Goal: Task Accomplishment & Management: Manage account settings

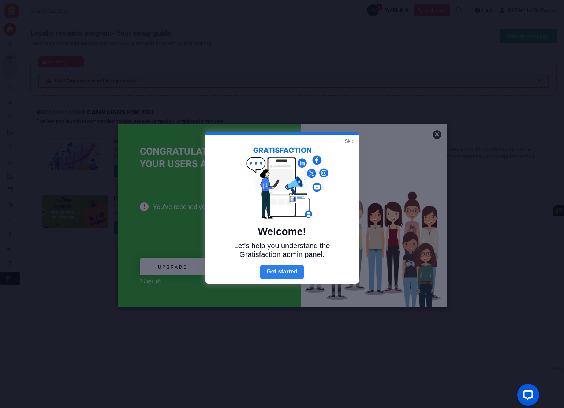
click at [279, 269] on link "Next" at bounding box center [281, 271] width 43 height 15
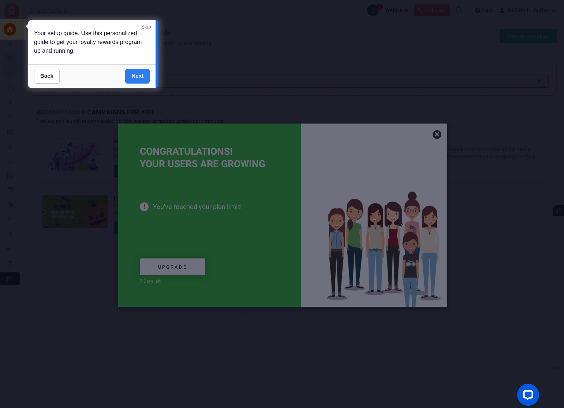
click at [142, 77] on link "Next" at bounding box center [137, 76] width 25 height 15
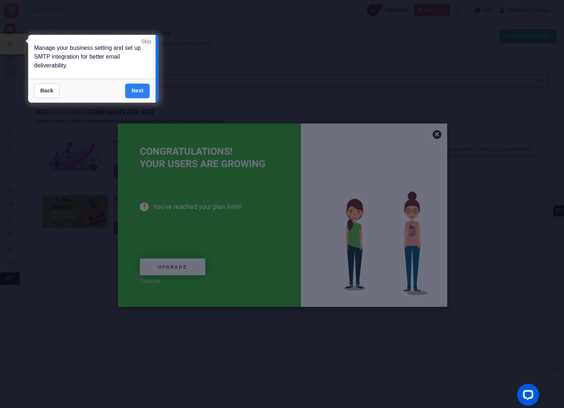
click at [133, 93] on link "Next" at bounding box center [137, 90] width 25 height 15
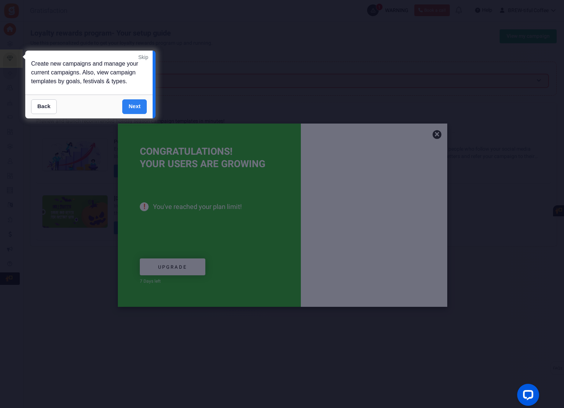
click at [141, 102] on link "Next" at bounding box center [134, 106] width 25 height 15
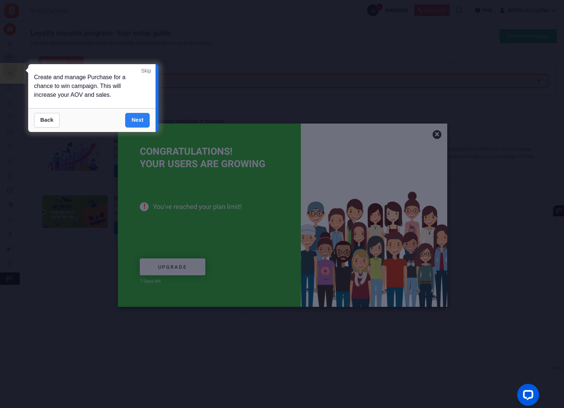
click at [143, 117] on link "Next" at bounding box center [137, 120] width 25 height 15
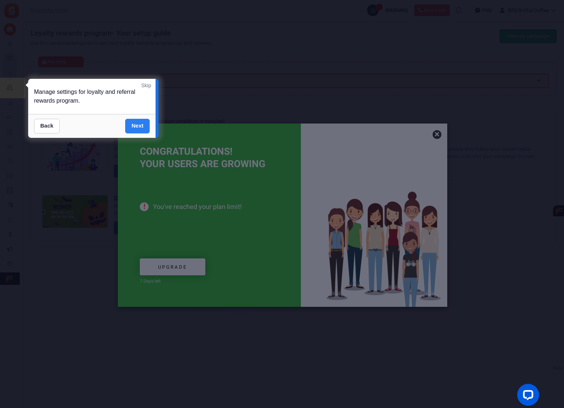
click at [147, 124] on link "Next" at bounding box center [137, 126] width 25 height 15
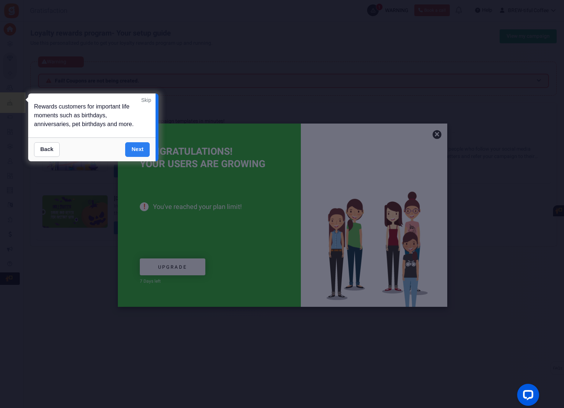
click at [141, 151] on link "Next" at bounding box center [137, 149] width 25 height 15
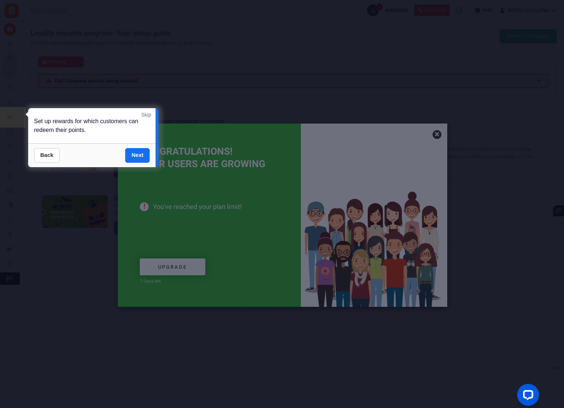
click at [142, 153] on link "Next" at bounding box center [137, 155] width 25 height 15
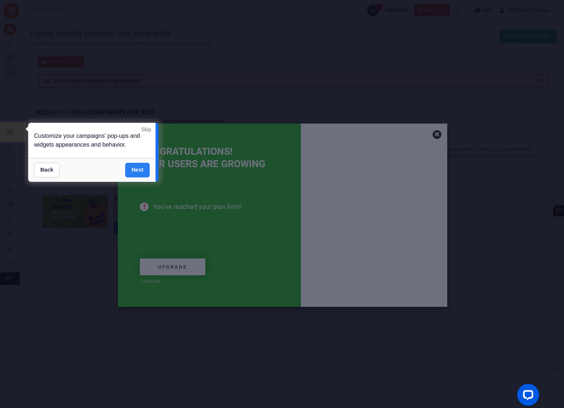
click at [141, 170] on link "Next" at bounding box center [137, 170] width 25 height 15
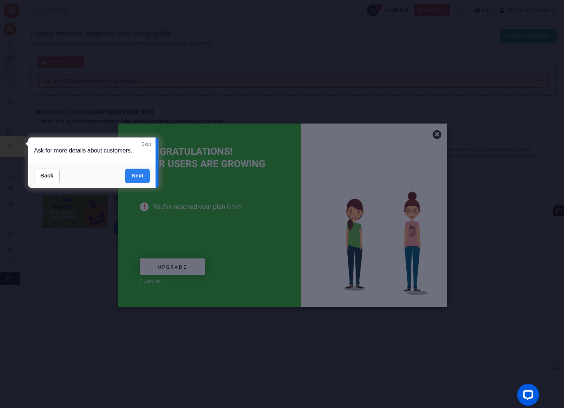
click at [143, 175] on link "Next" at bounding box center [137, 175] width 25 height 15
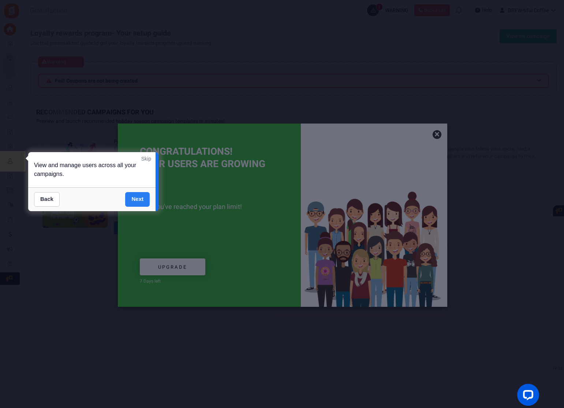
click at [141, 201] on link "Next" at bounding box center [137, 199] width 25 height 15
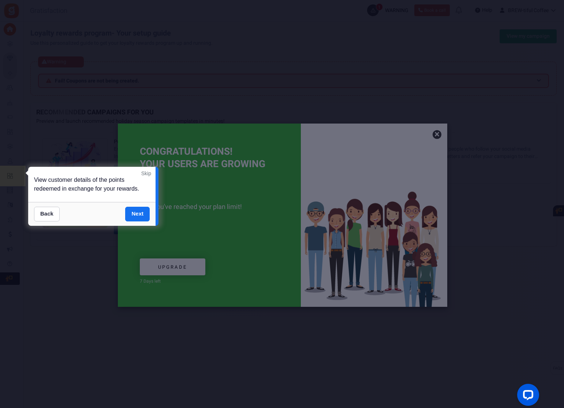
click at [138, 214] on link "Next" at bounding box center [137, 214] width 25 height 15
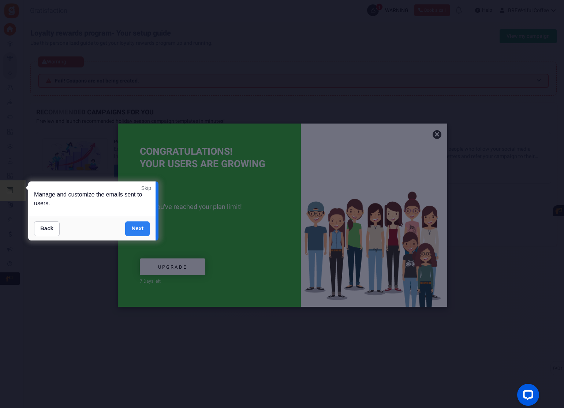
click at [145, 228] on link "Next" at bounding box center [137, 228] width 25 height 15
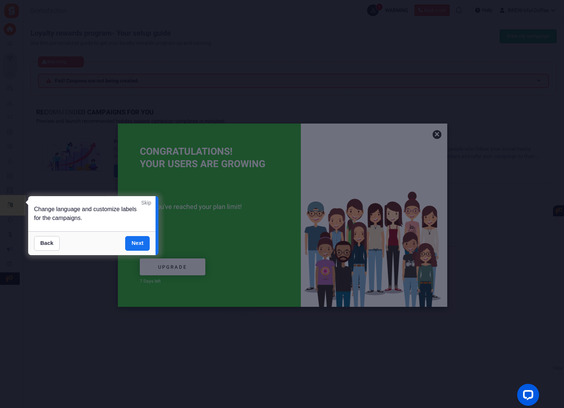
click at [142, 241] on link "Next" at bounding box center [137, 243] width 25 height 15
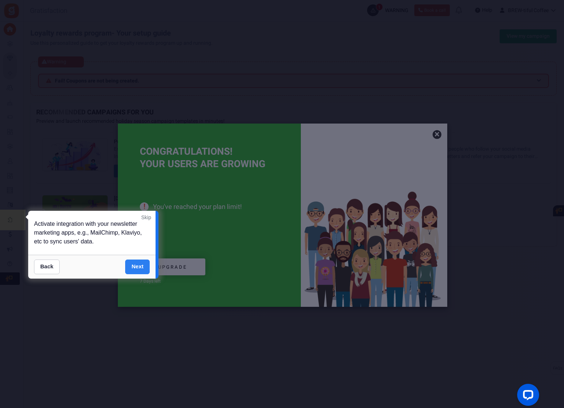
click at [142, 269] on link "Next" at bounding box center [137, 266] width 25 height 15
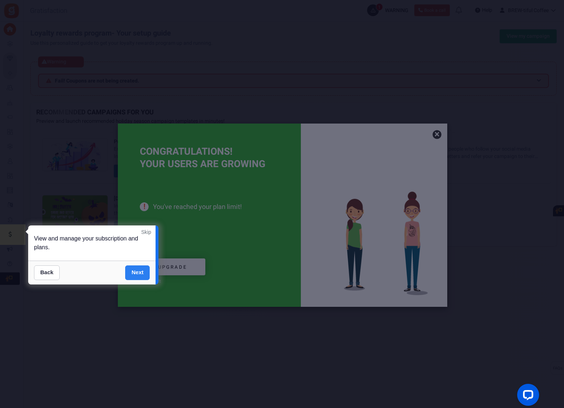
click at [140, 275] on link "Next" at bounding box center [137, 272] width 25 height 15
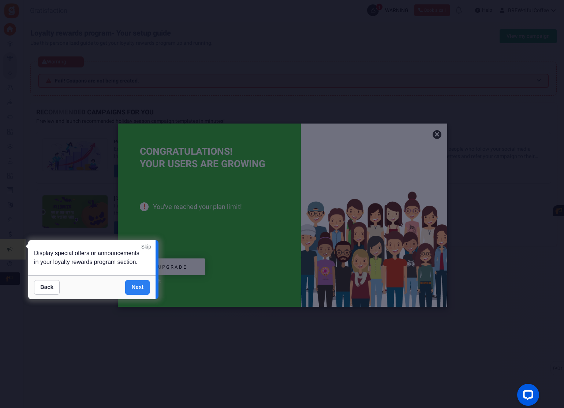
click at [138, 290] on link "Next" at bounding box center [137, 287] width 25 height 15
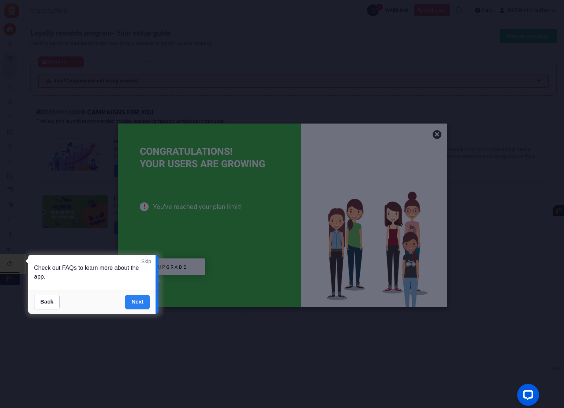
click at [137, 302] on link "Next" at bounding box center [137, 301] width 25 height 15
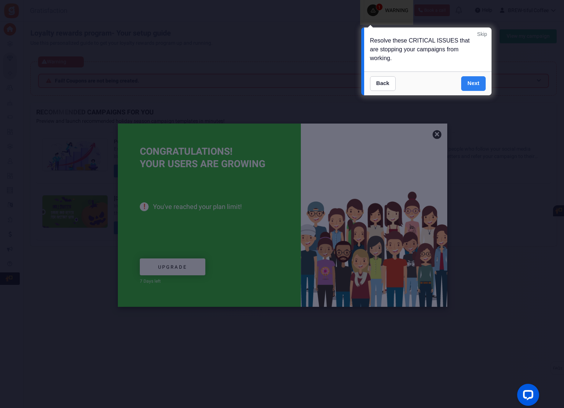
click at [478, 86] on link "Next" at bounding box center [473, 83] width 25 height 15
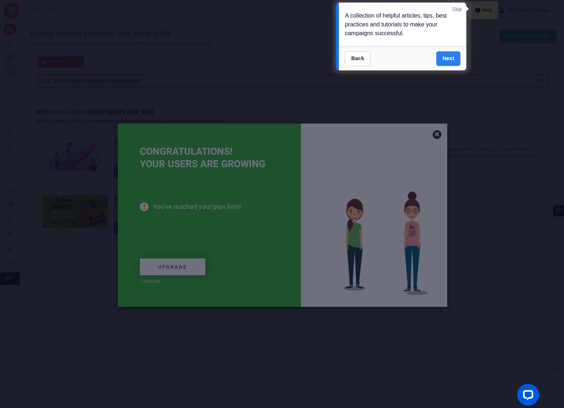
click at [451, 58] on link "Next" at bounding box center [448, 58] width 25 height 15
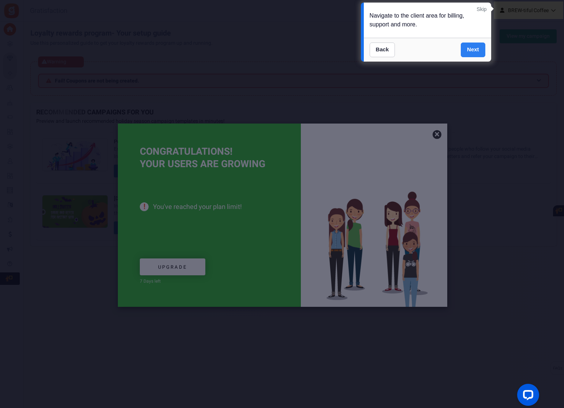
click at [469, 49] on link "Next" at bounding box center [473, 49] width 25 height 15
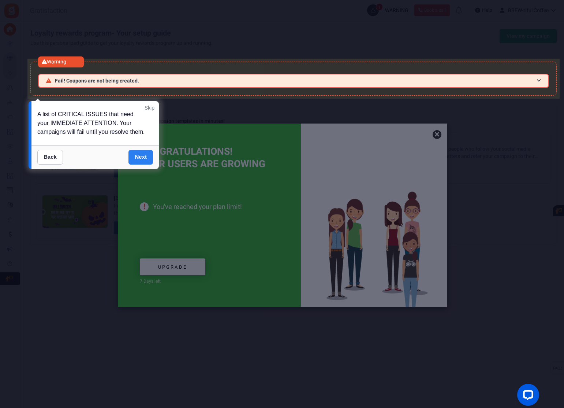
click at [141, 160] on link "Next" at bounding box center [141, 157] width 25 height 15
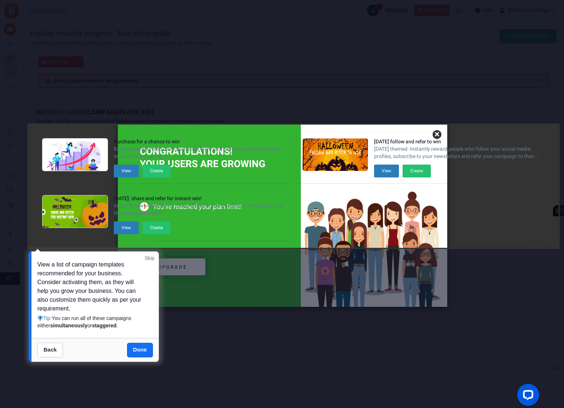
drag, startPoint x: 136, startPoint y: 354, endPoint x: 219, endPoint y: 287, distance: 106.9
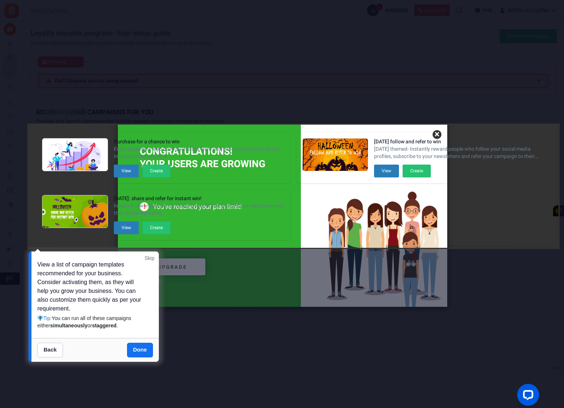
click at [136, 352] on link "Done" at bounding box center [140, 349] width 26 height 15
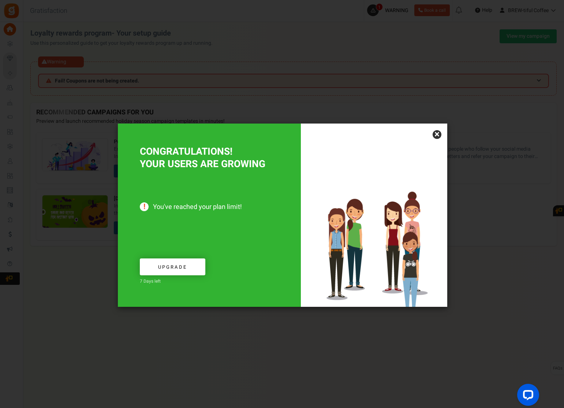
click at [436, 134] on link "×" at bounding box center [437, 134] width 9 height 9
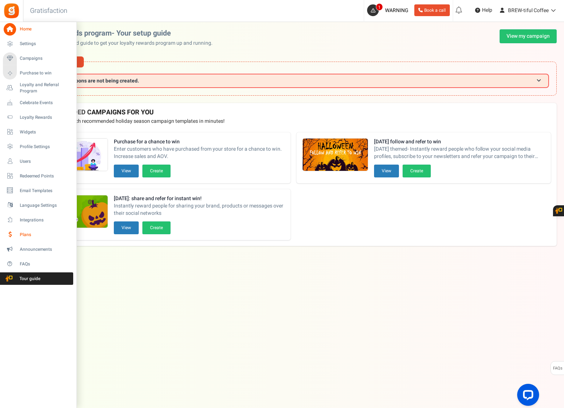
click at [32, 234] on span "Plans" at bounding box center [45, 234] width 51 height 6
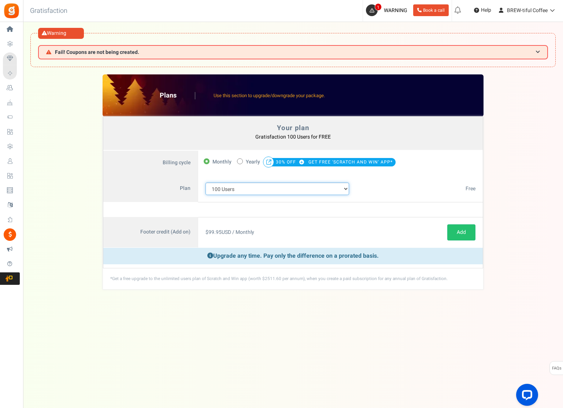
click at [252, 187] on select "100 Users 200 Users 500 Users 1000 Users 2000 Users 3000 Users 4000 Users 5000 …" at bounding box center [277, 188] width 144 height 12
click at [260, 189] on select "100 Users 200 Users 500 Users 1000 Users 2000 Users 3000 Users 4000 Users 5000 …" at bounding box center [277, 188] width 144 height 12
click at [250, 159] on span "Yearly" at bounding box center [253, 162] width 14 height 10
click at [242, 159] on input "50% OFF Limited time offer! Yearly 30% OFF GET FREE 'SCRATCH AND WIN' APP*" at bounding box center [239, 160] width 5 height 5
radio input "true"
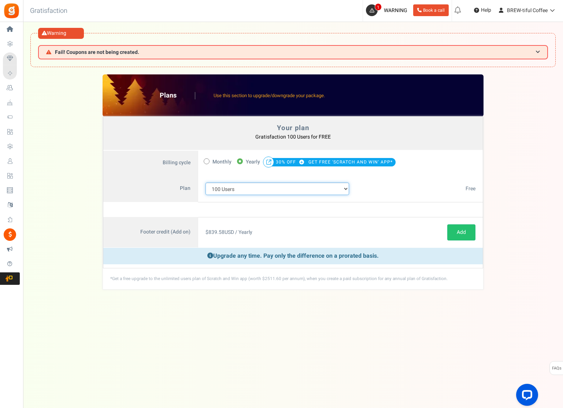
click at [256, 191] on select "100 Users 200 Users 500 Users 1000 Users 2000 Users 3000 Users 4000 Users 5000 …" at bounding box center [277, 188] width 144 height 12
click at [205, 182] on select "100 Users 200 Users 500 Users 1000 Users 2000 Users 3000 Users 4000 Users 5000 …" at bounding box center [277, 188] width 144 height 12
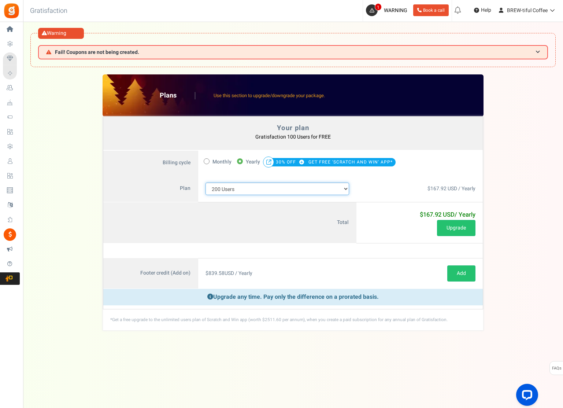
click at [263, 186] on select "100 Users 200 Users 500 Users 1000 Users 2000 Users 3000 Users 4000 Users 5000 …" at bounding box center [277, 188] width 144 height 12
click at [205, 182] on select "100 Users 200 Users 500 Users 1000 Users 2000 Users 3000 Users 4000 Users 5000 …" at bounding box center [277, 188] width 144 height 12
click at [231, 192] on select "100 Users 200 Users 500 Users 1000 Users 2000 Users 3000 Users 4000 Users 5000 …" at bounding box center [277, 188] width 144 height 12
click at [205, 182] on select "100 Users 200 Users 500 Users 1000 Users 2000 Users 3000 Users 4000 Users 5000 …" at bounding box center [277, 188] width 144 height 12
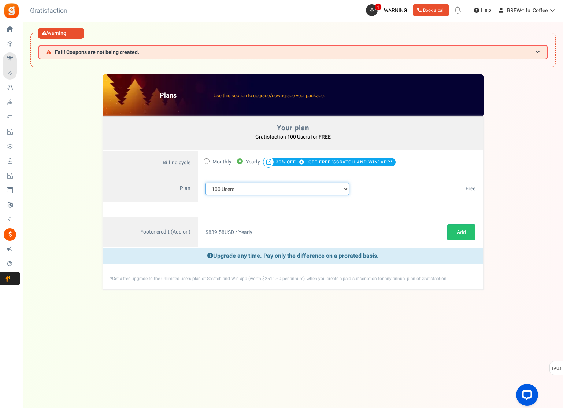
click at [234, 187] on select "100 Users 200 Users 500 Users 1000 Users 2000 Users 3000 Users 4000 Users 5000 …" at bounding box center [277, 188] width 144 height 12
select select "883"
click at [205, 182] on select "100 Users 200 Users 500 Users 1000 Users 2000 Users 3000 Users 4000 Users 5000 …" at bounding box center [277, 188] width 144 height 12
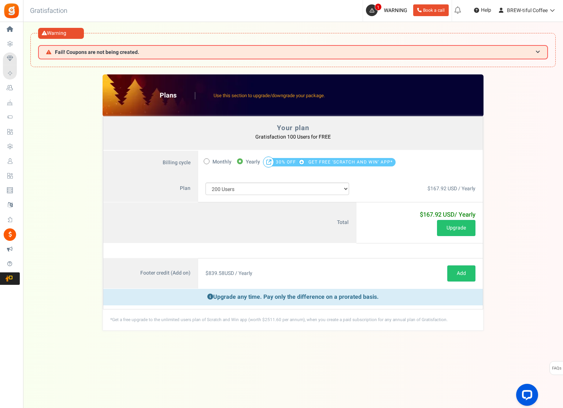
click at [269, 162] on em at bounding box center [268, 161] width 11 height 11
click at [218, 161] on span "Monthly" at bounding box center [221, 162] width 19 height 10
click at [208, 161] on input "Monthly" at bounding box center [206, 160] width 5 height 5
radio input "true"
click at [244, 161] on label "50% OFF Limited time offer! Yearly 30% OFF GET FREE 'SCRATCH AND WIN' APP*" at bounding box center [316, 162] width 159 height 10
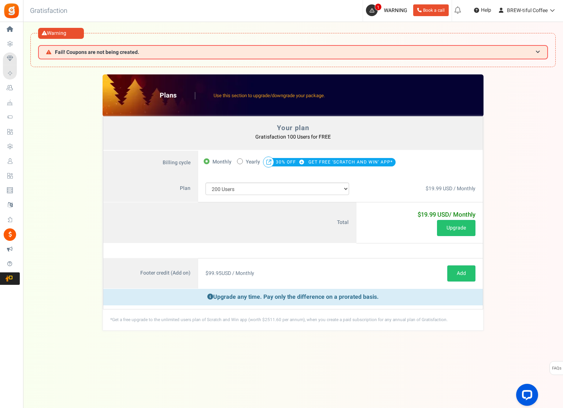
click at [242, 161] on input "50% OFF Limited time offer! Yearly 30% OFF GET FREE 'SCRATCH AND WIN' APP*" at bounding box center [239, 160] width 5 height 5
radio input "true"
click at [236, 189] on select "100 Users 200 Users 500 Users 1000 Users 2000 Users 3000 Users 4000 Users 5000 …" at bounding box center [277, 188] width 144 height 12
click at [205, 182] on select "100 Users 200 Users 500 Users 1000 Users 2000 Users 3000 Users 4000 Users 5000 …" at bounding box center [277, 188] width 144 height 12
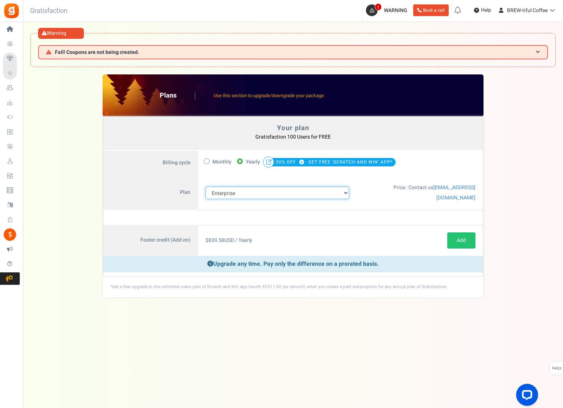
click at [261, 189] on select "100 Users 200 Users 500 Users 1000 Users 2000 Users 3000 Users 4000 Users 5000 …" at bounding box center [277, 192] width 144 height 12
click at [205, 186] on select "100 Users 200 Users 500 Users 1000 Users 2000 Users 3000 Users 4000 Users 5000 …" at bounding box center [277, 192] width 144 height 12
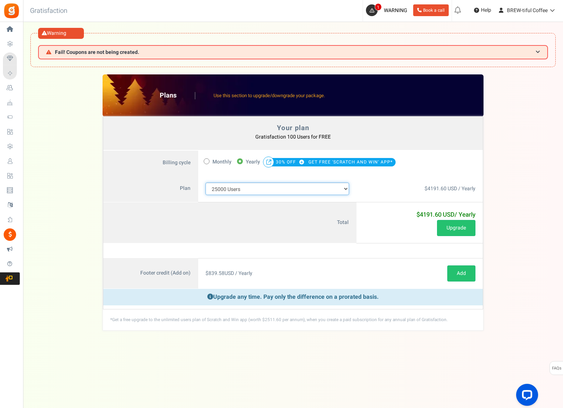
click at [264, 192] on select "100 Users 200 Users 500 Users 1000 Users 2000 Users 3000 Users 4000 Users 5000 …" at bounding box center [277, 188] width 144 height 12
select select "883"
click at [205, 182] on select "100 Users 200 Users 500 Users 1000 Users 2000 Users 3000 Users 4000 Users 5000 …" at bounding box center [277, 188] width 144 height 12
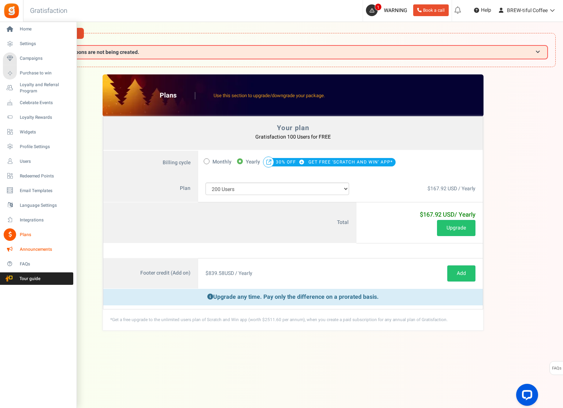
click at [22, 249] on span "Announcements" at bounding box center [45, 249] width 51 height 6
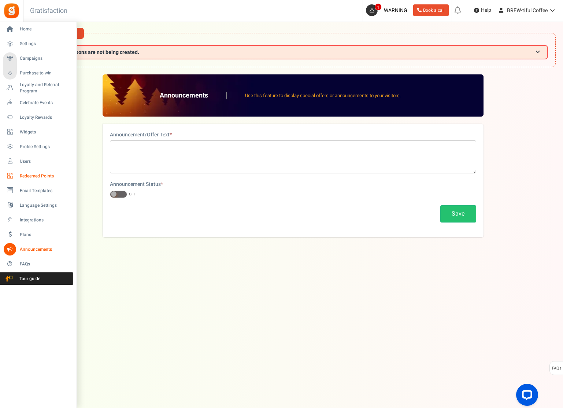
click at [27, 176] on span "Redeemed Points" at bounding box center [45, 176] width 51 height 6
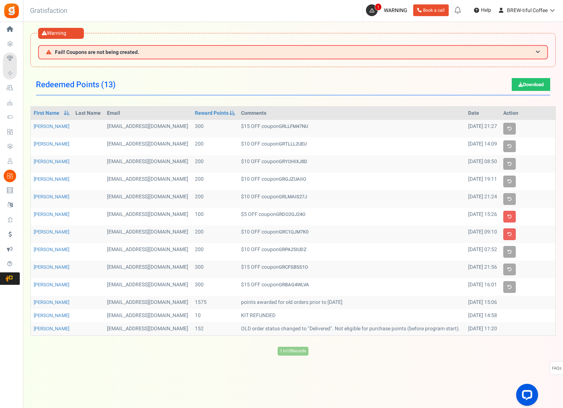
click at [0, 0] on span "Users" at bounding box center [0, 0] width 0 height 0
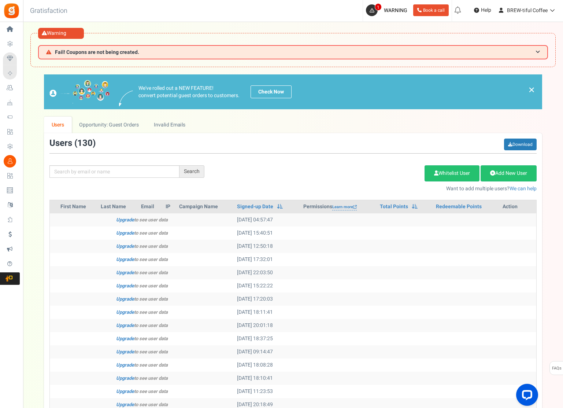
click at [0, 0] on span "Profile Settings" at bounding box center [0, 0] width 0 height 0
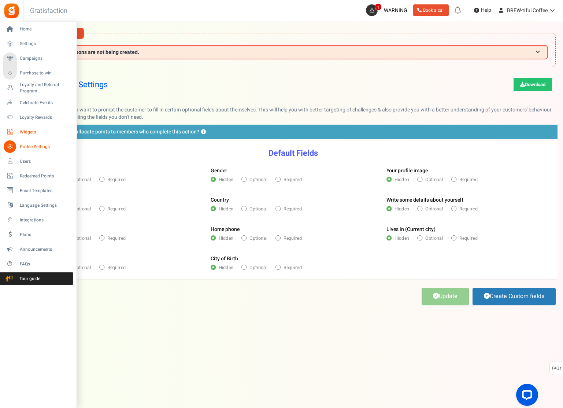
click at [14, 129] on icon at bounding box center [10, 132] width 12 height 12
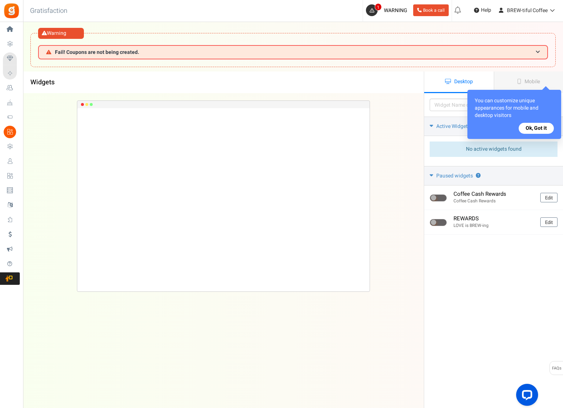
click at [544, 130] on button "Ok, Got it" at bounding box center [535, 128] width 35 height 11
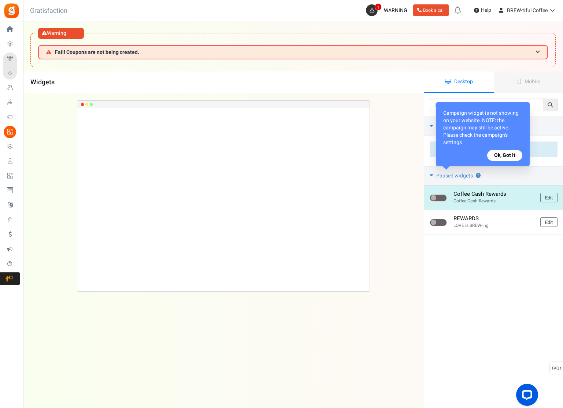
click at [439, 198] on span at bounding box center [437, 197] width 17 height 7
click at [434, 198] on input "checkbox" at bounding box center [431, 198] width 5 height 5
click at [439, 198] on span at bounding box center [437, 197] width 17 height 7
click at [434, 198] on input "checkbox" at bounding box center [431, 198] width 5 height 5
checkbox input "false"
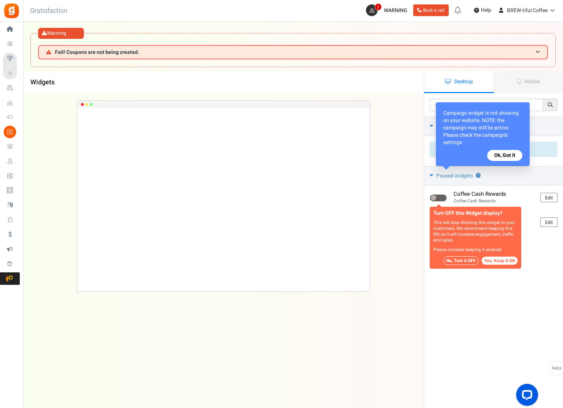
click at [464, 263] on button "No, Turn it OFF" at bounding box center [461, 260] width 36 height 9
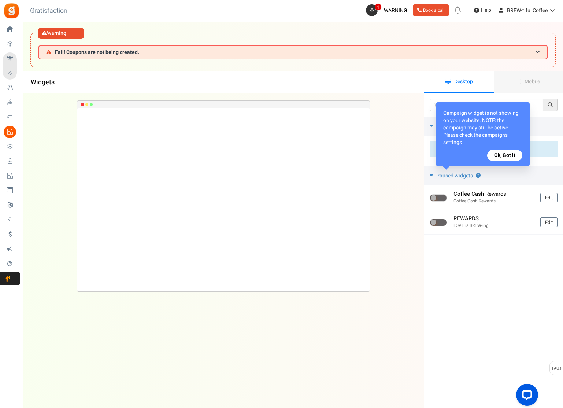
click at [511, 157] on button "Ok, Got it" at bounding box center [504, 155] width 35 height 11
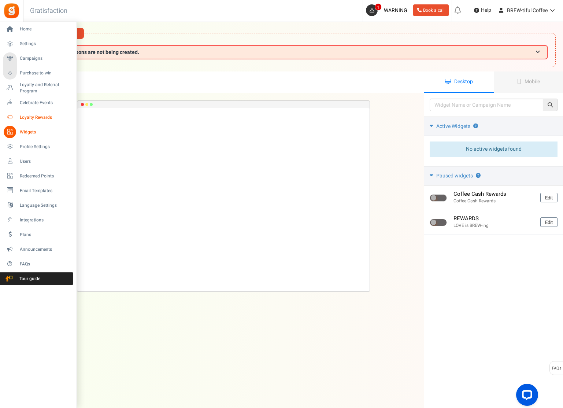
click at [23, 116] on span "Loyalty Rewards" at bounding box center [45, 117] width 51 height 6
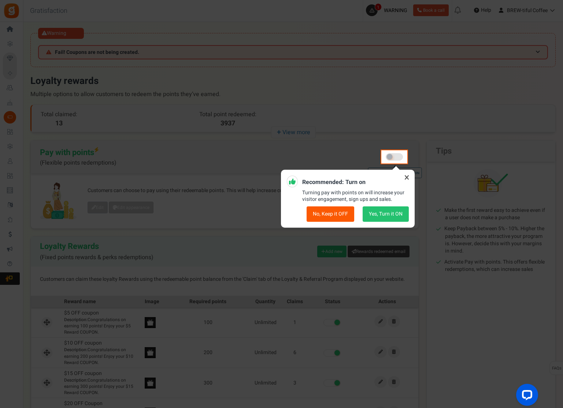
click at [334, 213] on button "No, Keep it OFF" at bounding box center [330, 213] width 48 height 15
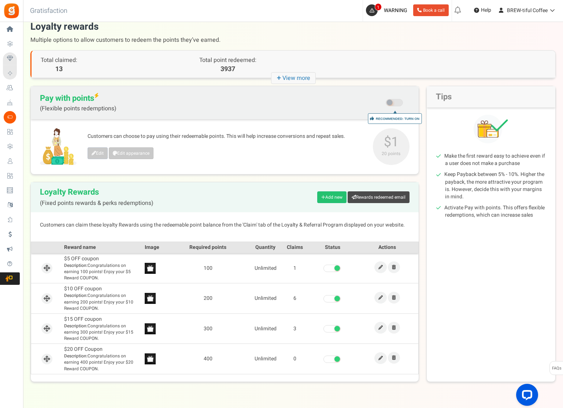
scroll to position [72, 0]
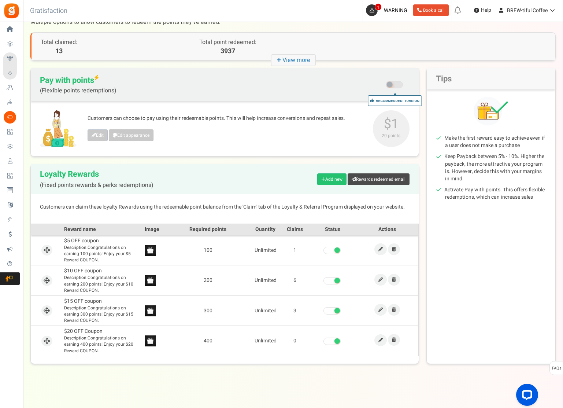
click at [336, 342] on span at bounding box center [336, 340] width 5 height 5
click at [323, 342] on input "checkbox" at bounding box center [323, 341] width 0 height 5
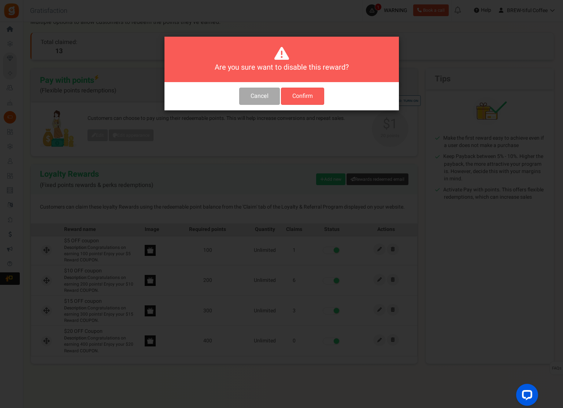
scroll to position [0, 0]
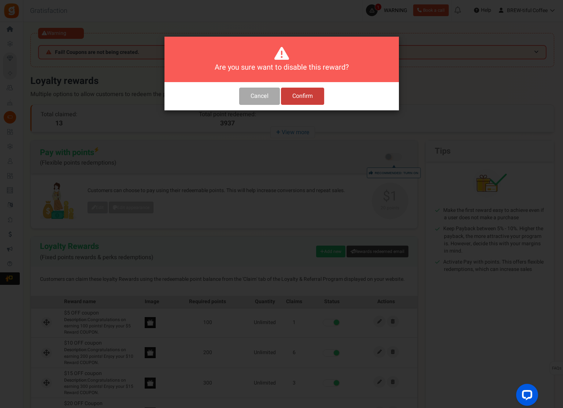
click at [295, 97] on button "Confirm" at bounding box center [302, 96] width 43 height 17
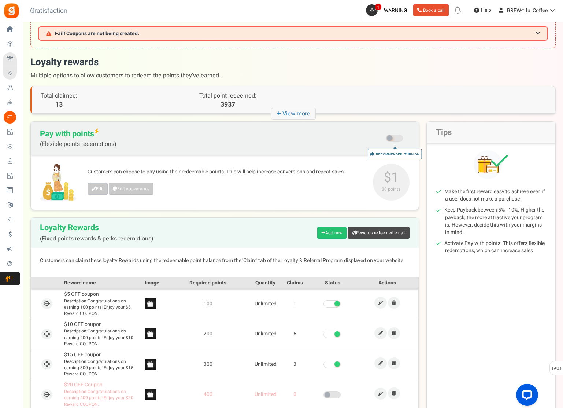
scroll to position [37, 0]
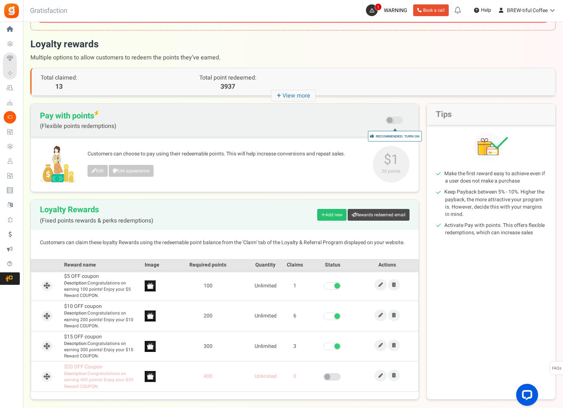
click at [334, 346] on span at bounding box center [331, 345] width 17 height 7
click at [323, 346] on input "checkbox" at bounding box center [323, 346] width 0 height 5
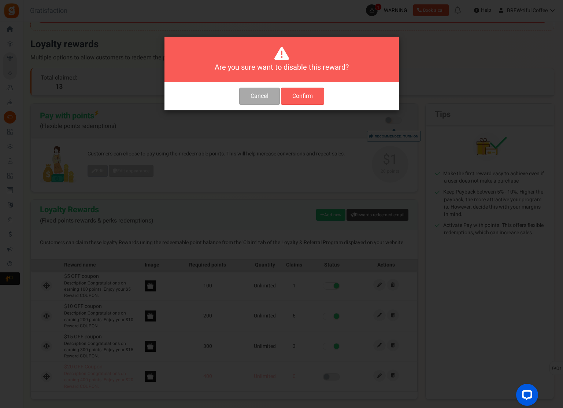
scroll to position [0, 0]
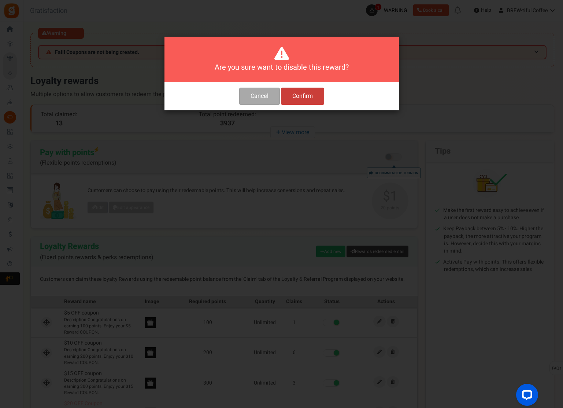
click at [313, 93] on button "Confirm" at bounding box center [302, 96] width 43 height 17
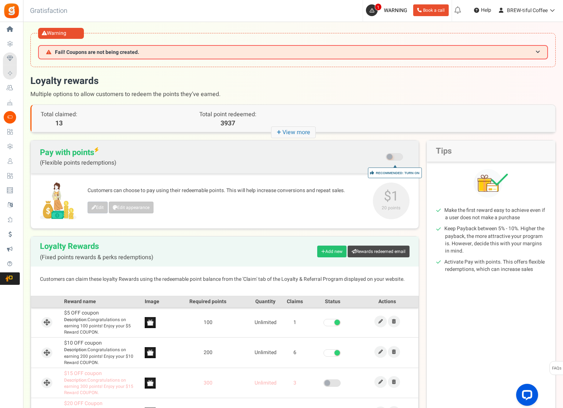
click at [337, 352] on span at bounding box center [336, 352] width 5 height 5
click at [323, 352] on input "checkbox" at bounding box center [323, 352] width 0 height 5
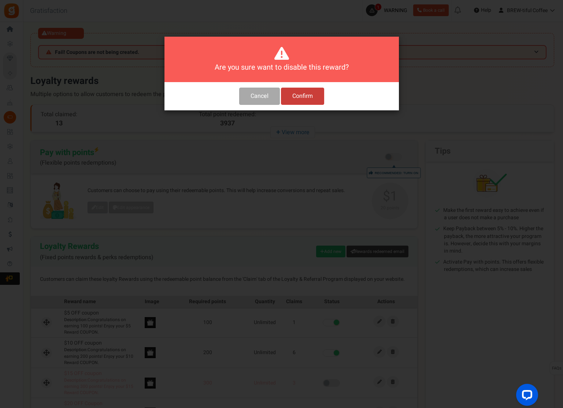
click at [296, 101] on button "Confirm" at bounding box center [302, 96] width 43 height 17
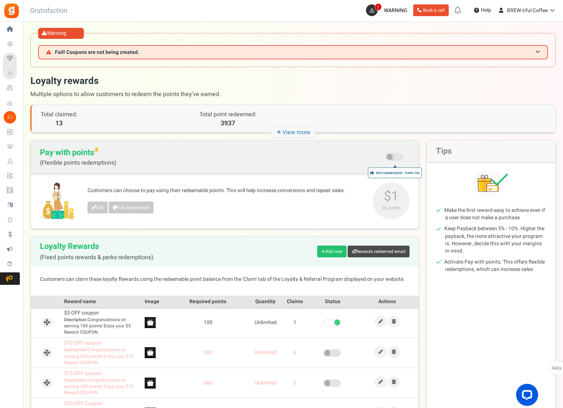
click at [9, 100] on icon at bounding box center [10, 102] width 12 height 12
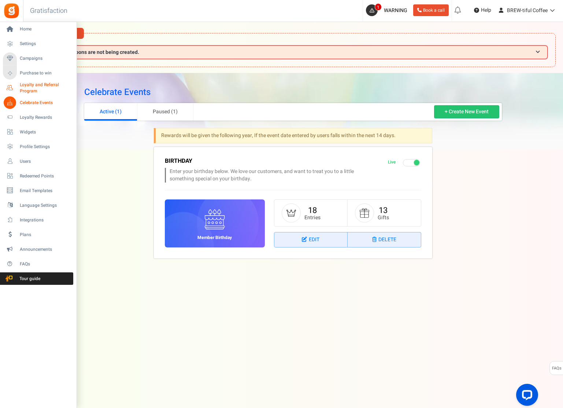
click at [28, 90] on span "Loyalty and Referral Program" at bounding box center [46, 88] width 53 height 12
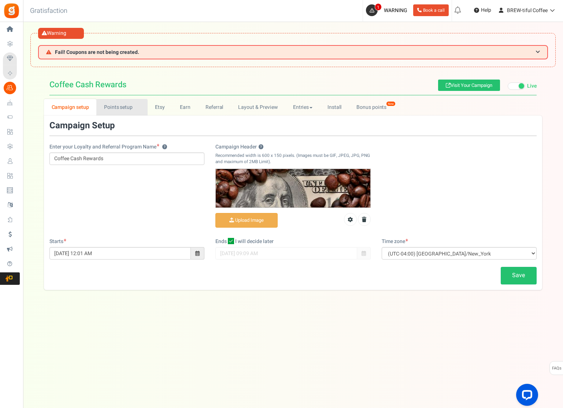
click at [125, 107] on link "Points setup New" at bounding box center [121, 107] width 51 height 16
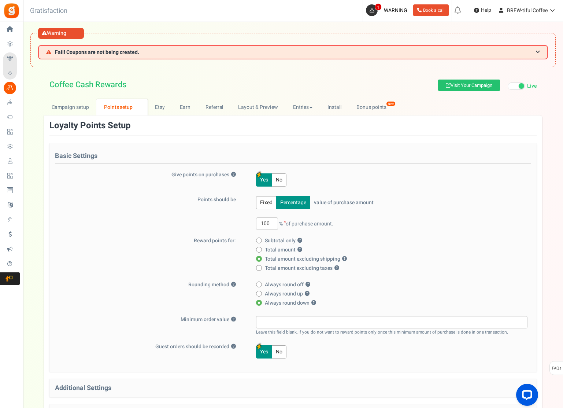
click at [273, 240] on span "Subtotal only ?" at bounding box center [283, 240] width 37 height 7
click at [261, 240] on input "Subtotal only ?" at bounding box center [258, 240] width 5 height 5
radio input "true"
radio input "false"
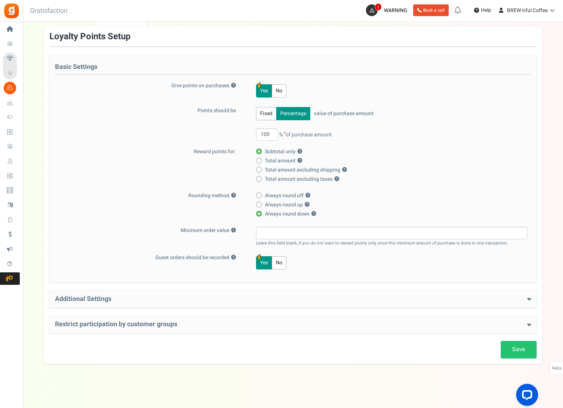
scroll to position [89, 0]
click at [80, 302] on h4 "Additional Settings" at bounding box center [293, 298] width 476 height 7
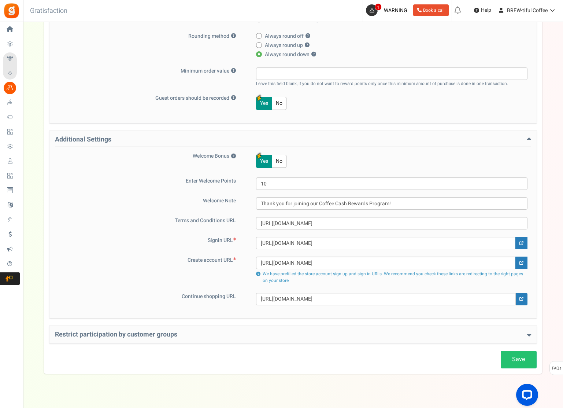
scroll to position [259, 0]
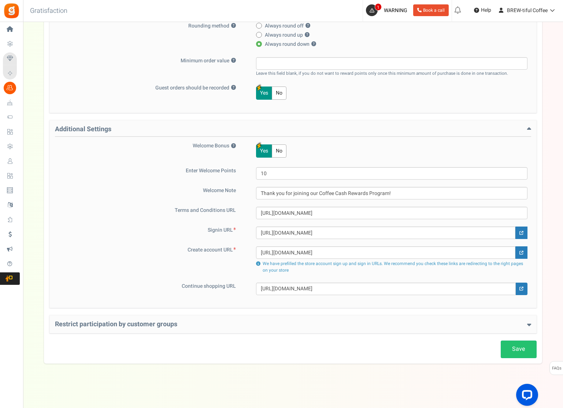
click at [164, 325] on h4 "Restrict participation by customer groups" at bounding box center [293, 323] width 476 height 7
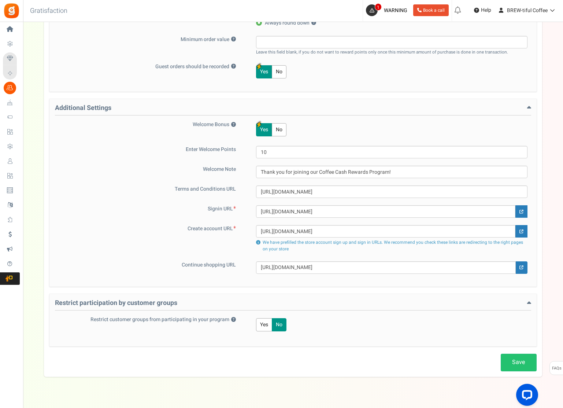
scroll to position [293, 0]
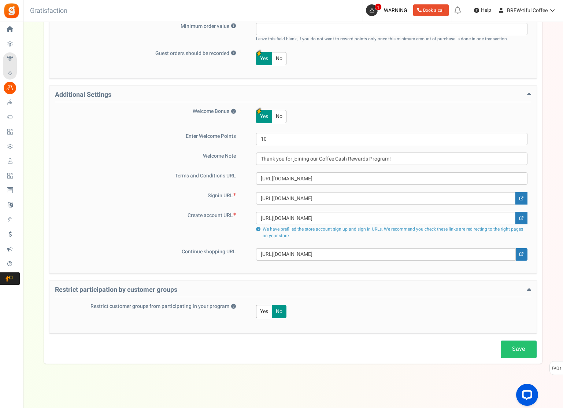
click at [267, 311] on button "Yes" at bounding box center [264, 311] width 16 height 13
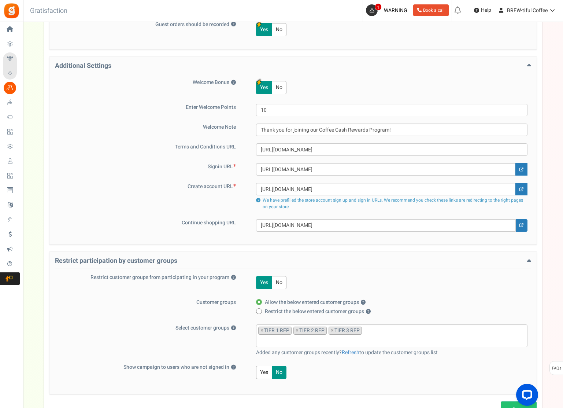
scroll to position [366, 0]
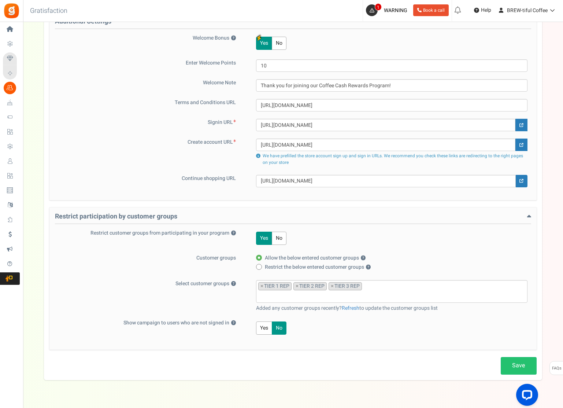
click at [259, 267] on icon at bounding box center [259, 267] width 2 height 2
click at [259, 267] on input "Restrict the below entered customer groups ?" at bounding box center [258, 267] width 5 height 5
radio input "true"
click at [518, 369] on link "Save" at bounding box center [519, 365] width 36 height 17
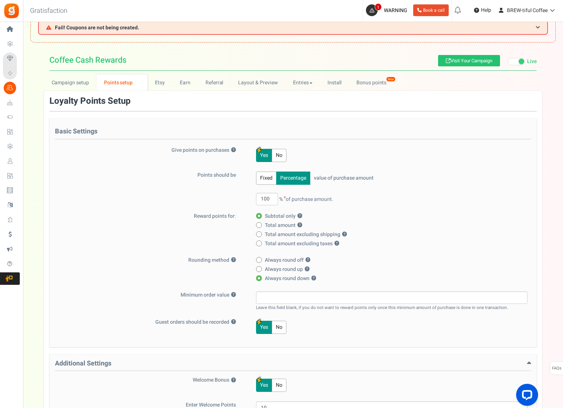
scroll to position [0, 0]
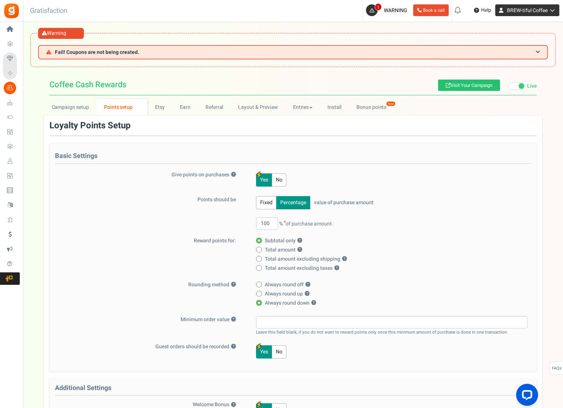
click at [512, 7] on span "BREW-tiful Coffee" at bounding box center [527, 11] width 41 height 8
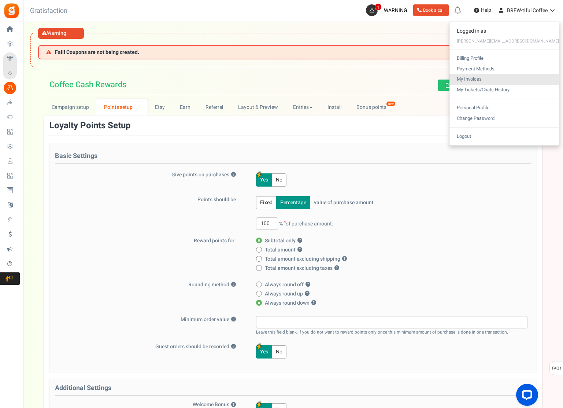
click at [506, 77] on link "My Invoices" at bounding box center [503, 79] width 109 height 11
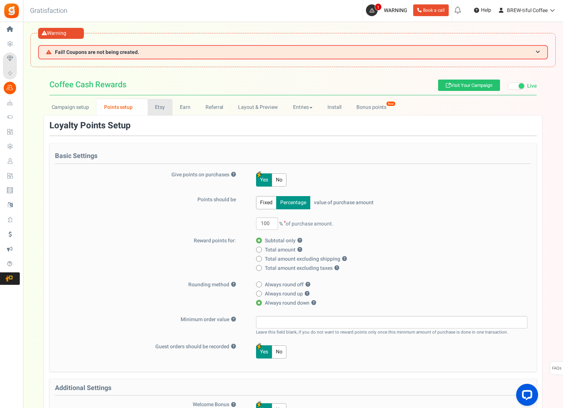
click at [160, 105] on link "Etsy" at bounding box center [160, 107] width 25 height 16
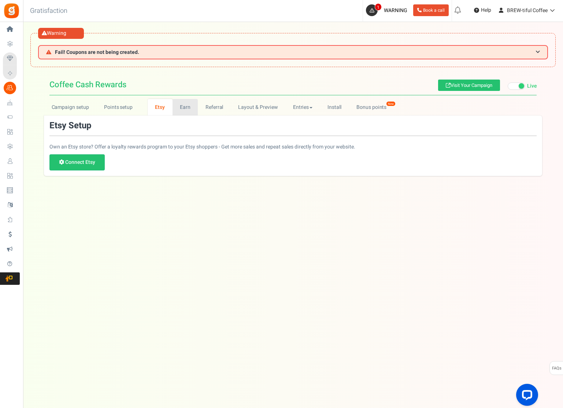
click at [181, 108] on link "Earn" at bounding box center [185, 107] width 26 height 16
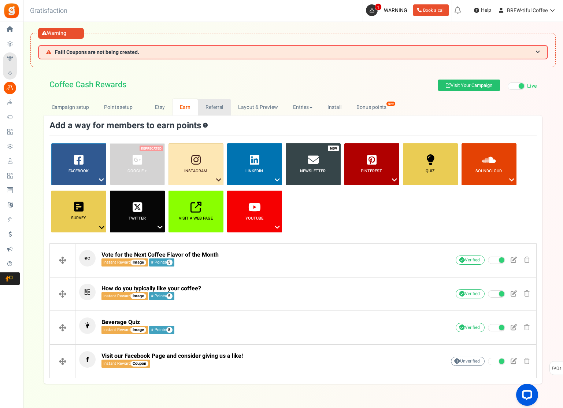
click at [216, 110] on link "Referral" at bounding box center [214, 107] width 33 height 16
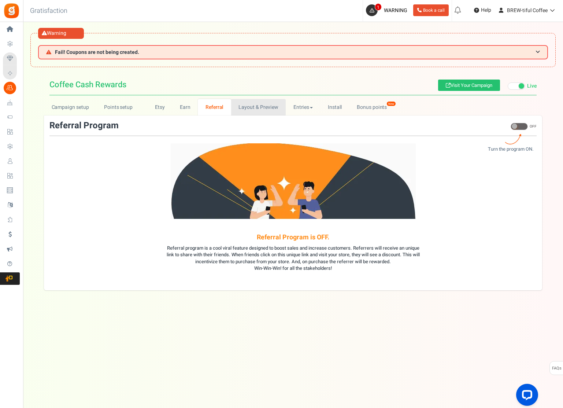
click at [260, 105] on link "Layout & Preview" at bounding box center [258, 107] width 55 height 16
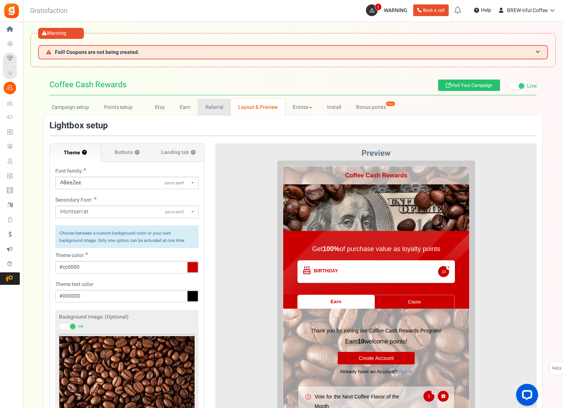
click at [213, 110] on link "Referral" at bounding box center [214, 107] width 33 height 16
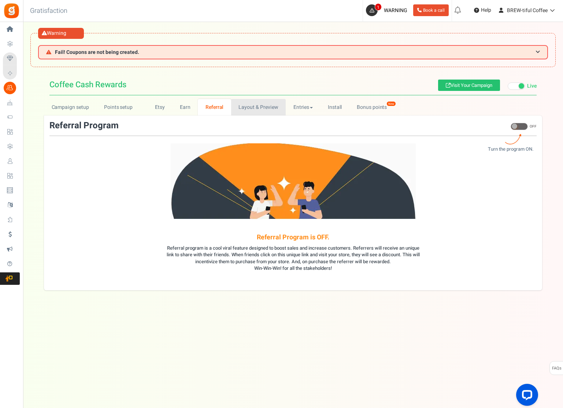
click at [261, 103] on link "Layout & Preview" at bounding box center [258, 107] width 55 height 16
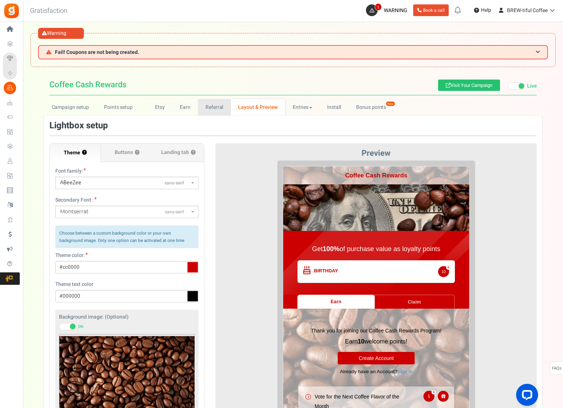
click at [211, 104] on link "Referral" at bounding box center [214, 107] width 33 height 16
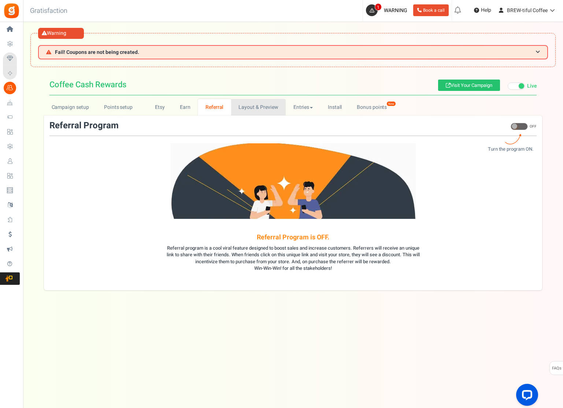
click at [238, 107] on link "Layout & Preview" at bounding box center [258, 107] width 55 height 16
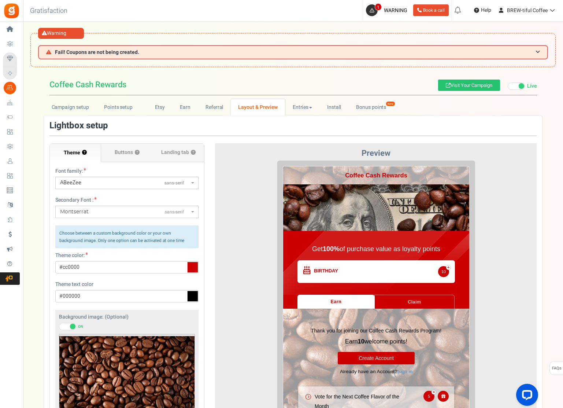
click at [516, 86] on span at bounding box center [515, 85] width 17 height 7
click at [507, 86] on input "Live Paused" at bounding box center [507, 85] width 0 height 5
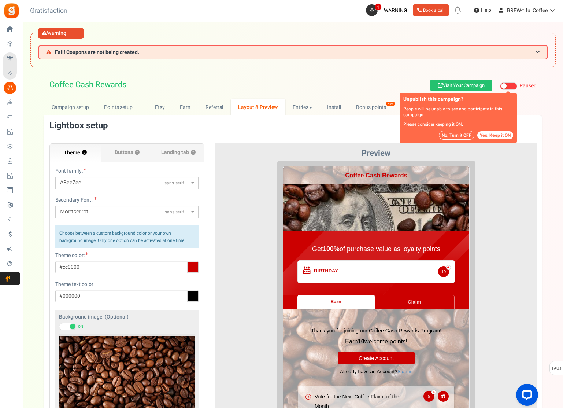
click at [465, 136] on button "No, Turn it OFF" at bounding box center [457, 135] width 36 height 9
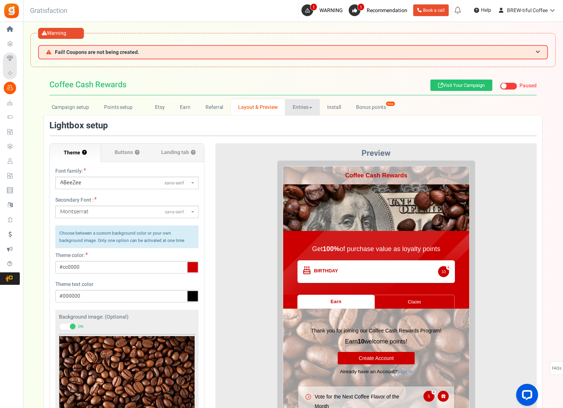
click at [297, 112] on link "Entries" at bounding box center [302, 107] width 35 height 16
click at [326, 106] on link "Install" at bounding box center [334, 107] width 29 height 16
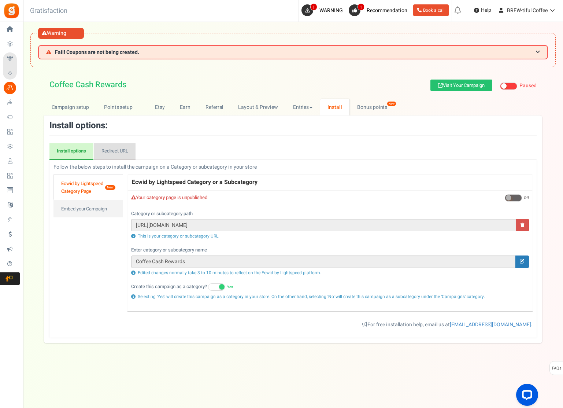
click at [115, 151] on link "Redirect URL" at bounding box center [114, 151] width 41 height 17
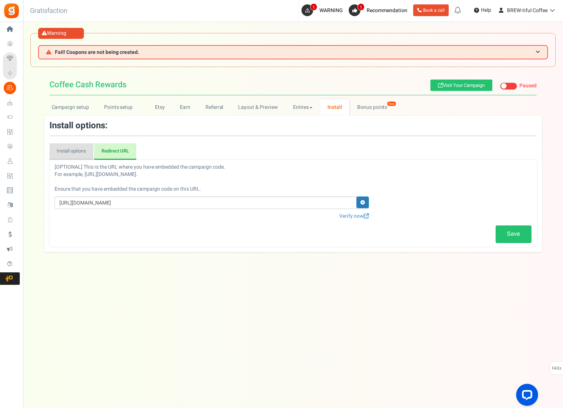
click at [79, 150] on link "Install options" at bounding box center [71, 151] width 44 height 17
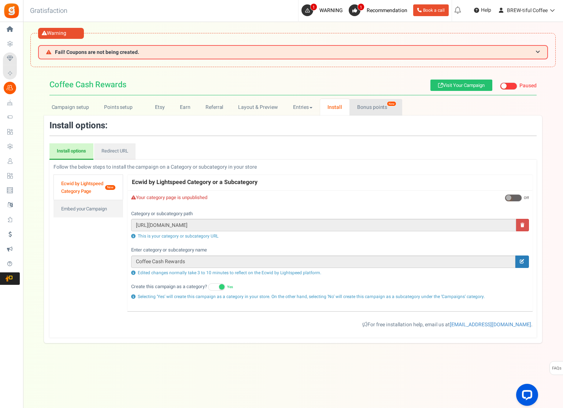
click at [378, 109] on link "Bonus points New" at bounding box center [375, 107] width 52 height 16
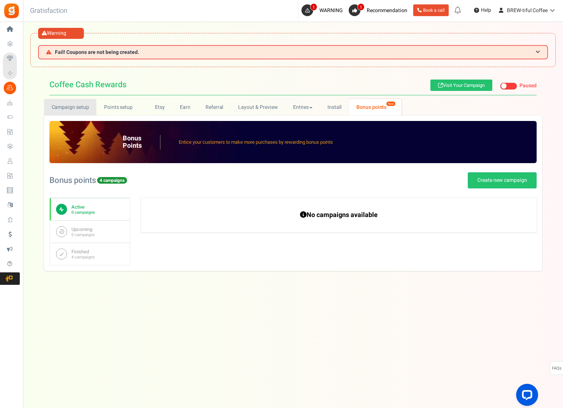
click at [72, 105] on link "Campaign setup" at bounding box center [70, 107] width 52 height 16
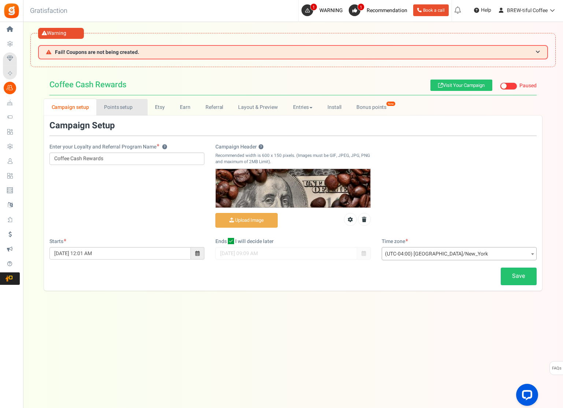
click at [121, 104] on link "Points setup New" at bounding box center [121, 107] width 51 height 16
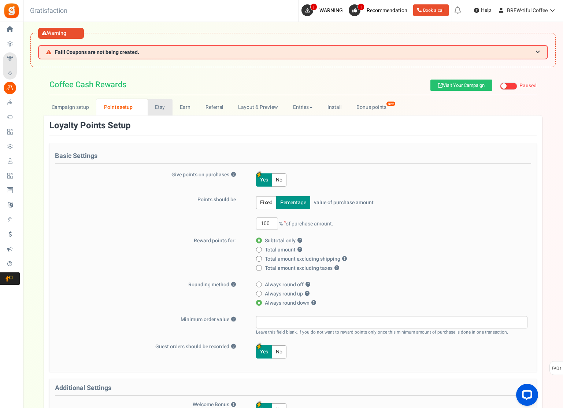
click at [159, 106] on link "Etsy" at bounding box center [160, 107] width 25 height 16
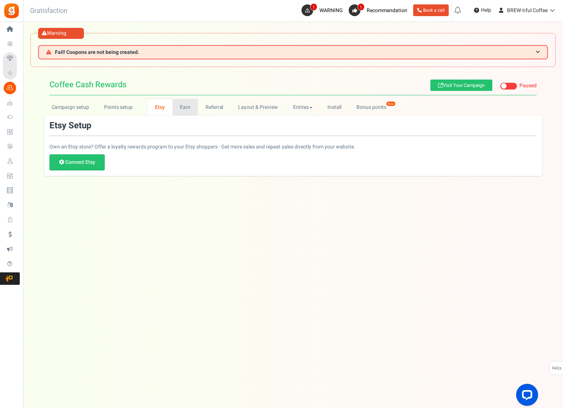
click at [183, 110] on link "Earn" at bounding box center [185, 107] width 26 height 16
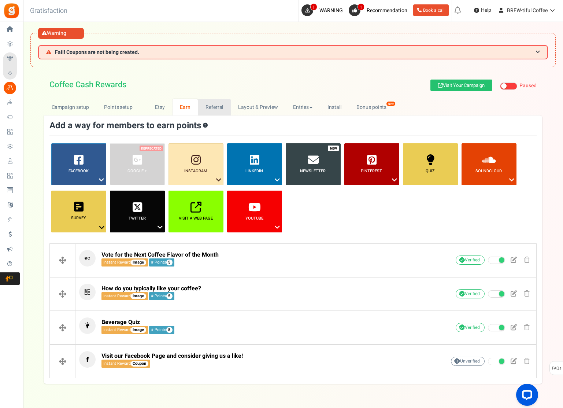
click at [209, 109] on link "Referral" at bounding box center [214, 107] width 33 height 16
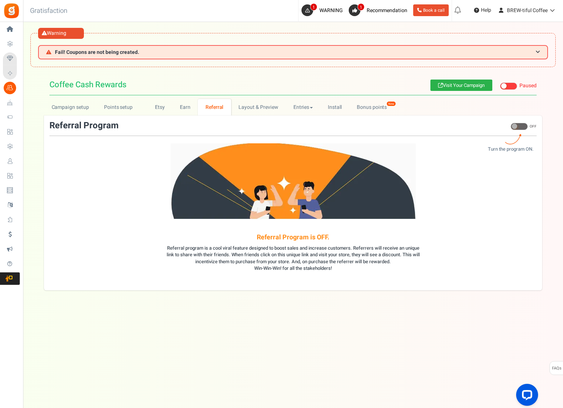
click at [450, 86] on link "Visit Your Campaign" at bounding box center [461, 84] width 62 height 11
click at [523, 126] on span at bounding box center [518, 126] width 17 height 7
click at [510, 126] on input "ON OFF" at bounding box center [510, 130] width 0 height 12
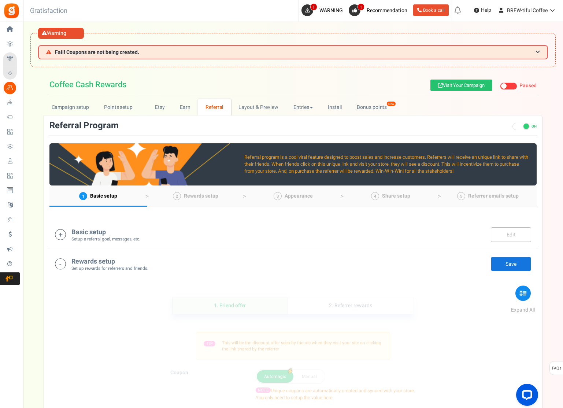
click at [96, 236] on small "Setup a referral goal, messages, etc." at bounding box center [105, 239] width 69 height 6
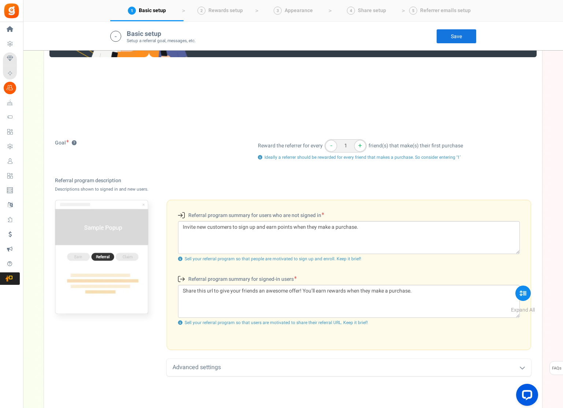
scroll to position [125, 0]
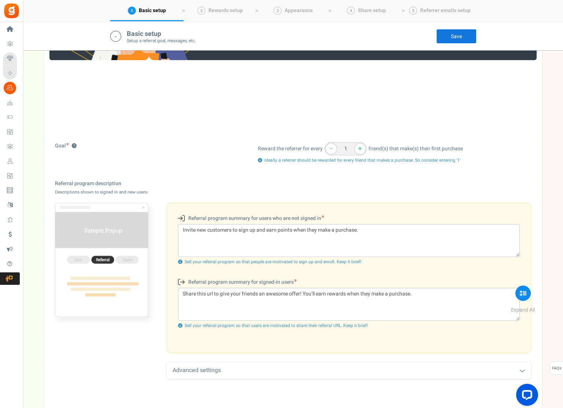
click at [181, 369] on div "Advanced settings" at bounding box center [349, 369] width 364 height 17
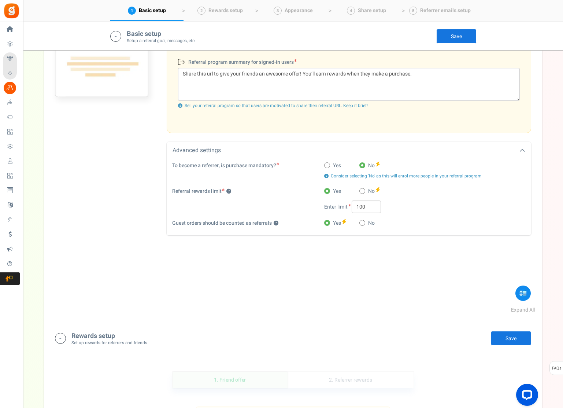
scroll to position [382, 0]
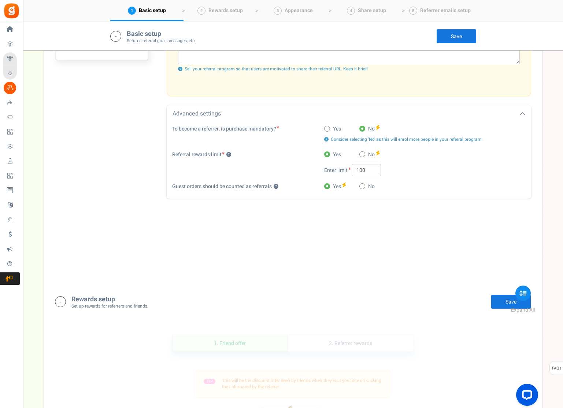
click at [115, 300] on h4 "Rewards setup" at bounding box center [109, 298] width 77 height 7
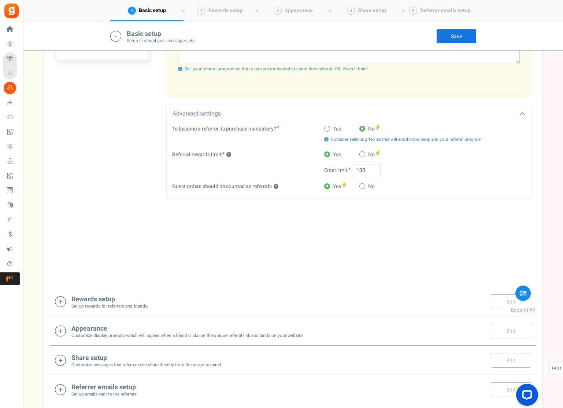
click at [94, 299] on h4 "Rewards setup" at bounding box center [109, 298] width 77 height 7
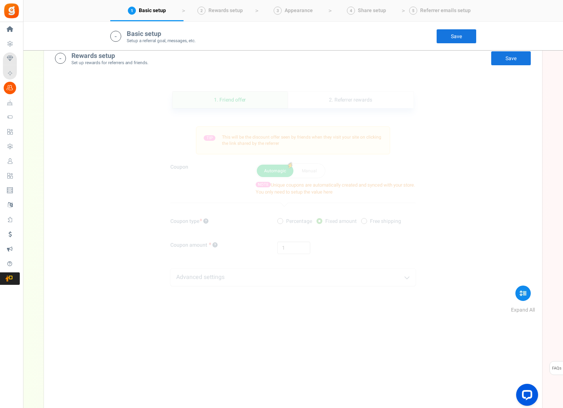
scroll to position [647, 0]
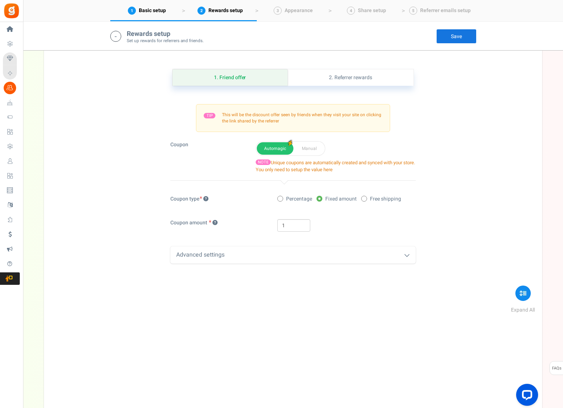
click at [239, 256] on div "Advanced settings" at bounding box center [292, 254] width 245 height 17
click at [239, 254] on div "Advanced settings" at bounding box center [292, 254] width 245 height 17
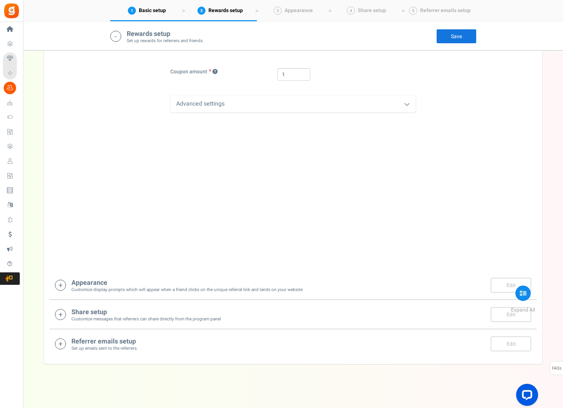
scroll to position [798, 0]
click at [102, 310] on h4 "Share setup" at bounding box center [145, 311] width 149 height 7
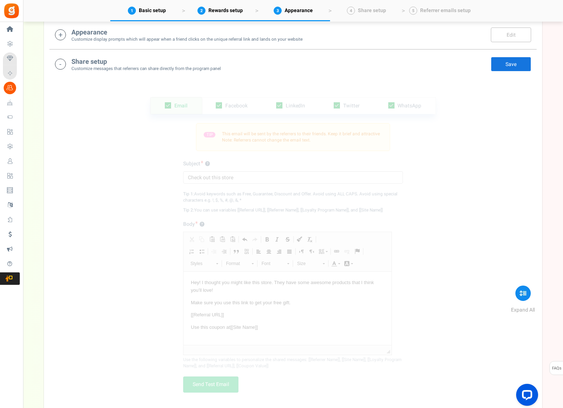
scroll to position [1003, 0]
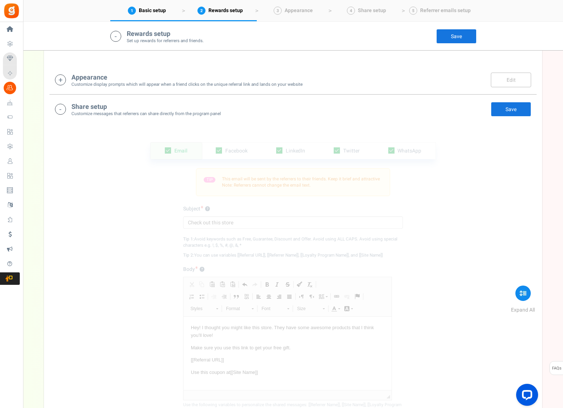
click at [373, 185] on div "TIP This email will be sent by the referrers to their friends. Keep it brief an…" at bounding box center [293, 182] width 194 height 28
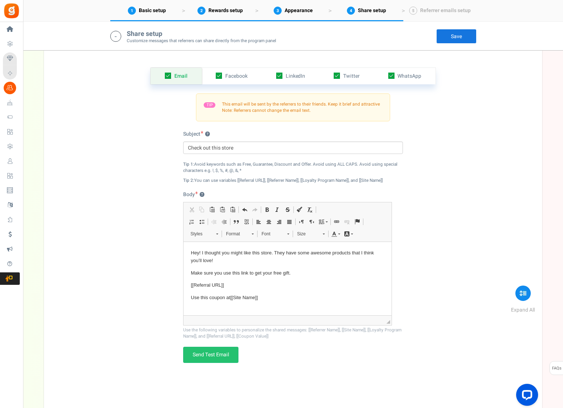
scroll to position [1039, 0]
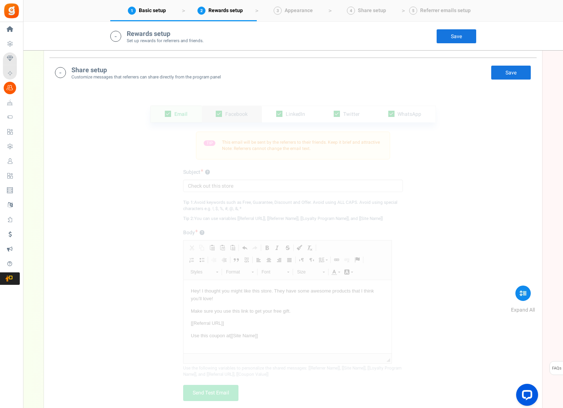
click at [238, 118] on span "Facebook" at bounding box center [236, 114] width 22 height 8
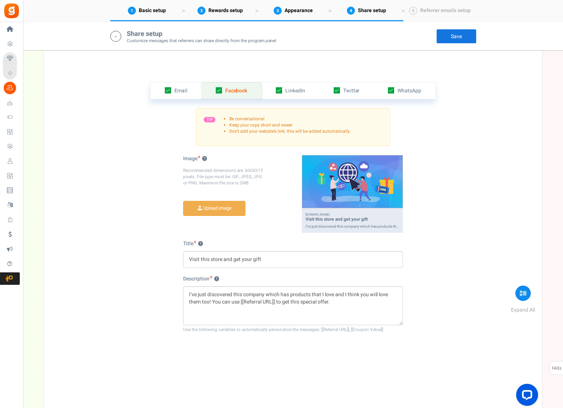
scroll to position [1076, 0]
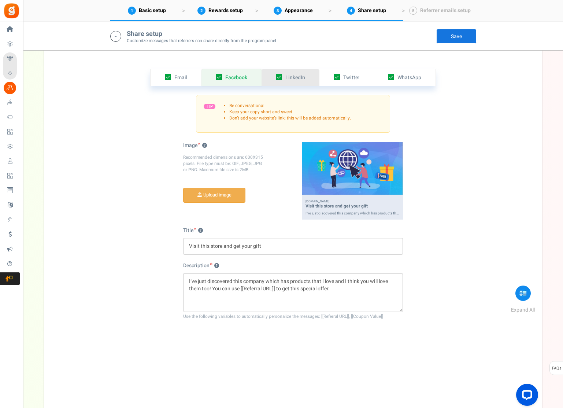
click at [310, 75] on link "LinkedIn" at bounding box center [290, 77] width 58 height 16
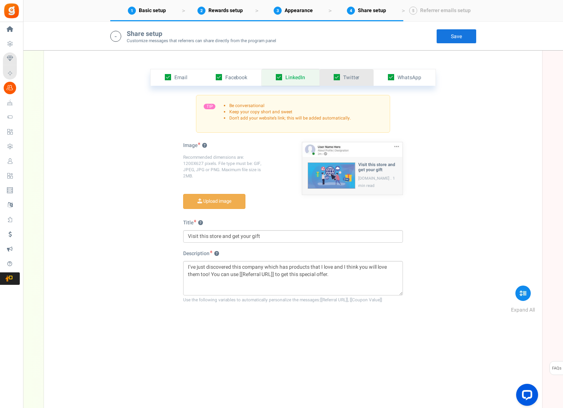
click at [356, 78] on span "Twitter" at bounding box center [351, 78] width 16 height 8
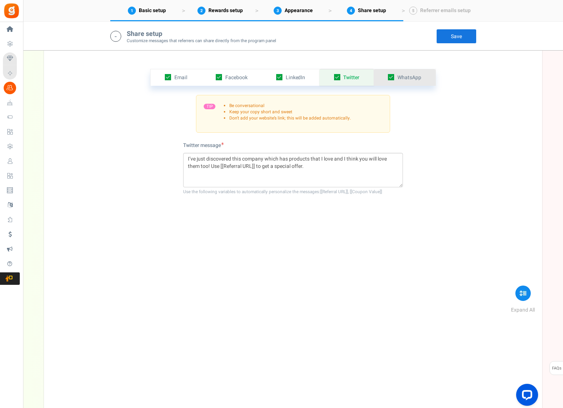
click at [406, 75] on span "WhatsApp" at bounding box center [409, 78] width 24 height 8
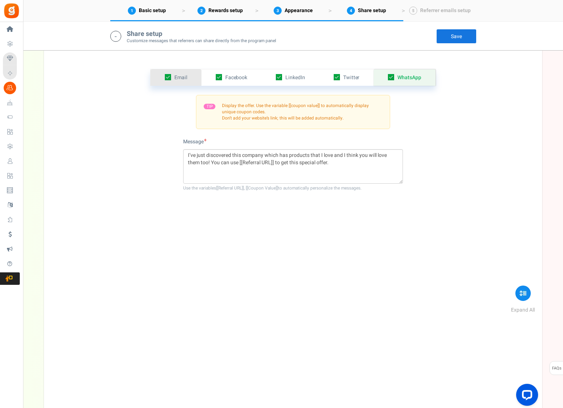
click at [190, 78] on link "Email" at bounding box center [175, 77] width 51 height 16
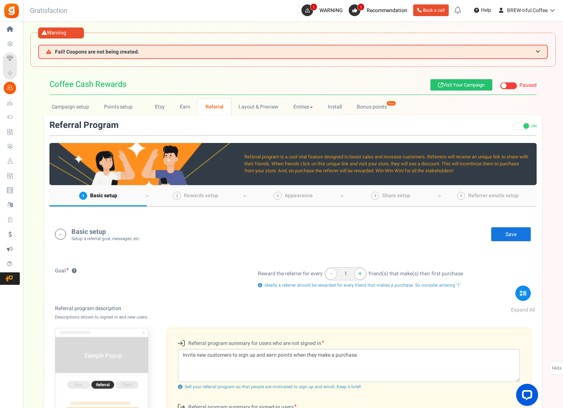
scroll to position [0, 0]
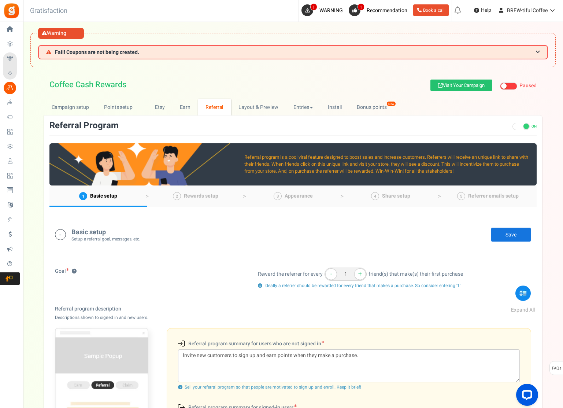
click at [522, 125] on span at bounding box center [520, 126] width 17 height 7
click at [512, 125] on input "ON OFF" at bounding box center [512, 130] width 0 height 12
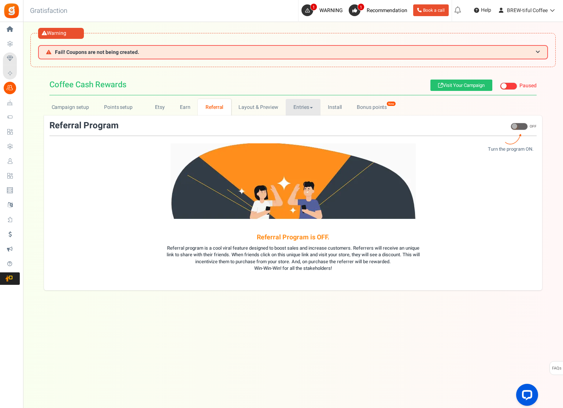
click at [294, 107] on link "Entries" at bounding box center [303, 107] width 35 height 16
click at [309, 122] on link "Entries" at bounding box center [315, 123] width 59 height 11
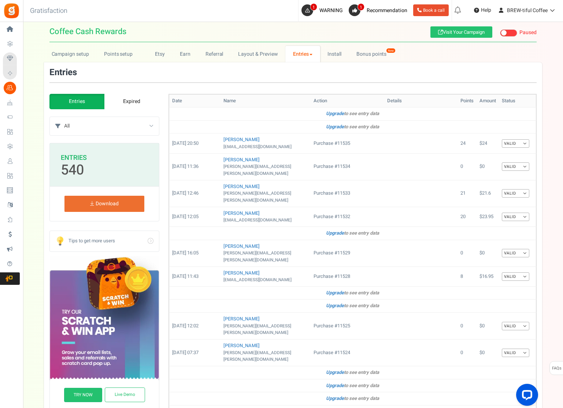
scroll to position [37, 0]
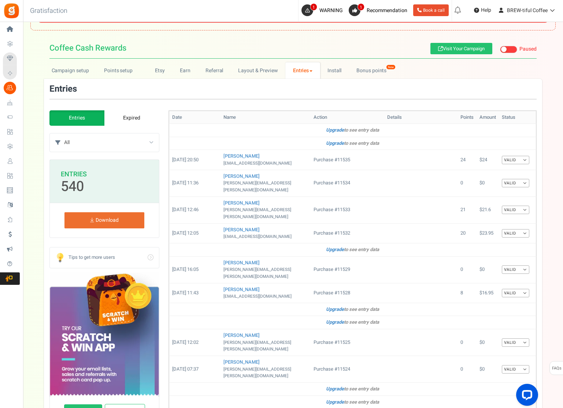
click at [377, 16] on span "1 Recommendation" at bounding box center [378, 11] width 64 height 22
click at [377, 11] on span "Recommendation" at bounding box center [387, 11] width 41 height 8
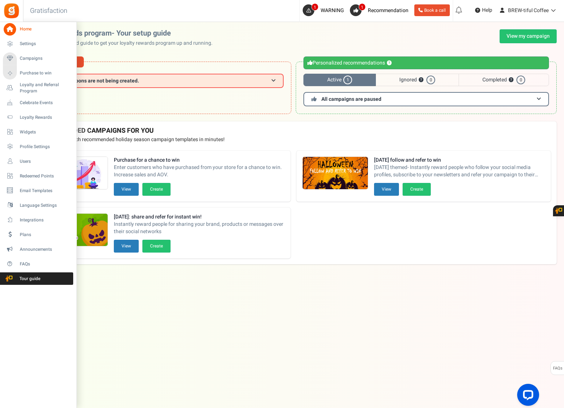
click at [27, 28] on span "Home" at bounding box center [45, 29] width 51 height 6
click at [29, 42] on span "Settings" at bounding box center [45, 44] width 51 height 6
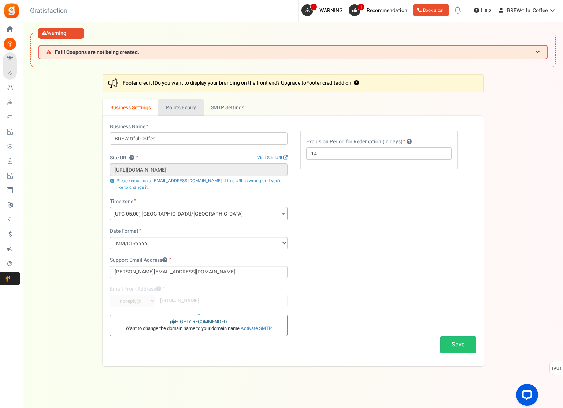
click at [188, 108] on link "Points Expiry" at bounding box center [180, 107] width 45 height 16
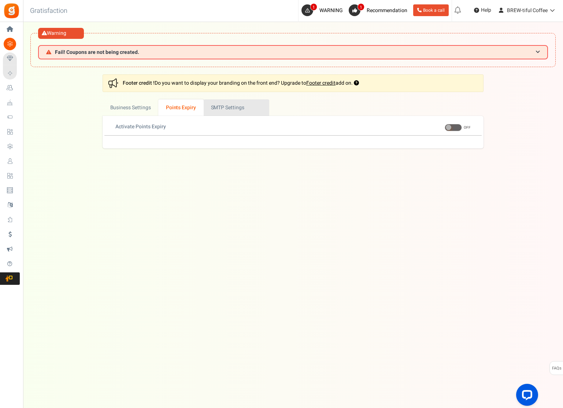
click at [234, 109] on link "Active SMTP Settings" at bounding box center [237, 107] width 66 height 16
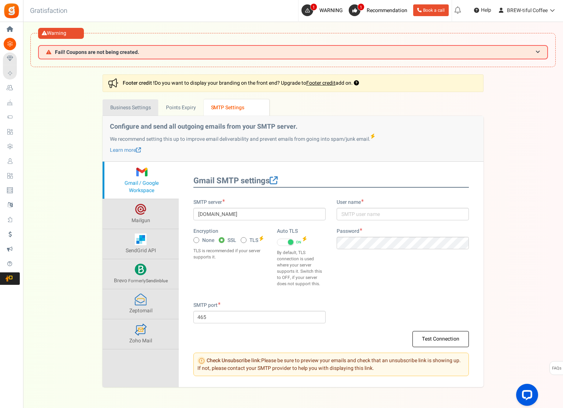
drag, startPoint x: 136, startPoint y: 99, endPoint x: 137, endPoint y: 105, distance: 6.8
click at [136, 100] on div "Settings In this section you will setup your business details and points expiry…" at bounding box center [293, 230] width 381 height 312
click at [136, 108] on link "Business Settings" at bounding box center [131, 107] width 56 height 16
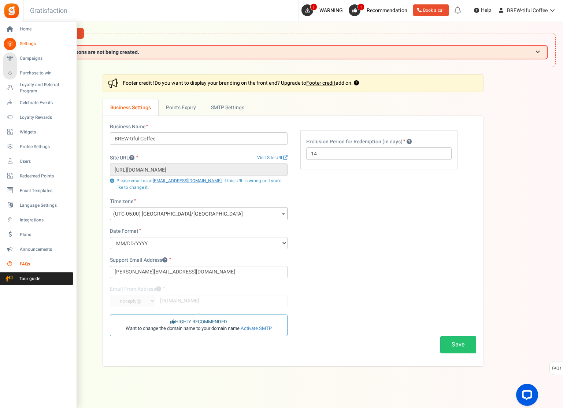
click at [21, 262] on span "FAQs" at bounding box center [45, 264] width 51 height 6
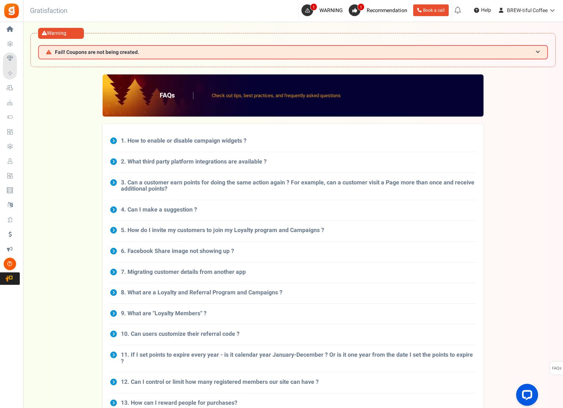
click at [152, 252] on h3 "6. Facebook Share image not showing up ?" at bounding box center [177, 251] width 113 height 7
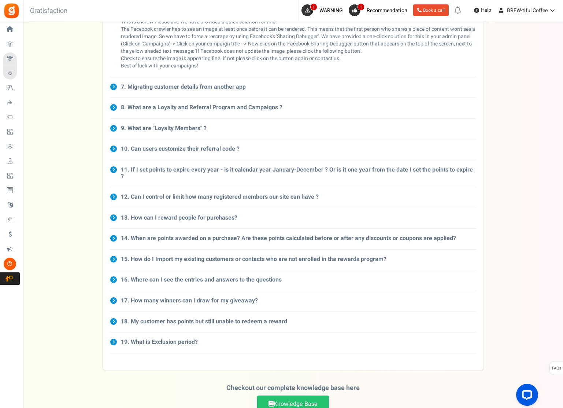
scroll to position [293, 0]
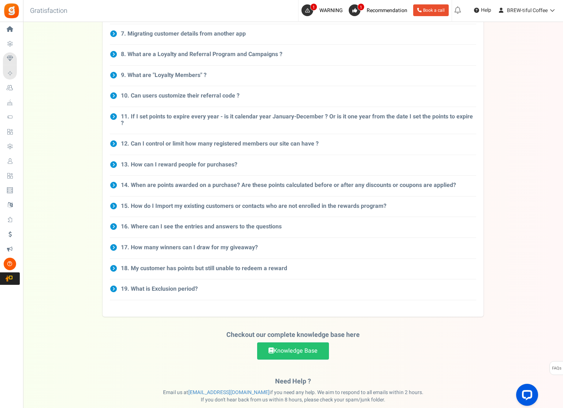
click at [178, 265] on h3 "18. My customer has points but still unable to redeem a reward" at bounding box center [204, 268] width 166 height 7
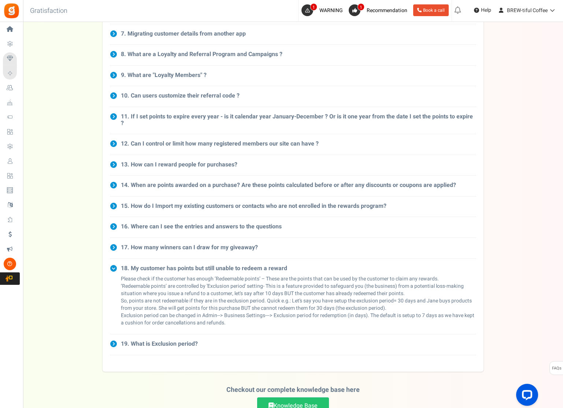
click at [153, 341] on h3 "19. What is Exclusion period?" at bounding box center [159, 344] width 77 height 7
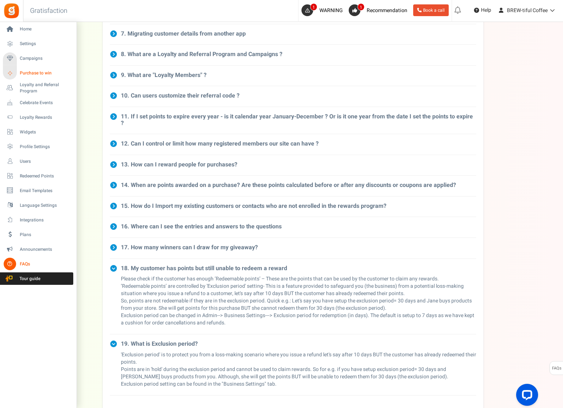
click at [41, 73] on span "Purchase to win" at bounding box center [45, 73] width 51 height 6
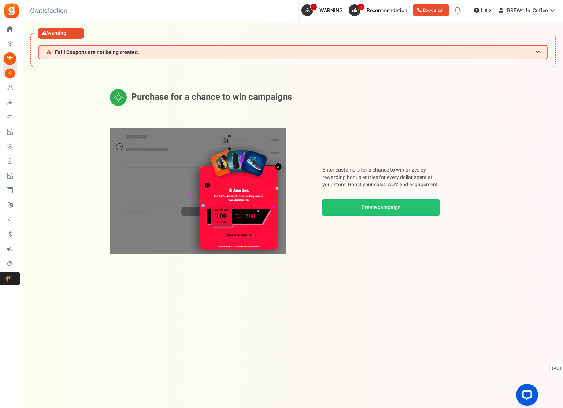
click at [0, 0] on span "Celebrate Events" at bounding box center [0, 0] width 0 height 0
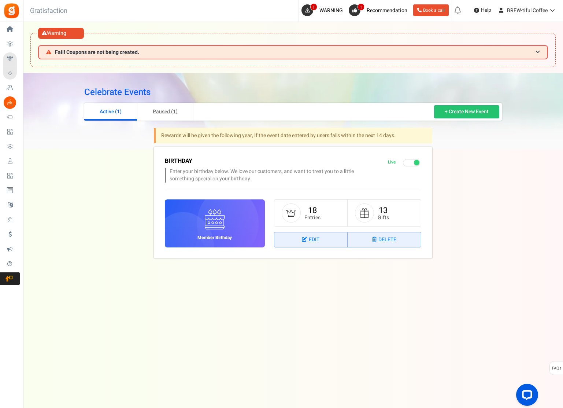
click at [169, 114] on link "Paused (1)" at bounding box center [165, 112] width 56 height 18
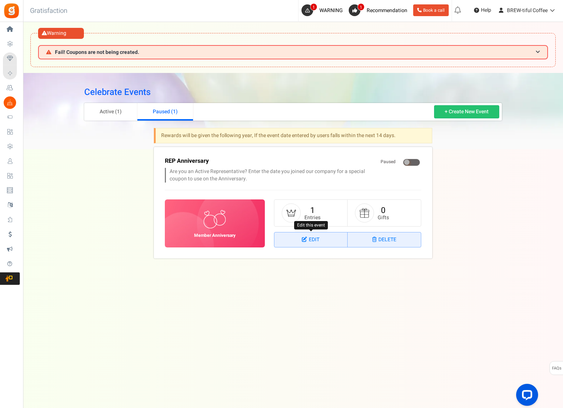
click at [304, 242] on link "Edit" at bounding box center [310, 239] width 73 height 15
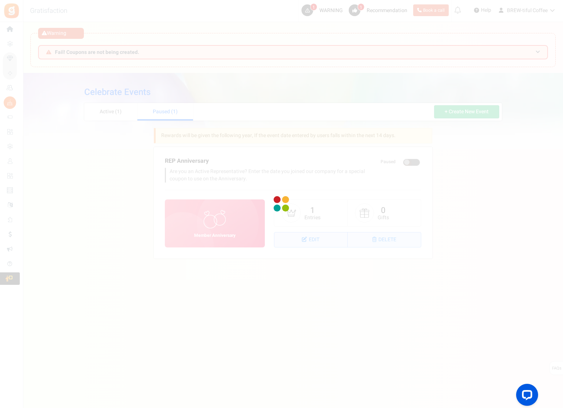
select select "1"
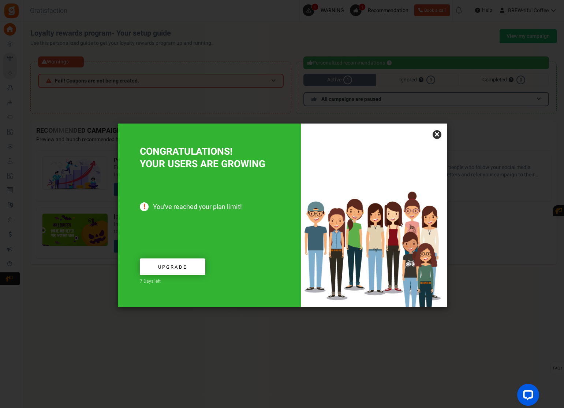
click at [440, 136] on link "×" at bounding box center [437, 134] width 9 height 9
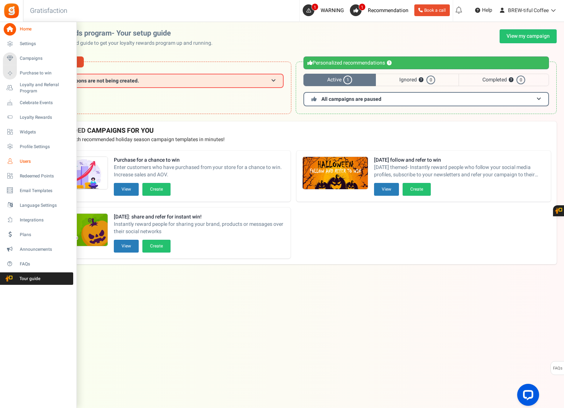
click at [25, 161] on span "Users" at bounding box center [45, 161] width 51 height 6
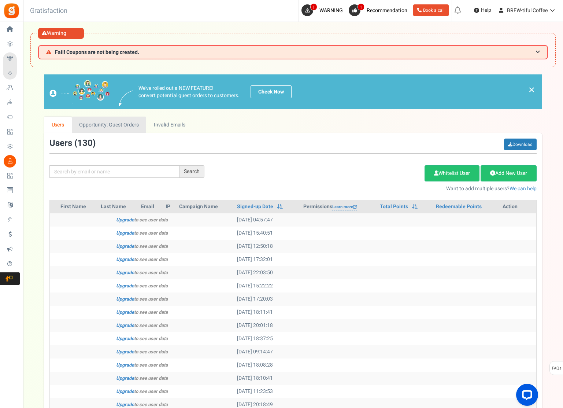
click at [131, 123] on link "Opportunity: Guest Orders" at bounding box center [109, 124] width 74 height 16
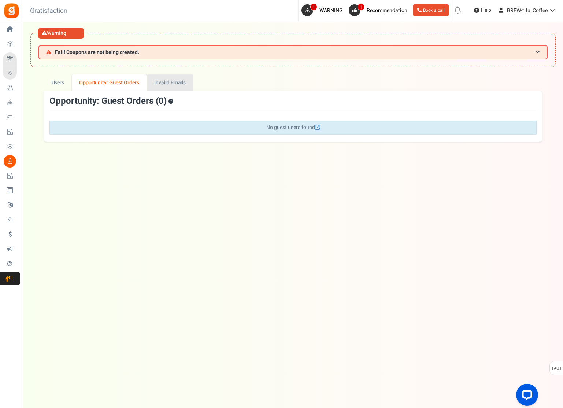
click at [170, 78] on link "Invalid Emails" at bounding box center [170, 82] width 47 height 16
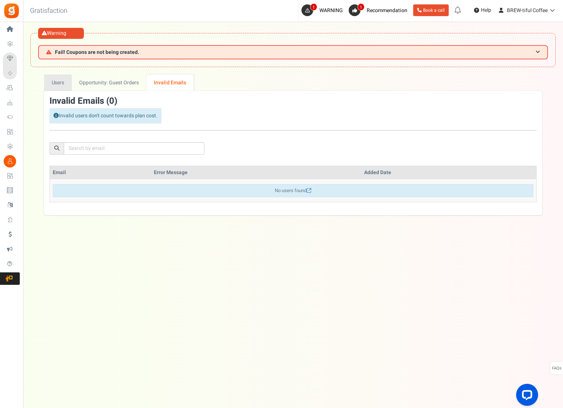
click at [62, 84] on link "Users" at bounding box center [58, 82] width 28 height 16
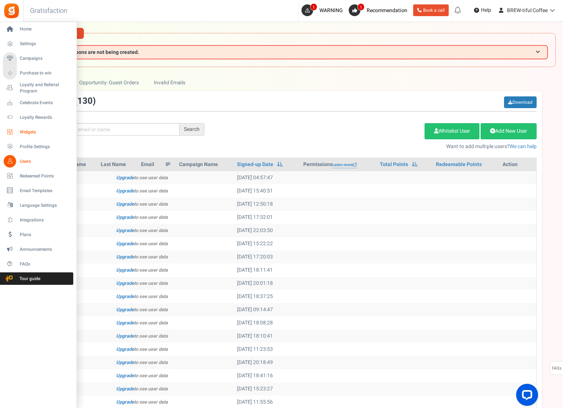
click at [32, 134] on span "Widgets" at bounding box center [45, 132] width 51 height 6
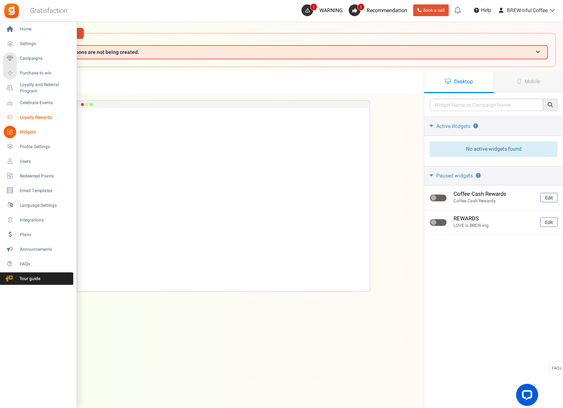
click at [34, 117] on span "Loyalty Rewards" at bounding box center [45, 117] width 51 height 6
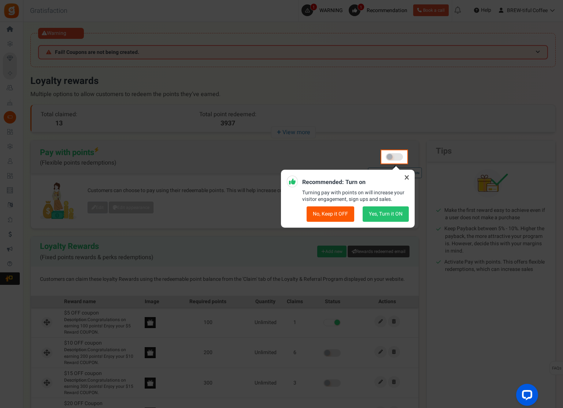
click at [404, 176] on icon at bounding box center [407, 177] width 12 height 12
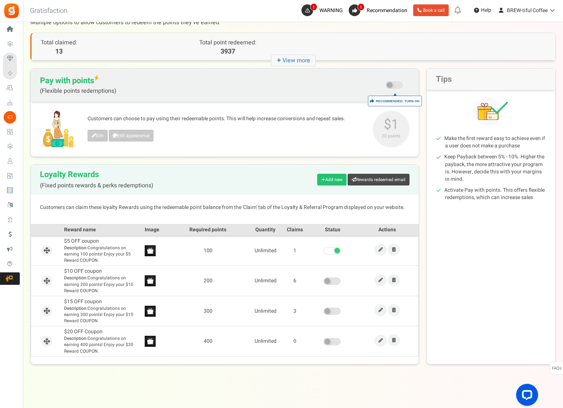
scroll to position [72, 0]
click at [379, 312] on icon at bounding box center [380, 309] width 4 height 4
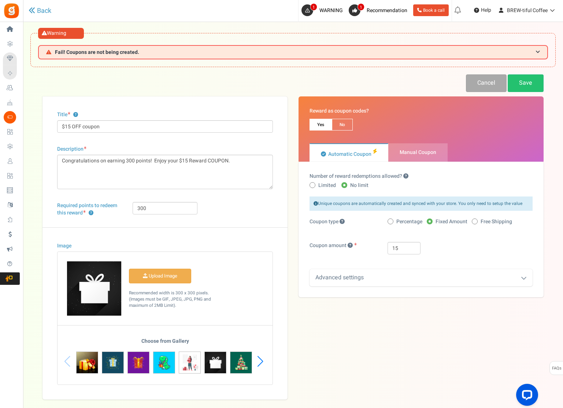
click at [383, 276] on div "Advanced settings" at bounding box center [420, 277] width 223 height 17
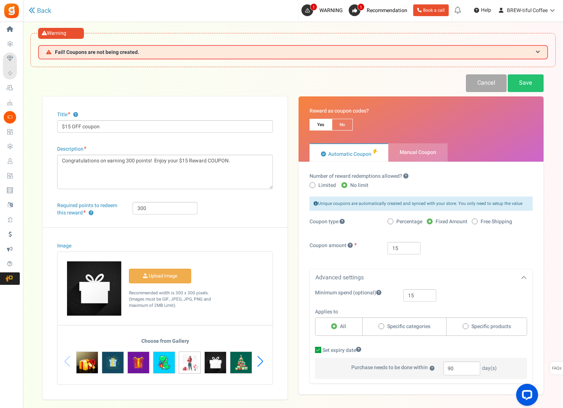
click at [420, 155] on span "Manual Coupon" at bounding box center [417, 152] width 37 height 8
click at [393, 149] on input "Manual Coupon" at bounding box center [390, 147] width 5 height 5
radio input "true"
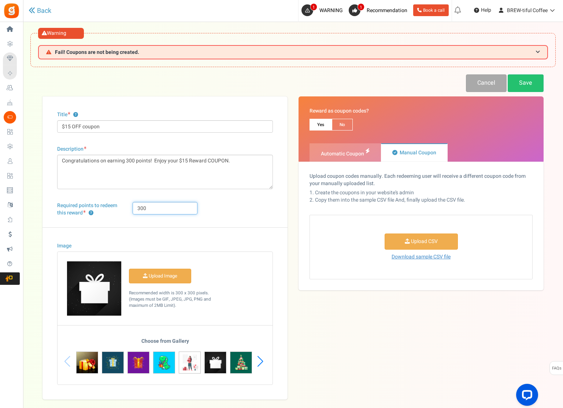
click at [178, 209] on input "300" at bounding box center [165, 208] width 64 height 12
click at [37, 12] on link "Back" at bounding box center [40, 11] width 23 height 8
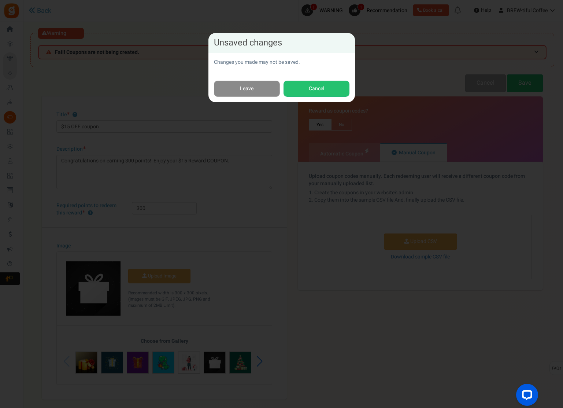
click at [252, 85] on link "Leave" at bounding box center [247, 89] width 66 height 16
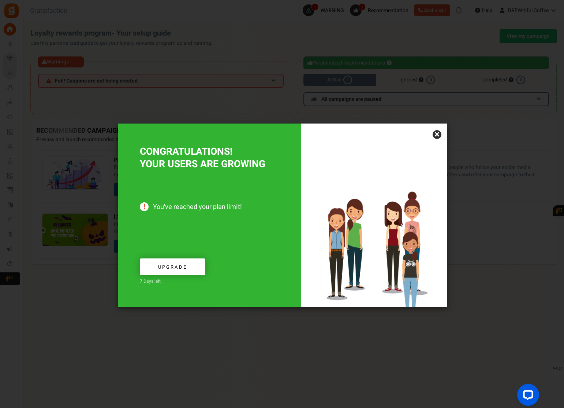
click at [439, 137] on link "×" at bounding box center [437, 134] width 9 height 9
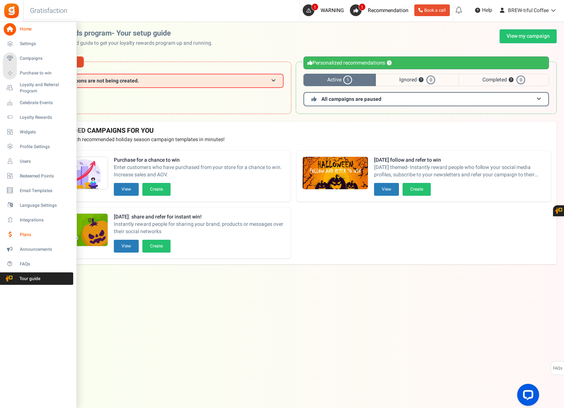
click at [25, 237] on span "Plans" at bounding box center [45, 234] width 51 height 6
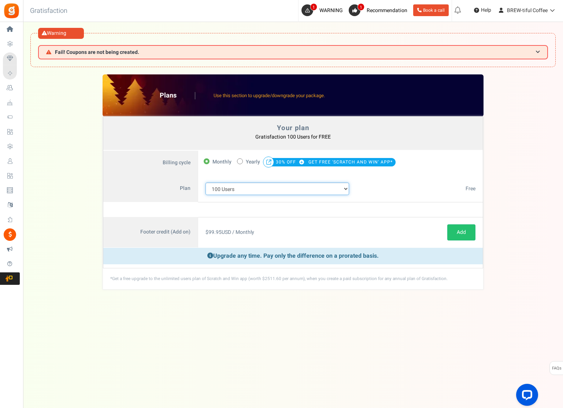
click at [230, 191] on select "100 Users 200 Users 500 Users 1000 Users 2000 Users 3000 Users 4000 Users 5000 …" at bounding box center [277, 188] width 144 height 12
select select "883"
click at [205, 182] on select "100 Users 200 Users 500 Users 1000 Users 2000 Users 3000 Users 4000 Users 5000 …" at bounding box center [277, 188] width 144 height 12
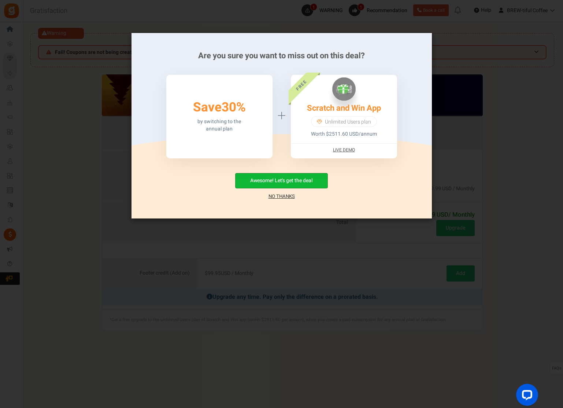
click at [274, 180] on button "Awesome! Let's get the deal" at bounding box center [281, 180] width 93 height 15
radio input "false"
radio input "true"
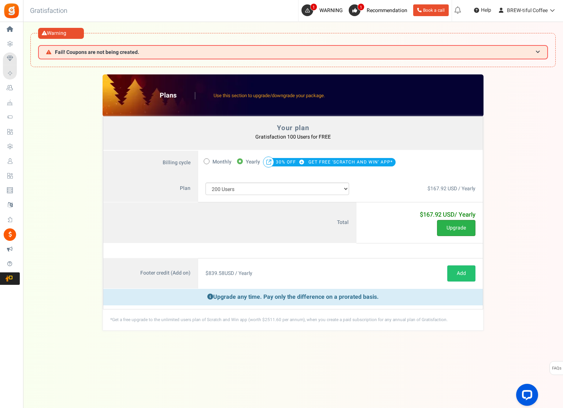
click at [450, 228] on button "Upgrade" at bounding box center [456, 228] width 38 height 16
click at [249, 187] on select "100 Users 200 Users 500 Users 1000 Users 2000 Users 3000 Users 4000 Users 5000 …" at bounding box center [277, 188] width 144 height 12
click at [205, 182] on select "100 Users 200 Users 500 Users 1000 Users 2000 Users 3000 Users 4000 Users 5000 …" at bounding box center [277, 188] width 144 height 12
click at [251, 191] on select "100 Users 200 Users 500 Users 1000 Users 2000 Users 3000 Users 4000 Users 5000 …" at bounding box center [277, 188] width 144 height 12
click at [205, 182] on select "100 Users 200 Users 500 Users 1000 Users 2000 Users 3000 Users 4000 Users 5000 …" at bounding box center [277, 188] width 144 height 12
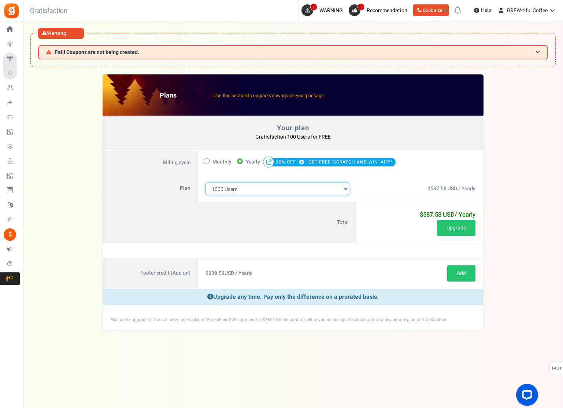
click at [246, 190] on select "100 Users 200 Users 500 Users 1000 Users 2000 Users 3000 Users 4000 Users 5000 …" at bounding box center [277, 188] width 144 height 12
click at [205, 182] on select "100 Users 200 Users 500 Users 1000 Users 2000 Users 3000 Users 4000 Users 5000 …" at bounding box center [277, 188] width 144 height 12
drag, startPoint x: 227, startPoint y: 186, endPoint x: 227, endPoint y: 194, distance: 8.1
click at [227, 187] on select "100 Users 200 Users 500 Users 1000 Users 2000 Users 3000 Users 4000 Users 5000 …" at bounding box center [277, 188] width 144 height 12
click at [205, 182] on select "100 Users 200 Users 500 Users 1000 Users 2000 Users 3000 Users 4000 Users 5000 …" at bounding box center [277, 188] width 144 height 12
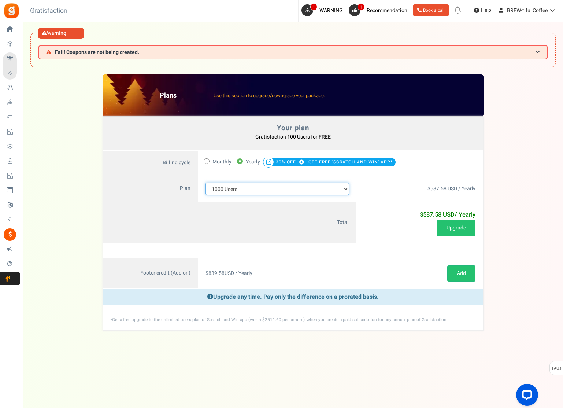
click at [226, 187] on select "100 Users 200 Users 500 Users 1000 Users 2000 Users 3000 Users 4000 Users 5000 …" at bounding box center [277, 188] width 144 height 12
select select "883"
click at [205, 182] on select "100 Users 200 Users 500 Users 1000 Users 2000 Users 3000 Users 4000 Users 5000 …" at bounding box center [277, 188] width 144 height 12
click at [234, 187] on select "100 Users 200 Users 500 Users 1000 Users 2000 Users 3000 Users 4000 Users 5000 …" at bounding box center [277, 188] width 144 height 12
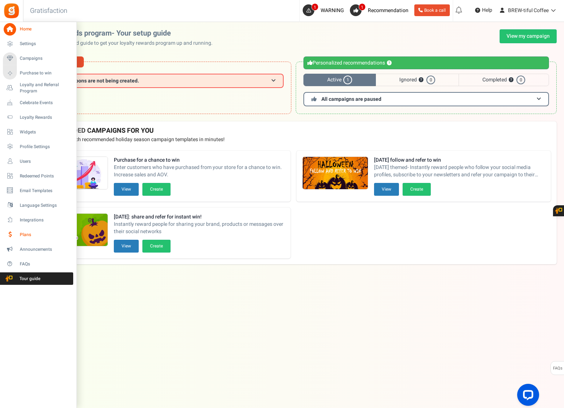
click at [17, 234] on link "Plans" at bounding box center [38, 234] width 70 height 12
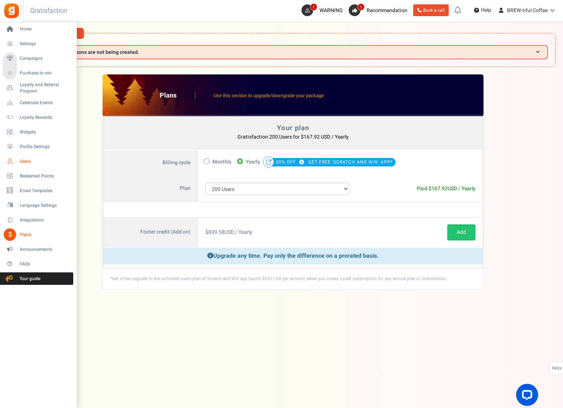
click at [26, 157] on link "Users" at bounding box center [38, 161] width 70 height 12
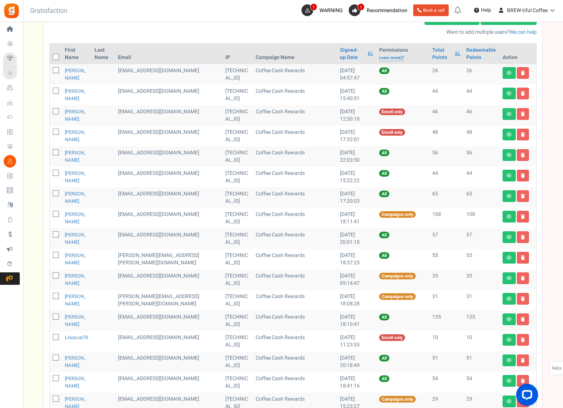
scroll to position [146, 0]
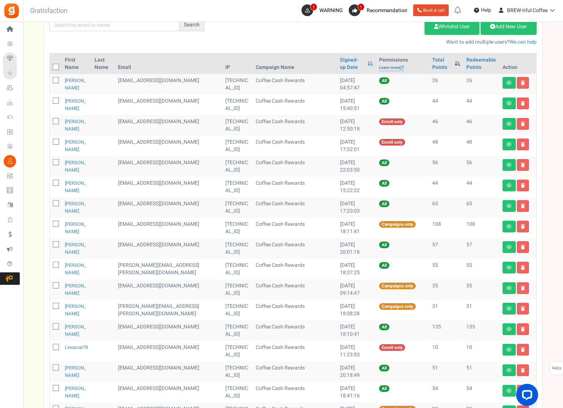
click at [454, 64] on span at bounding box center [457, 63] width 6 height 5
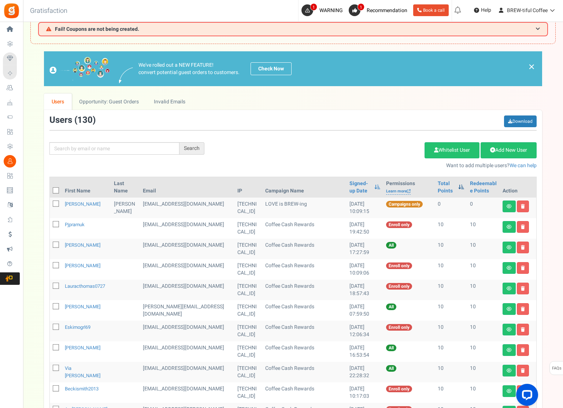
scroll to position [0, 0]
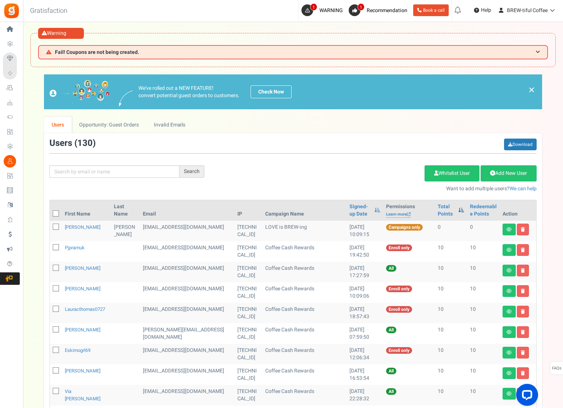
click at [458, 208] on span at bounding box center [461, 209] width 6 height 5
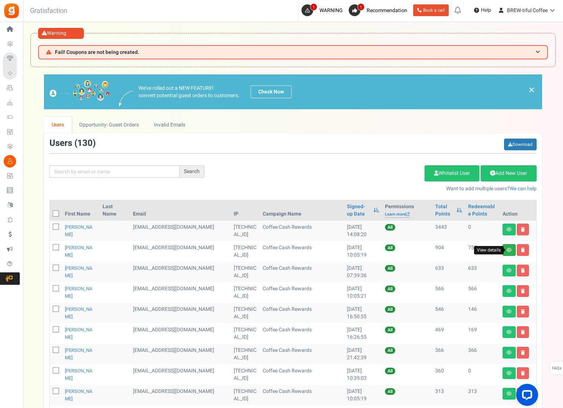
click at [510, 250] on icon at bounding box center [508, 250] width 5 height 4
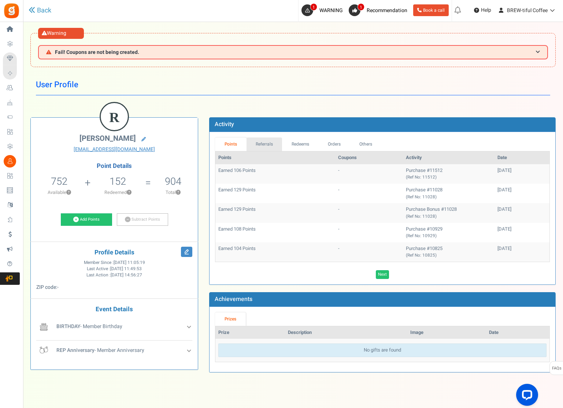
click at [263, 144] on link "Referrals" at bounding box center [264, 144] width 36 height 14
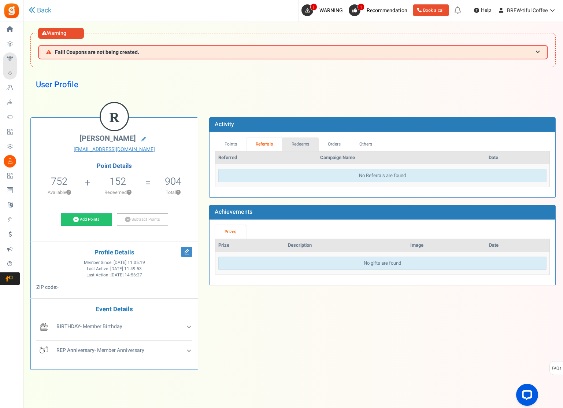
click at [296, 142] on link "Redeems" at bounding box center [300, 144] width 37 height 14
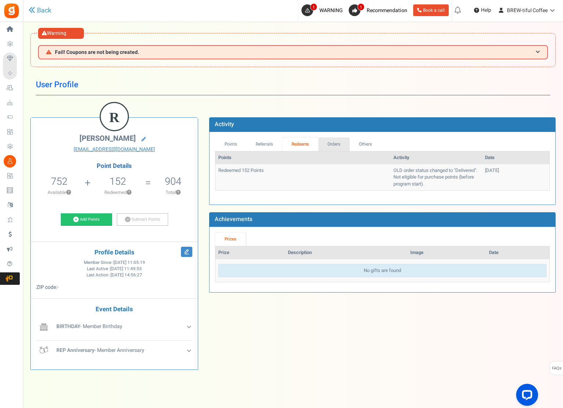
click at [334, 146] on link "Orders" at bounding box center [333, 144] width 31 height 14
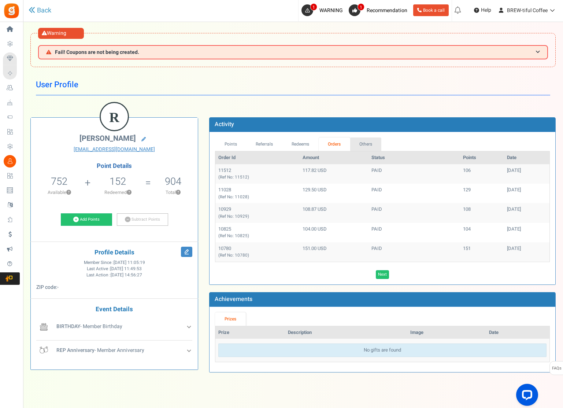
click at [372, 144] on link "Others" at bounding box center [365, 144] width 31 height 14
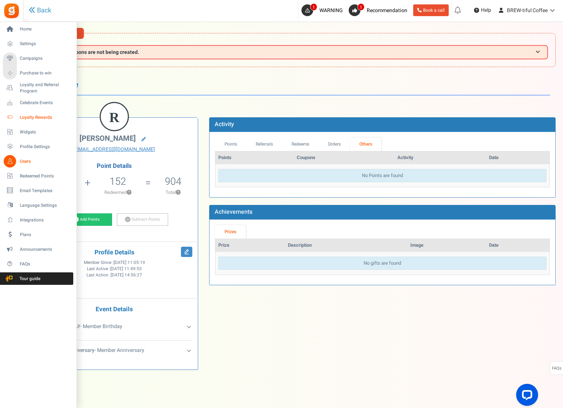
click at [40, 116] on span "Loyalty Rewards" at bounding box center [45, 117] width 51 height 6
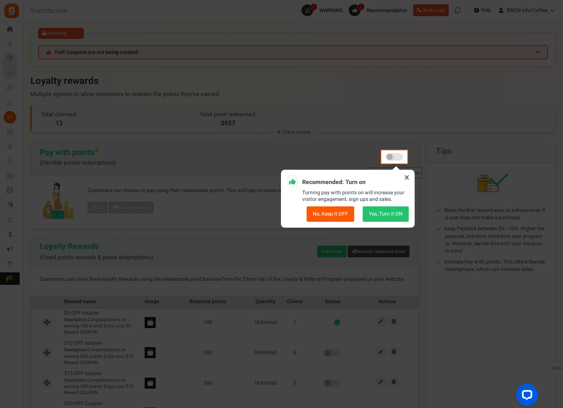
click at [408, 176] on icon at bounding box center [407, 177] width 12 height 12
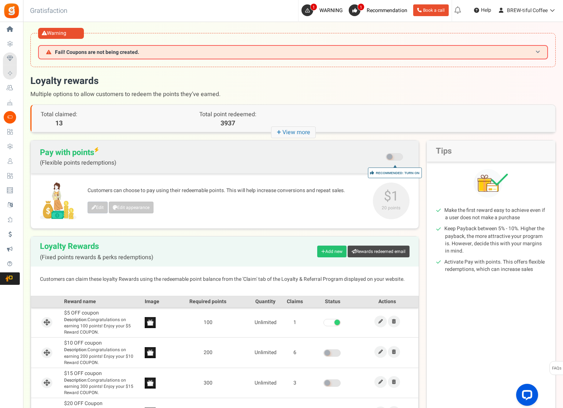
click at [104, 50] on span "Fail! Coupons are not being created." at bounding box center [97, 51] width 84 height 5
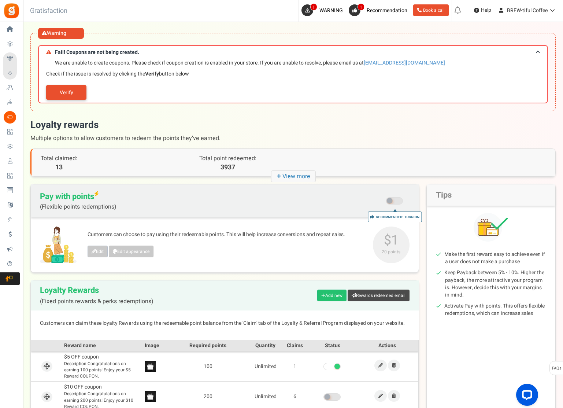
click at [67, 96] on link "Verify" at bounding box center [66, 92] width 40 height 15
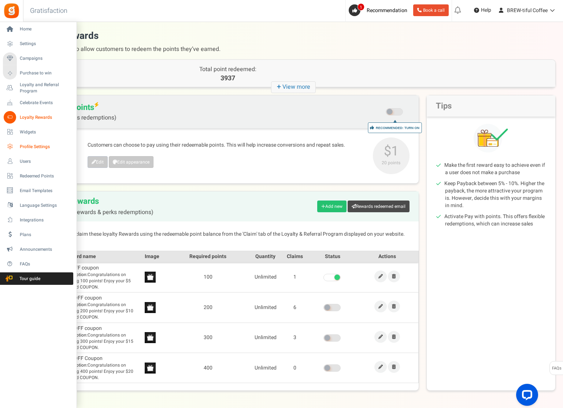
click at [35, 148] on span "Profile Settings" at bounding box center [45, 147] width 51 height 6
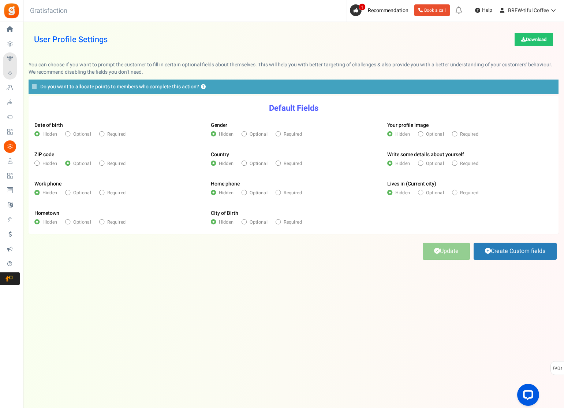
click at [429, 136] on span "Optional" at bounding box center [435, 134] width 18 height 7
click at [423, 136] on input "Optional" at bounding box center [420, 134] width 4 height 4
radio input "true"
click at [423, 162] on span at bounding box center [420, 162] width 5 height 5
click at [423, 162] on input "Optional" at bounding box center [420, 163] width 4 height 4
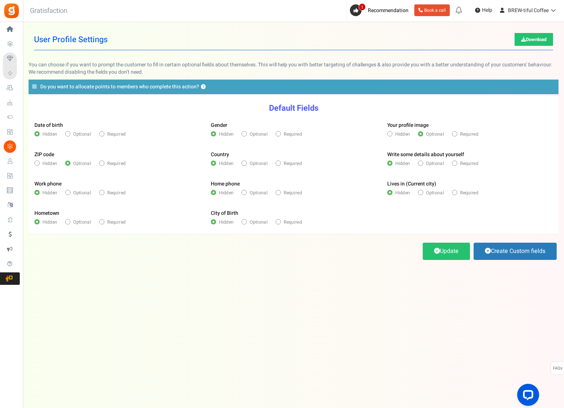
radio input "true"
click at [423, 194] on label "Optional" at bounding box center [431, 192] width 26 height 7
click at [423, 194] on input "Optional" at bounding box center [420, 193] width 4 height 4
radio input "true"
click at [252, 133] on span "Optional" at bounding box center [259, 134] width 18 height 7
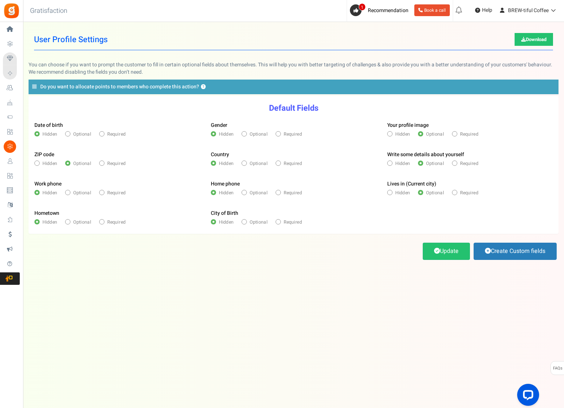
click at [246, 133] on input "Optional" at bounding box center [244, 134] width 4 height 4
radio input "true"
click at [444, 252] on link "Update" at bounding box center [446, 250] width 47 height 17
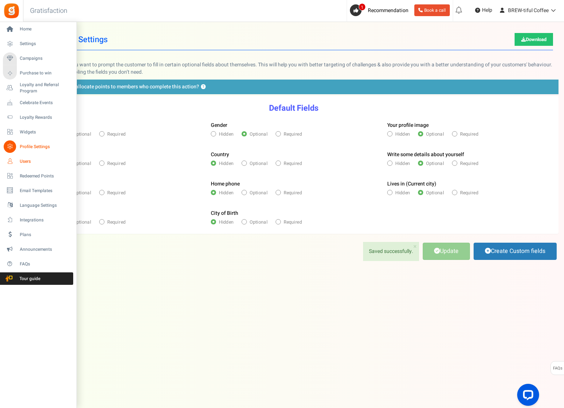
click at [12, 159] on icon at bounding box center [10, 161] width 12 height 12
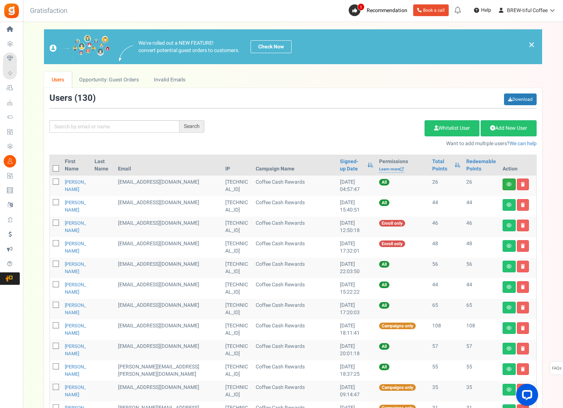
click at [506, 184] on link at bounding box center [508, 184] width 13 height 12
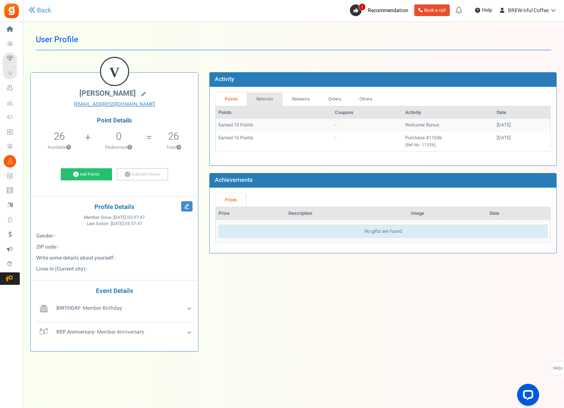
click at [267, 97] on link "Referrals" at bounding box center [265, 99] width 36 height 14
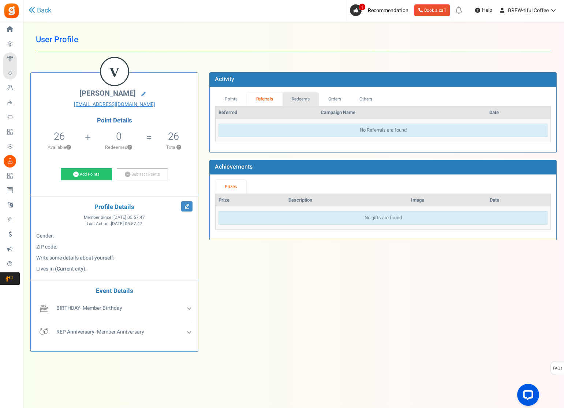
click at [310, 100] on link "Redeems" at bounding box center [301, 99] width 37 height 14
click at [338, 100] on link "Orders" at bounding box center [334, 99] width 31 height 14
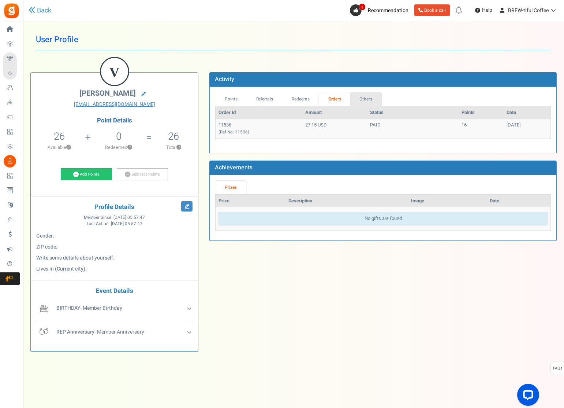
click at [364, 100] on link "Others" at bounding box center [365, 99] width 31 height 14
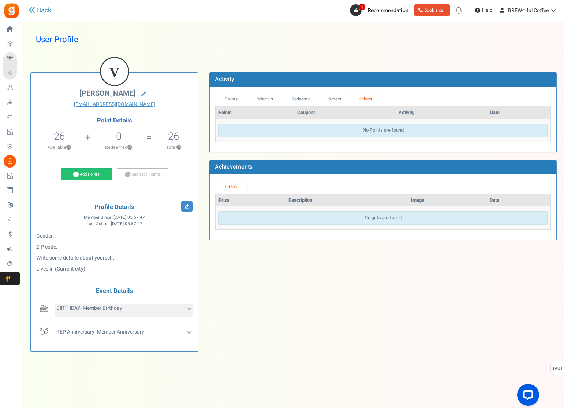
click at [116, 308] on span "BIRTHDAY - Member Birthday" at bounding box center [89, 308] width 66 height 8
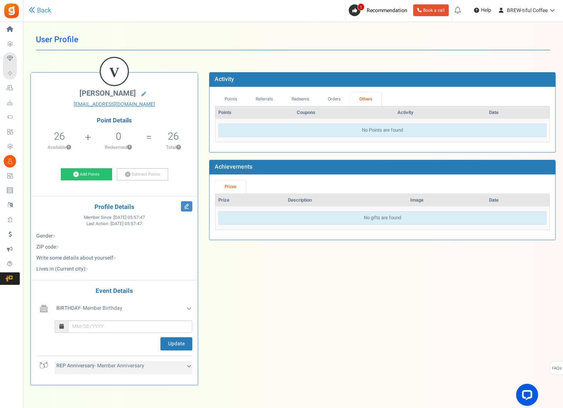
click at [105, 365] on span "REP Anniversary - Member Anniversary" at bounding box center [100, 365] width 88 height 8
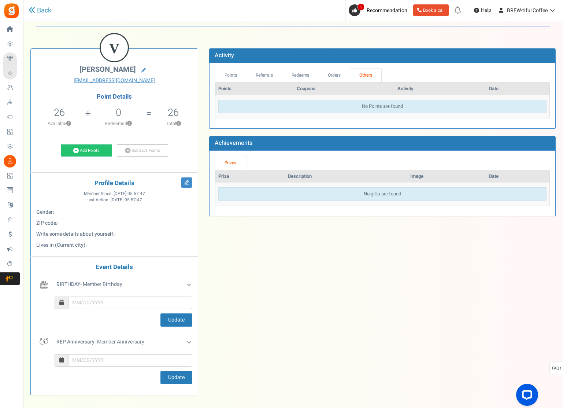
scroll to position [37, 0]
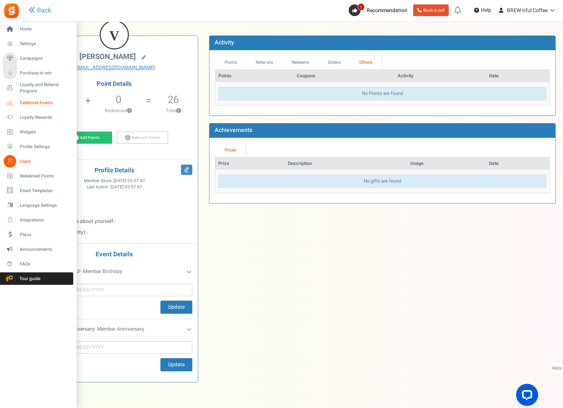
click at [36, 103] on span "Celebrate Events" at bounding box center [45, 103] width 51 height 6
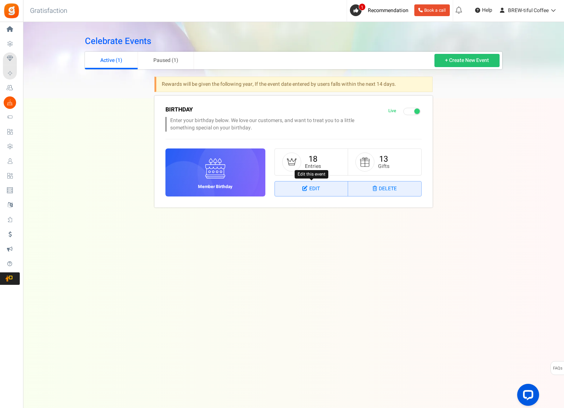
click at [328, 186] on link "Edit" at bounding box center [311, 188] width 73 height 15
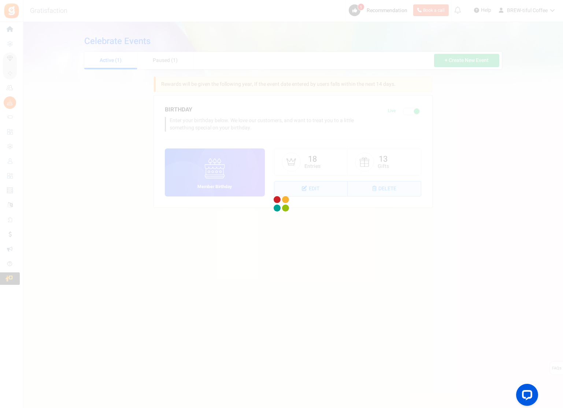
select select "1"
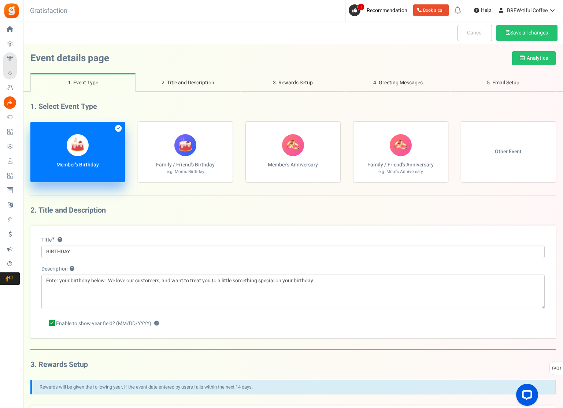
click at [280, 148] on label "Member's Anniversary" at bounding box center [293, 152] width 94 height 60
click at [35, 128] on input "Member's Anniversary" at bounding box center [32, 125] width 5 height 5
radio input "true"
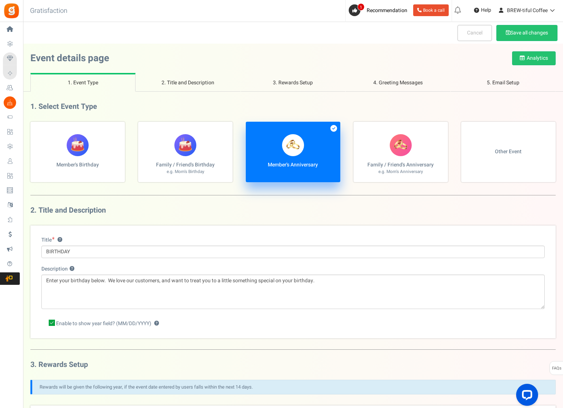
click at [314, 145] on label "Member's Anniversary" at bounding box center [293, 152] width 94 height 60
click at [35, 128] on input "Member's Anniversary" at bounding box center [32, 125] width 5 height 5
click at [92, 146] on label "Member's Birthday" at bounding box center [77, 152] width 94 height 60
click at [35, 128] on input "Member's Birthday" at bounding box center [32, 125] width 5 height 5
radio input "true"
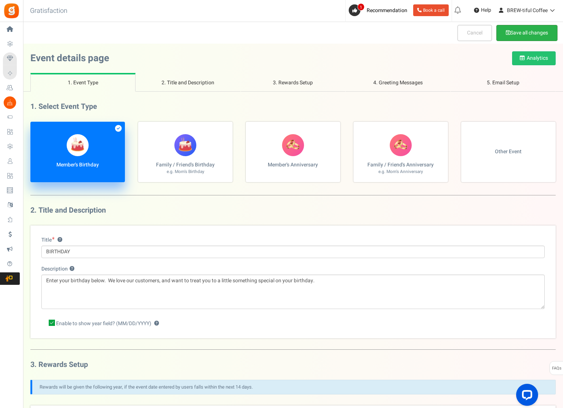
click at [508, 29] on button "Save all changes" at bounding box center [526, 33] width 61 height 16
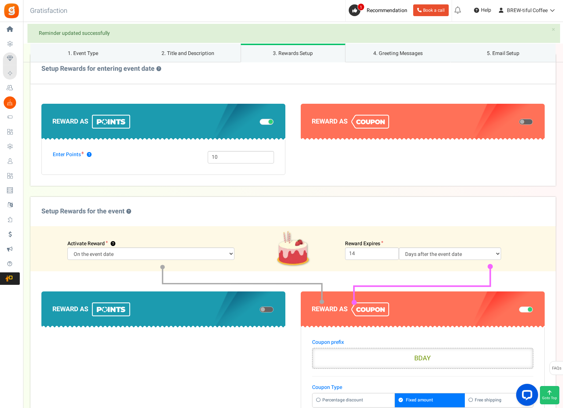
scroll to position [366, 0]
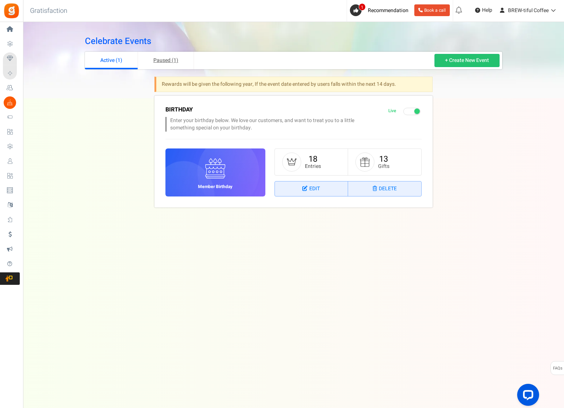
click at [170, 60] on link "Paused (1)" at bounding box center [166, 61] width 56 height 18
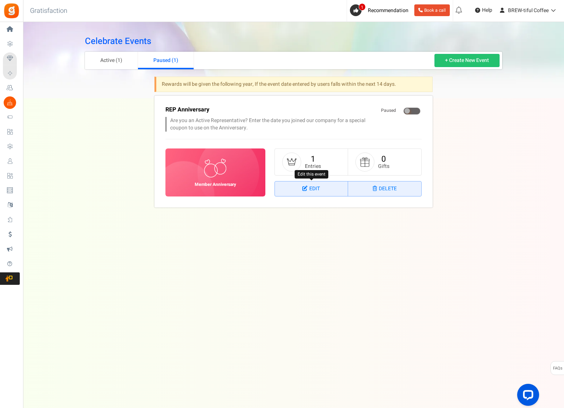
click at [310, 185] on link "Edit" at bounding box center [311, 188] width 73 height 15
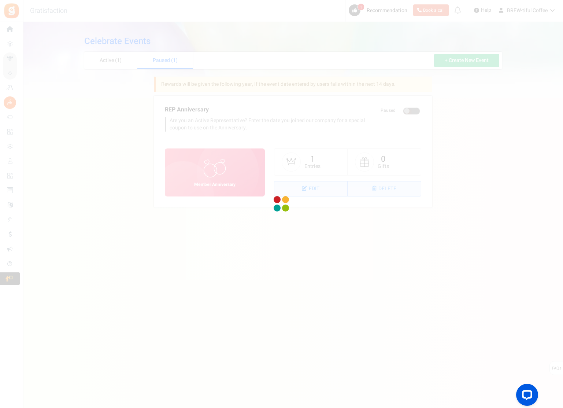
select select "1"
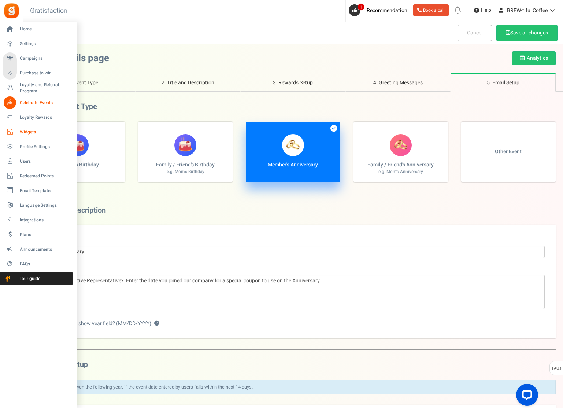
click at [29, 130] on span "Widgets" at bounding box center [45, 132] width 51 height 6
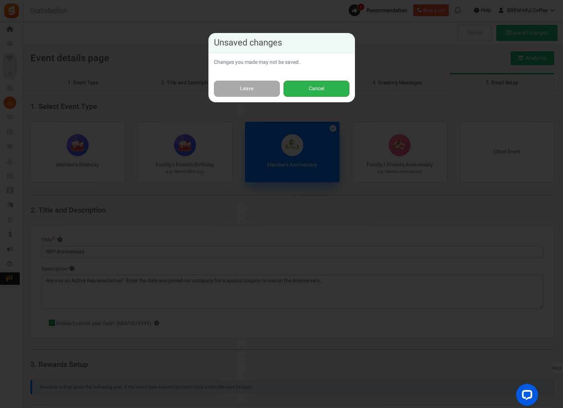
click at [308, 89] on button "Cancel" at bounding box center [316, 89] width 66 height 16
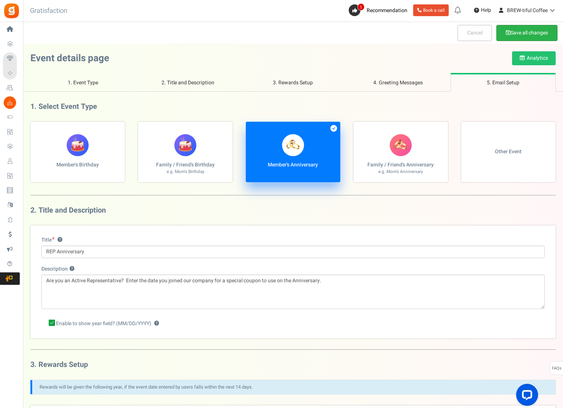
click at [516, 31] on button "Save all changes" at bounding box center [526, 33] width 61 height 16
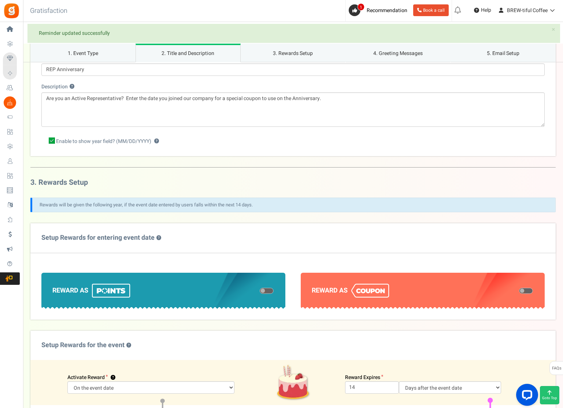
scroll to position [183, 0]
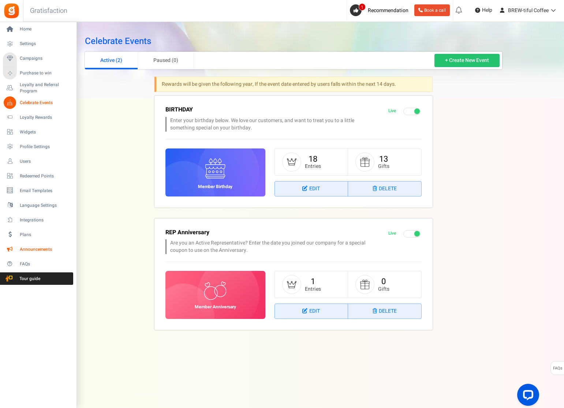
click at [31, 247] on span "Announcements" at bounding box center [45, 249] width 51 height 6
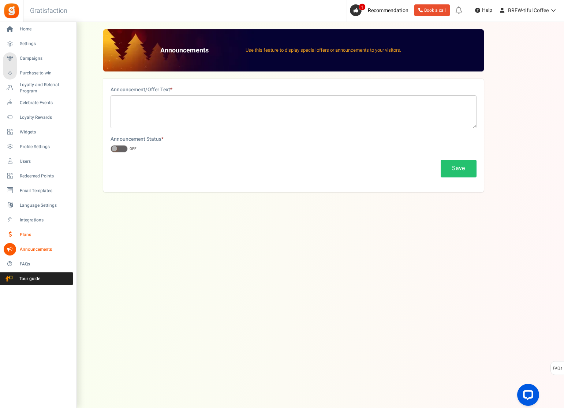
click at [29, 233] on span "Plans" at bounding box center [45, 234] width 51 height 6
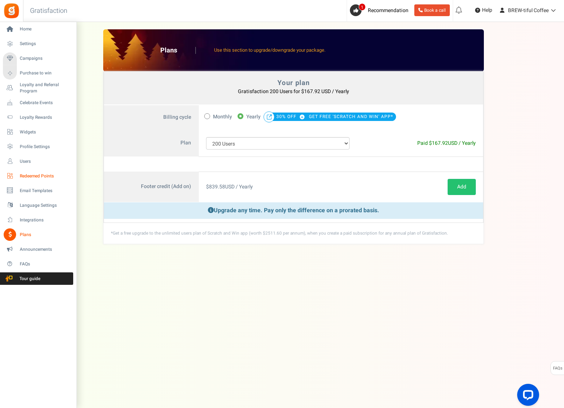
click at [30, 174] on span "Redeemed Points" at bounding box center [45, 176] width 51 height 6
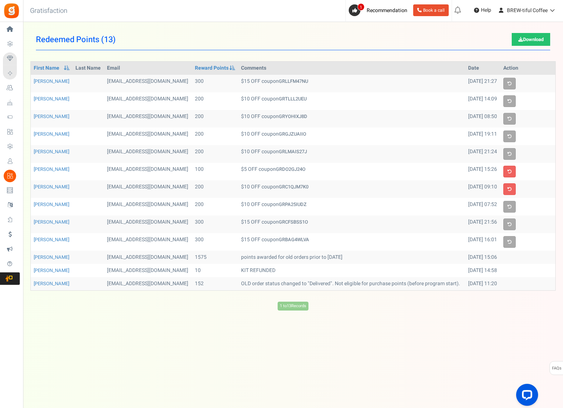
click at [0, 0] on span "Widgets" at bounding box center [0, 0] width 0 height 0
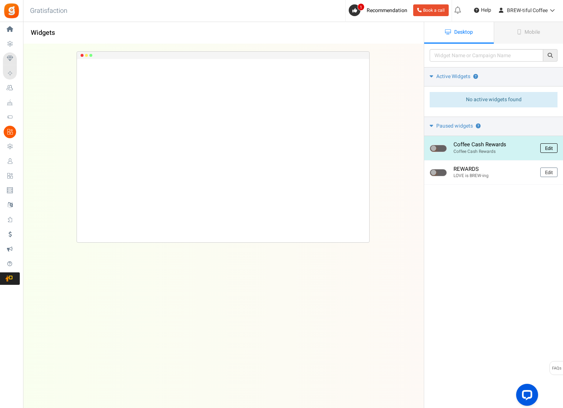
click at [554, 147] on link "Edit" at bounding box center [548, 148] width 17 height 10
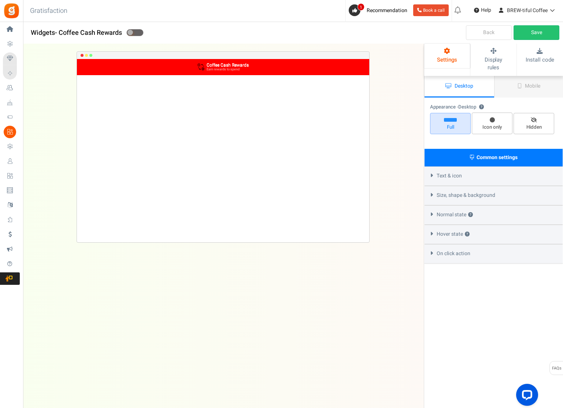
select select "top-bar"
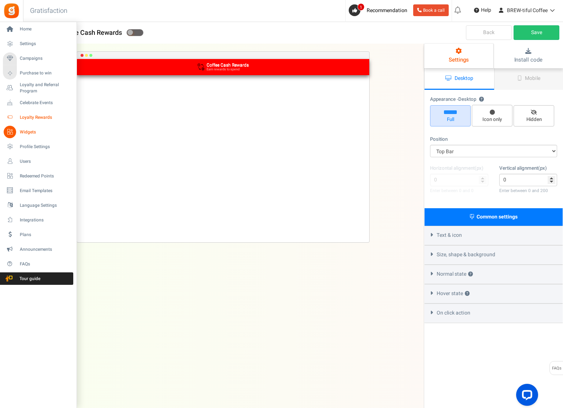
click at [39, 116] on span "Loyalty Rewards" at bounding box center [45, 117] width 51 height 6
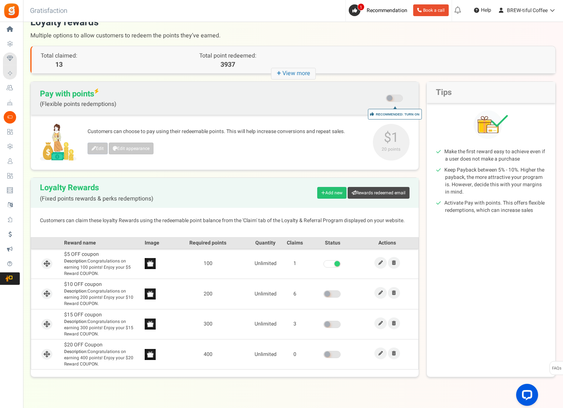
scroll to position [27, 0]
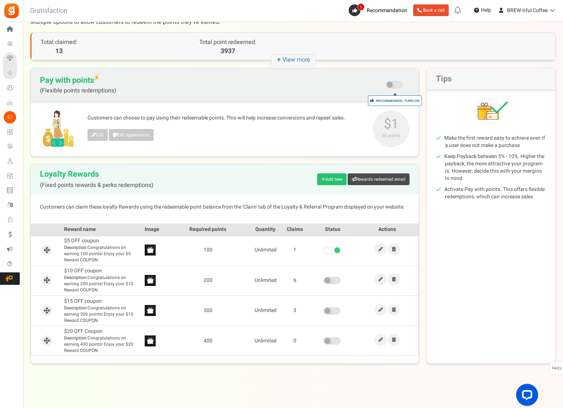
click at [336, 281] on span at bounding box center [331, 279] width 17 height 7
click at [323, 281] on input "checkbox" at bounding box center [323, 280] width 0 height 5
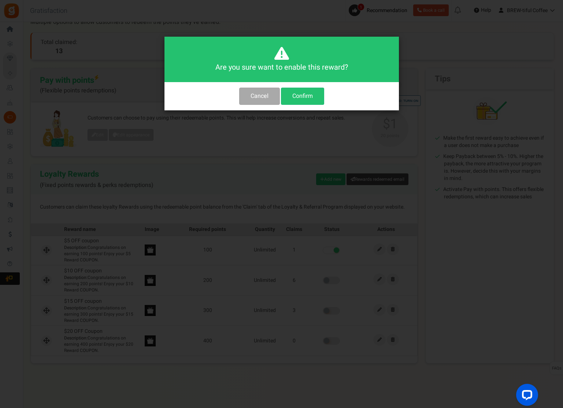
scroll to position [0, 0]
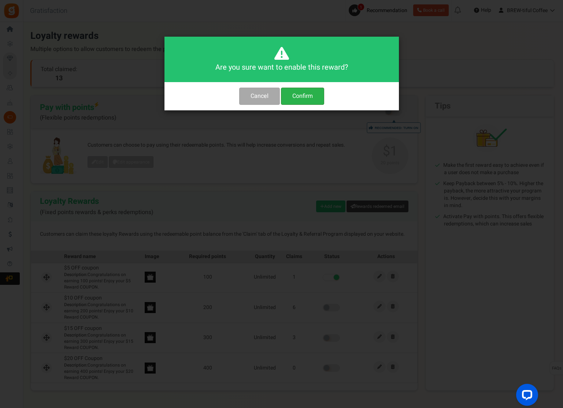
click at [311, 100] on button "Confirm" at bounding box center [302, 96] width 43 height 17
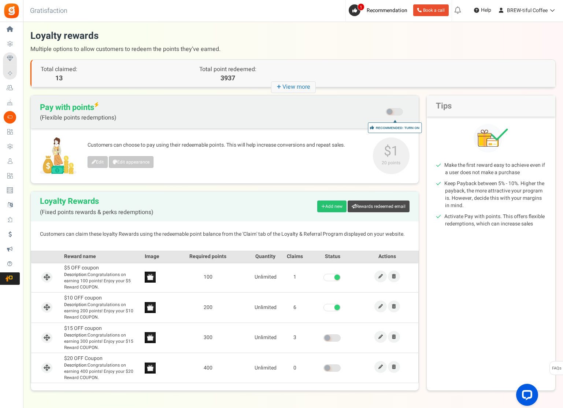
click at [332, 336] on span at bounding box center [331, 337] width 17 height 7
click at [323, 336] on input "checkbox" at bounding box center [323, 337] width 0 height 5
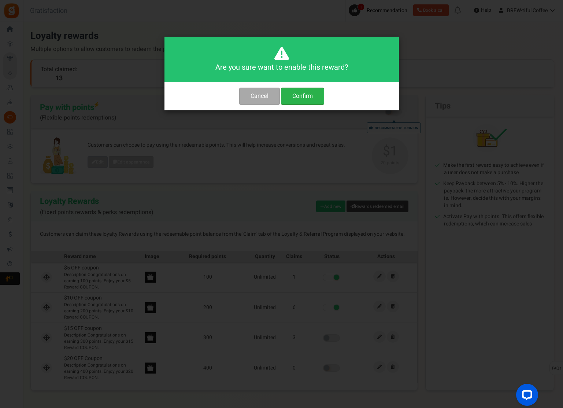
click at [302, 93] on button "Confirm" at bounding box center [302, 96] width 43 height 17
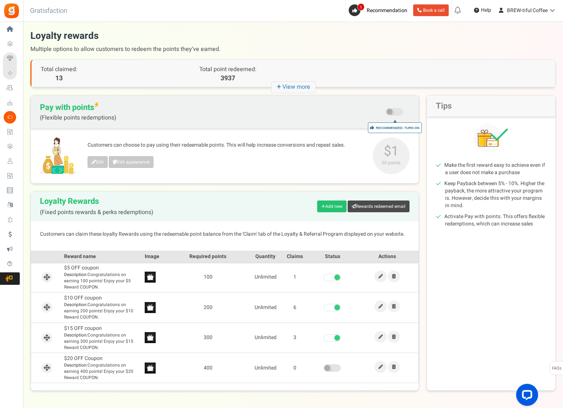
click at [332, 368] on span at bounding box center [331, 367] width 17 height 7
click at [323, 368] on input "checkbox" at bounding box center [323, 367] width 0 height 5
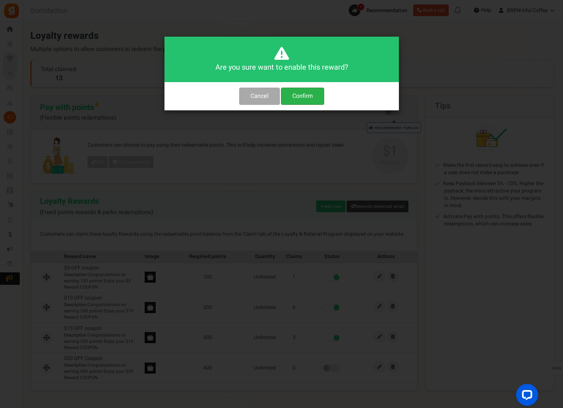
click at [304, 97] on button "Confirm" at bounding box center [302, 96] width 43 height 17
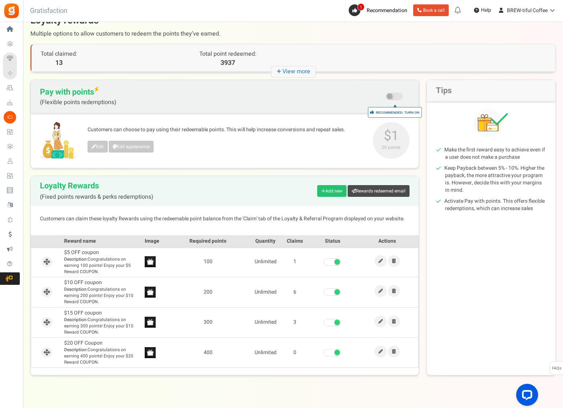
scroll to position [27, 0]
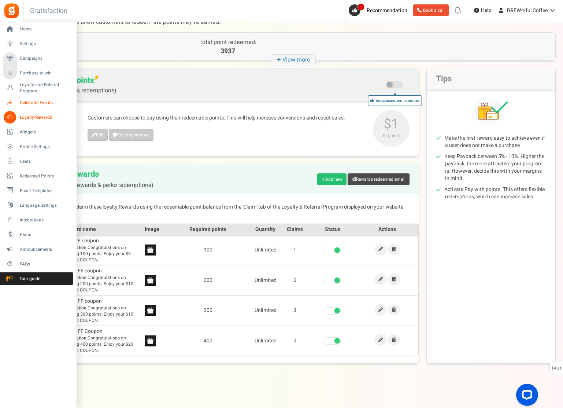
click at [36, 102] on span "Celebrate Events" at bounding box center [45, 103] width 51 height 6
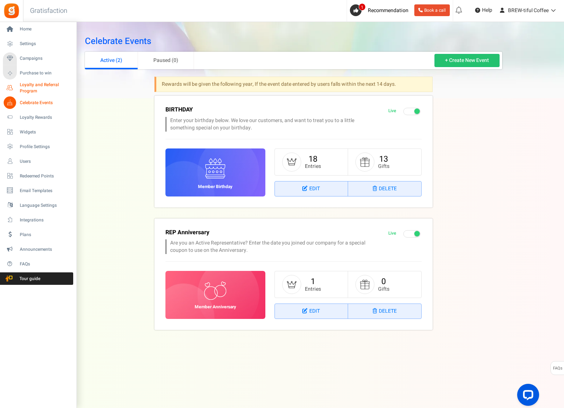
click at [33, 88] on span "Loyalty and Referral Program" at bounding box center [46, 88] width 53 height 12
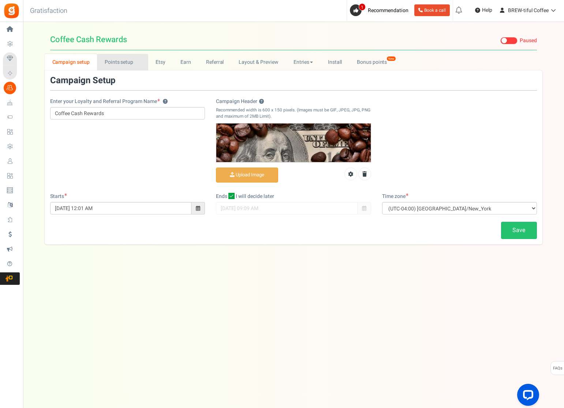
click at [119, 66] on link "Points setup New" at bounding box center [122, 62] width 51 height 16
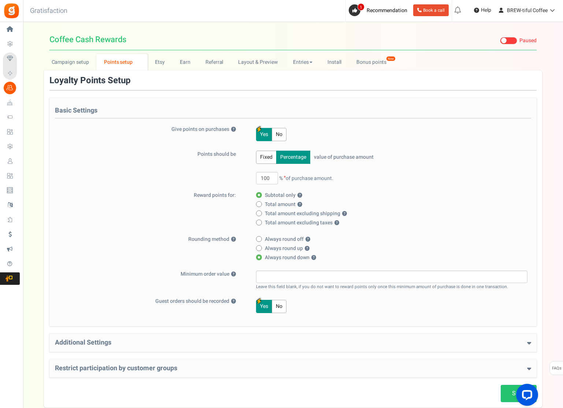
click at [189, 343] on h4 "Additional Settings" at bounding box center [293, 342] width 476 height 7
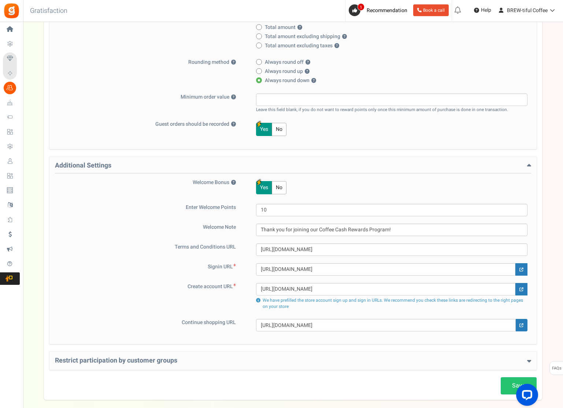
scroll to position [183, 0]
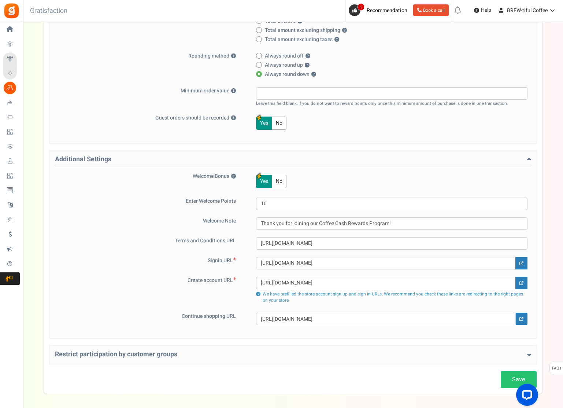
click at [145, 356] on h4 "Restrict participation by customer groups" at bounding box center [293, 353] width 476 height 7
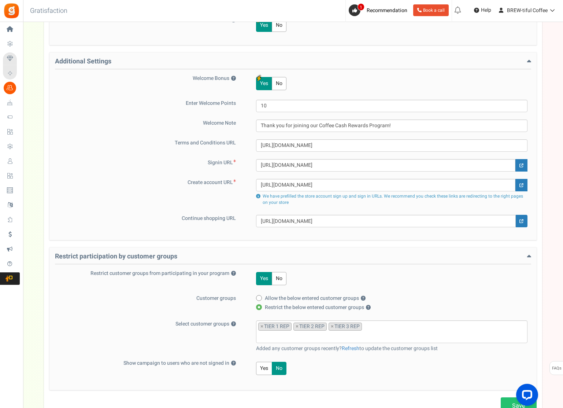
scroll to position [293, 0]
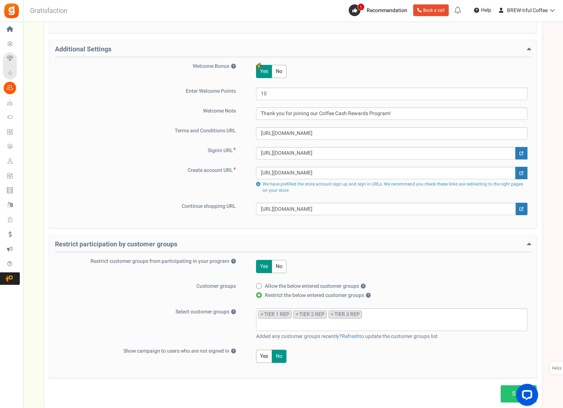
click at [281, 264] on button "No" at bounding box center [279, 266] width 15 height 13
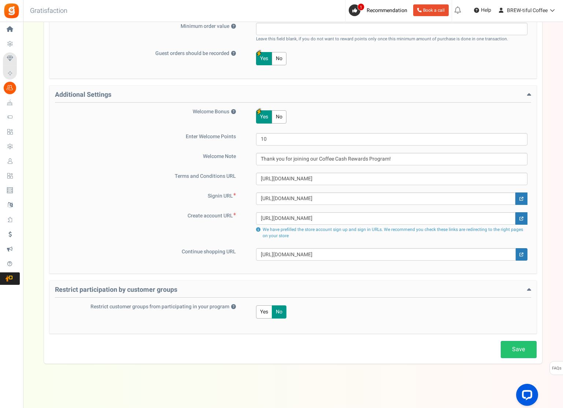
scroll to position [248, 0]
click at [513, 349] on link "Save" at bounding box center [519, 349] width 36 height 17
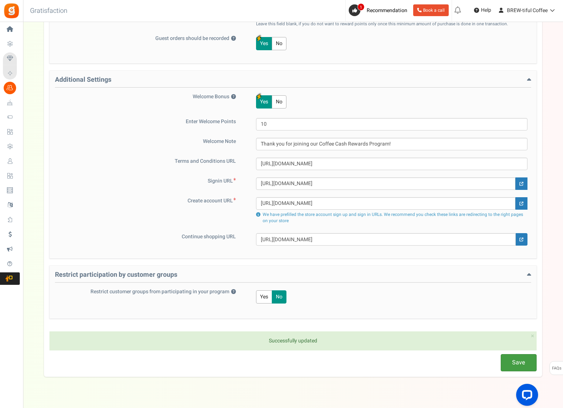
scroll to position [276, 0]
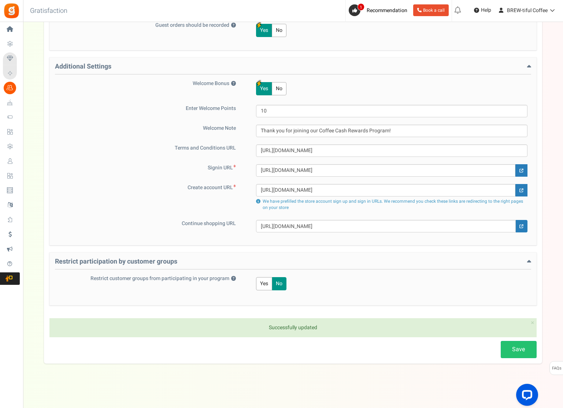
click at [265, 281] on button "Yes" at bounding box center [264, 283] width 16 height 13
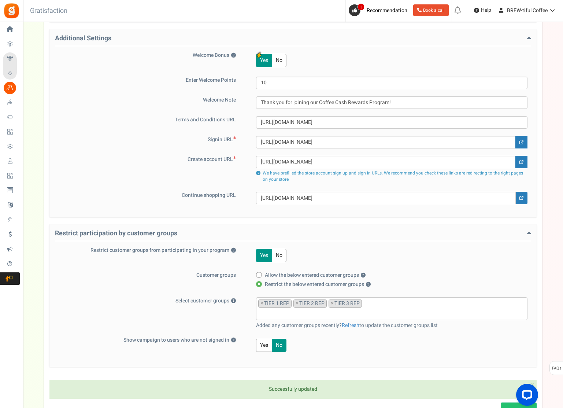
scroll to position [312, 0]
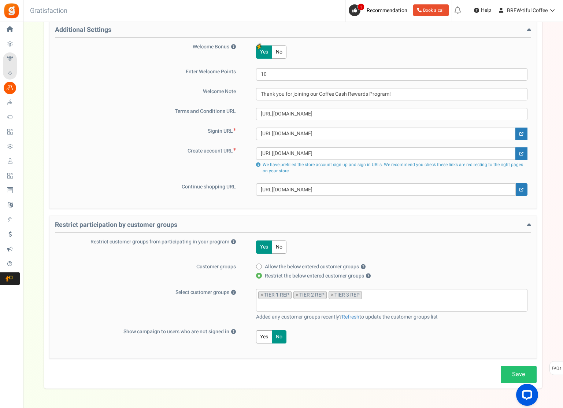
click at [278, 247] on button "No" at bounding box center [279, 246] width 15 height 13
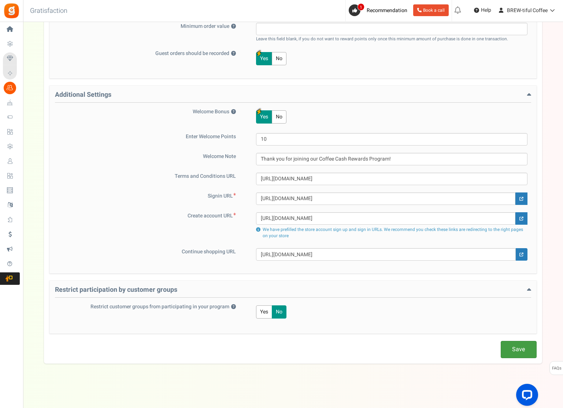
click at [524, 352] on link "Save" at bounding box center [519, 349] width 36 height 17
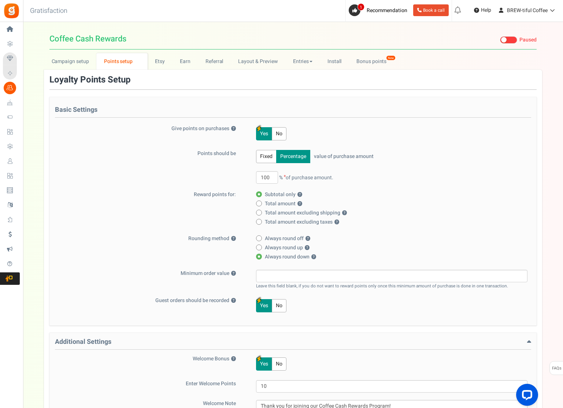
scroll to position [0, 0]
click at [191, 62] on link "Earn" at bounding box center [185, 62] width 26 height 16
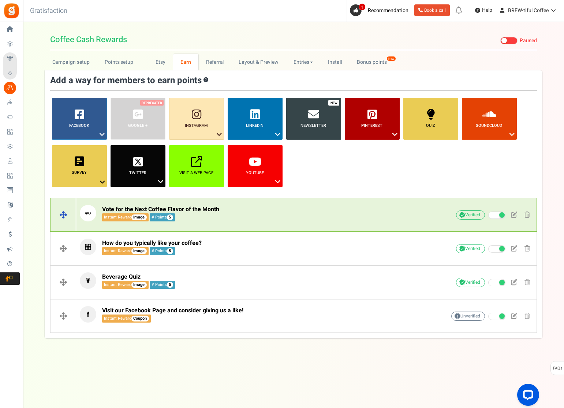
click at [208, 211] on span "Vote for the Next Coffee Flavor of the Month" at bounding box center [160, 209] width 117 height 9
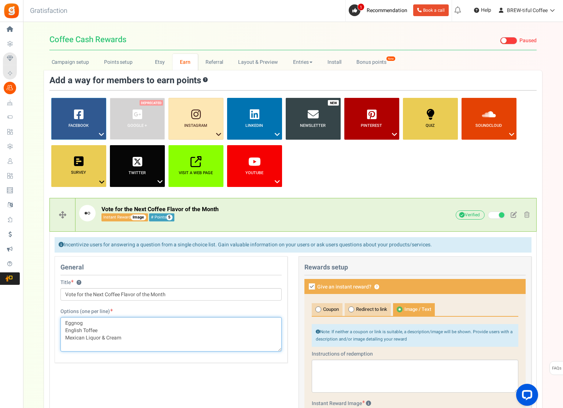
drag, startPoint x: 135, startPoint y: 339, endPoint x: 49, endPoint y: 310, distance: 90.4
click at [49, 310] on div "General Title ? Vote for the Next Coffee Flavor of the Month Options (one per l…" at bounding box center [171, 313] width 244 height 114
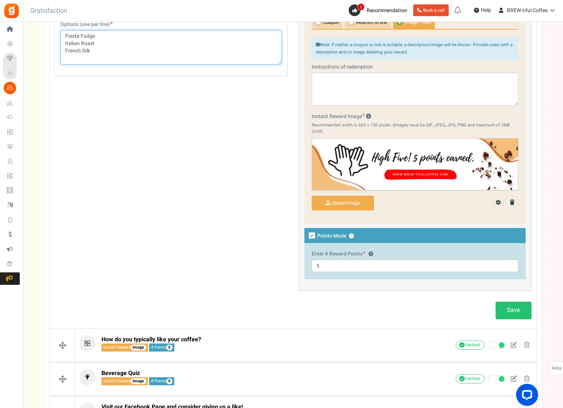
scroll to position [293, 0]
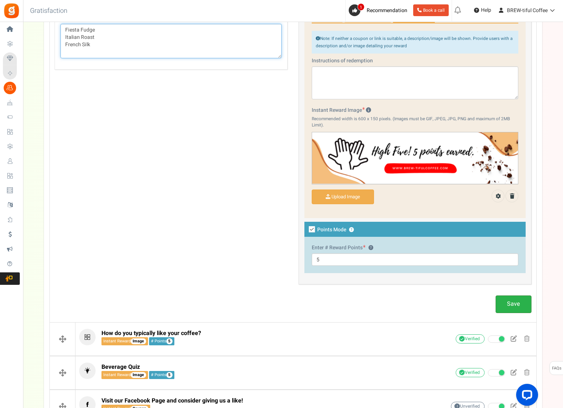
type textarea "Fiesta Fudge Italian Roast French Silk"
click at [514, 301] on link "Save" at bounding box center [513, 303] width 36 height 17
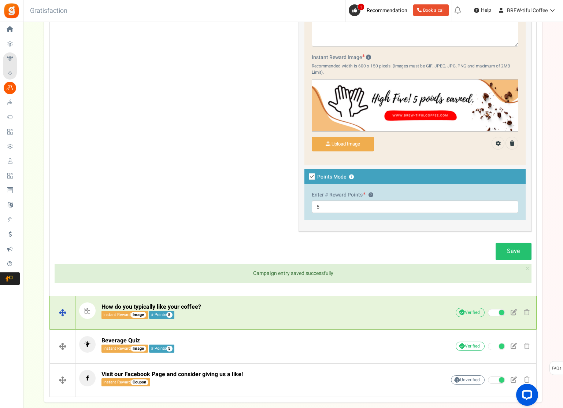
scroll to position [366, 0]
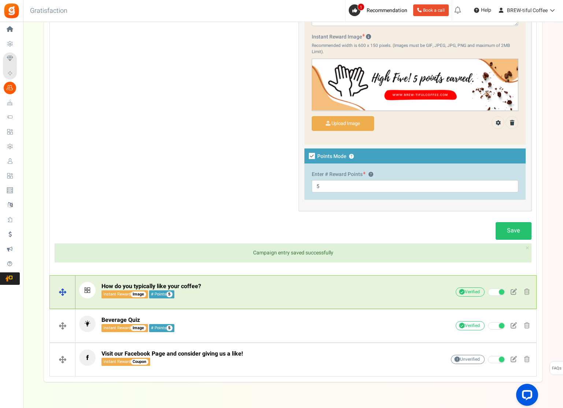
click at [211, 282] on p "How do you typically like your coffee? Instant Reward Image # Points 5" at bounding box center [250, 290] width 343 height 16
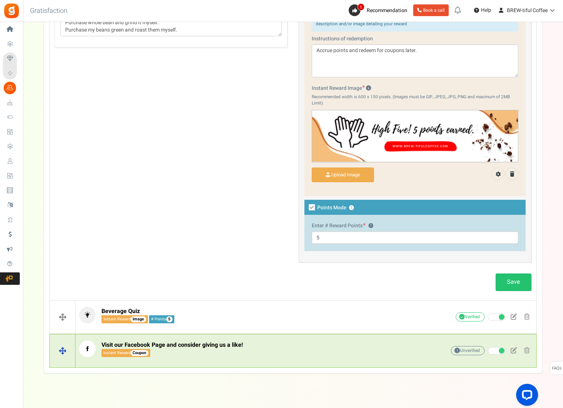
scroll to position [358, 0]
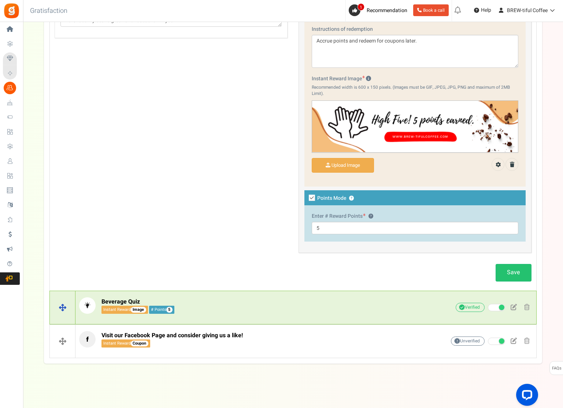
click at [213, 310] on p "Beverage Quiz Instant Reward Image # Points 5" at bounding box center [250, 305] width 343 height 16
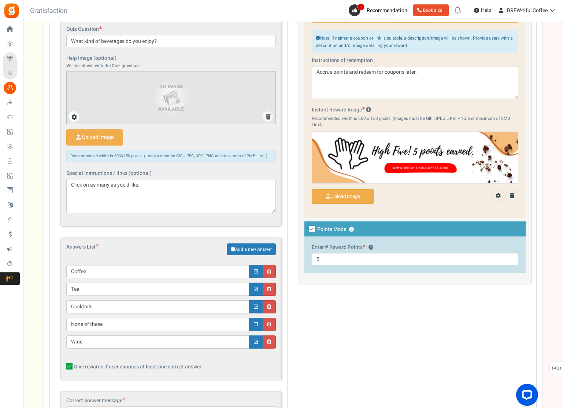
scroll to position [397, 0]
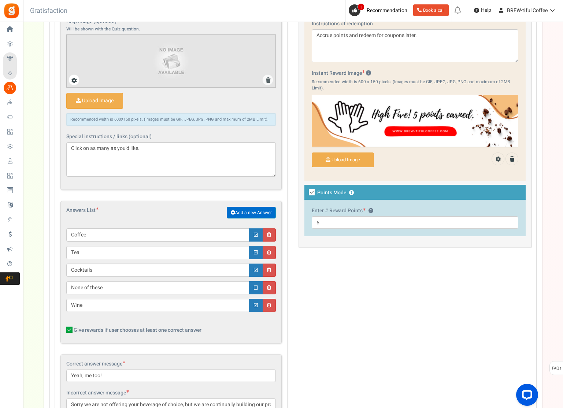
click at [241, 212] on link "Add a new Answer" at bounding box center [251, 213] width 49 height 12
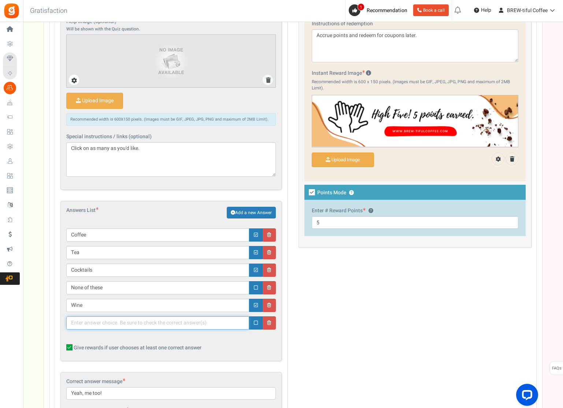
click at [85, 328] on input "text" at bounding box center [157, 322] width 183 height 13
type input "Flavored or Plain Water"
click at [237, 350] on label "Give rewards if user chooses at least one correct answer" at bounding box center [170, 347] width 209 height 7
click at [64, 350] on input "Give rewards if user chooses at least one correct answer" at bounding box center [61, 347] width 5 height 5
click at [141, 346] on span "Give rewards if user chooses at least one correct answer" at bounding box center [138, 347] width 128 height 7
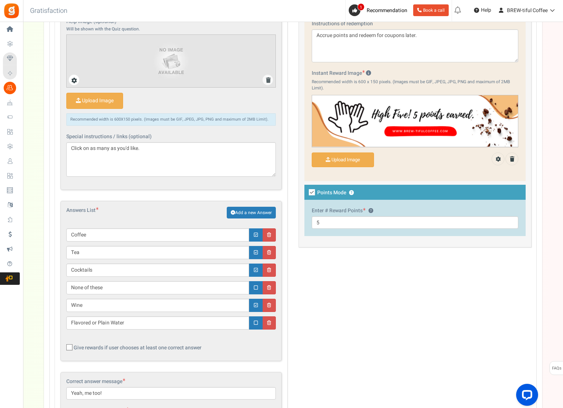
click at [64, 346] on input "Give rewards if user chooses at least one correct answer" at bounding box center [61, 347] width 5 height 5
checkbox input "true"
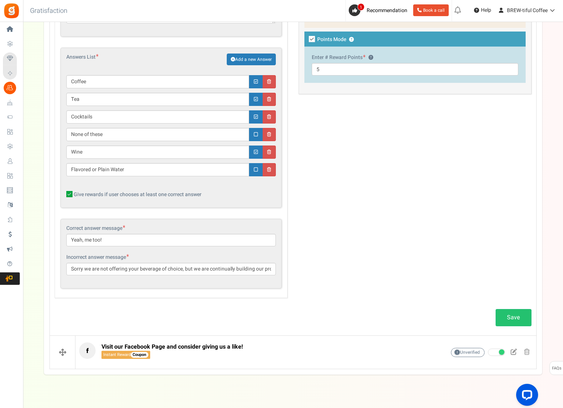
scroll to position [561, 0]
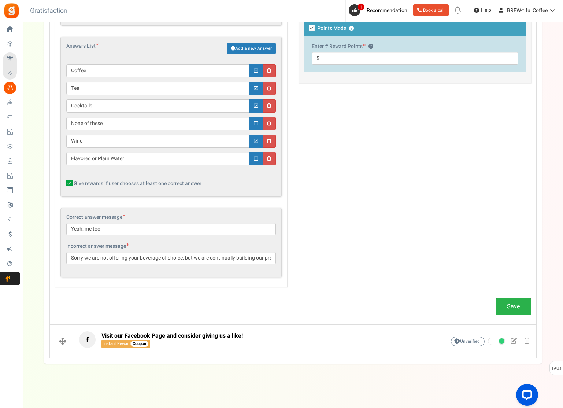
click at [515, 308] on link "Save" at bounding box center [513, 306] width 36 height 17
click at [256, 140] on icon at bounding box center [256, 141] width 4 height 5
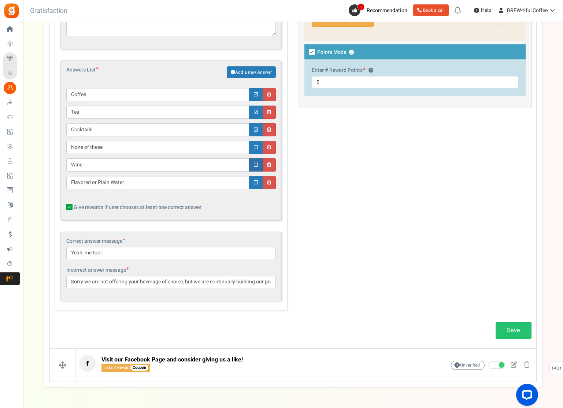
scroll to position [525, 0]
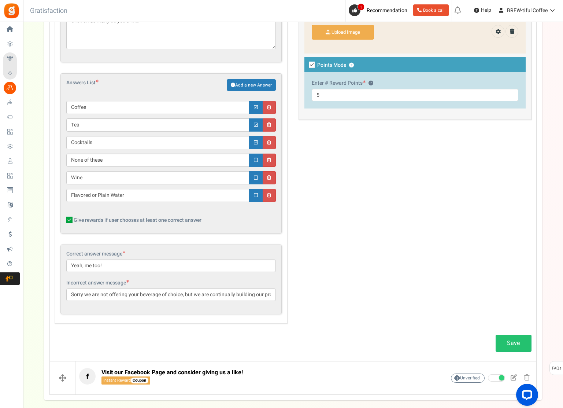
click at [514, 344] on link "Save" at bounding box center [513, 342] width 36 height 17
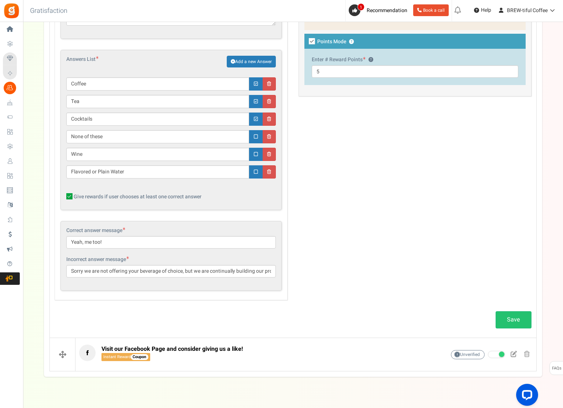
scroll to position [561, 0]
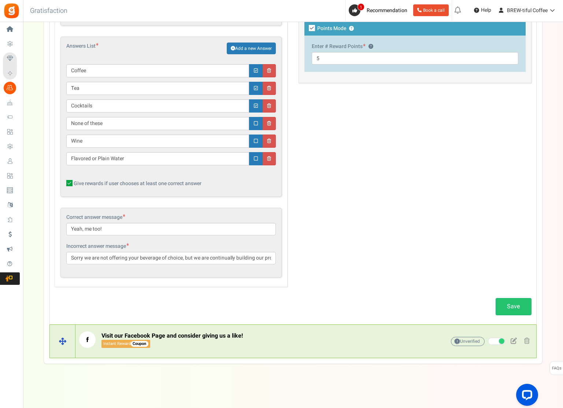
click at [222, 338] on span "Visit our Facebook Page and consider giving us a like!" at bounding box center [171, 335] width 141 height 9
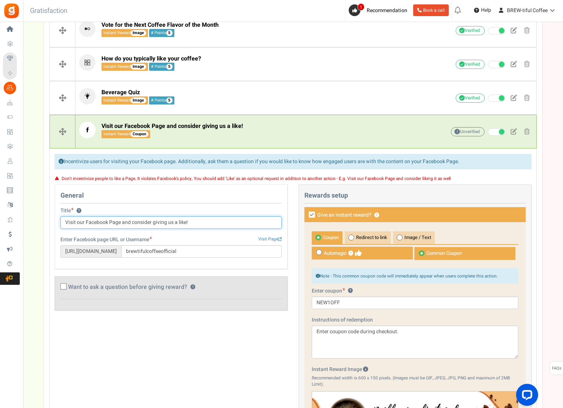
scroll to position [407, 0]
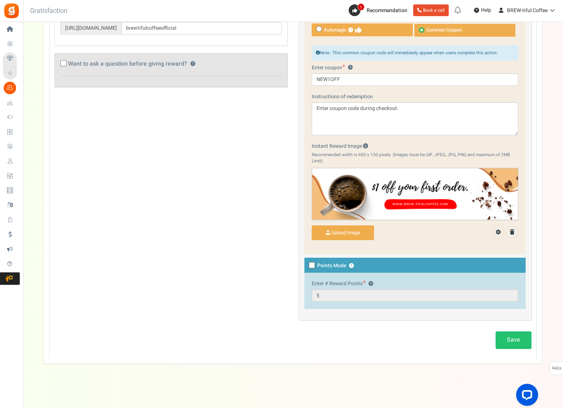
click at [512, 336] on link "Save" at bounding box center [513, 339] width 36 height 17
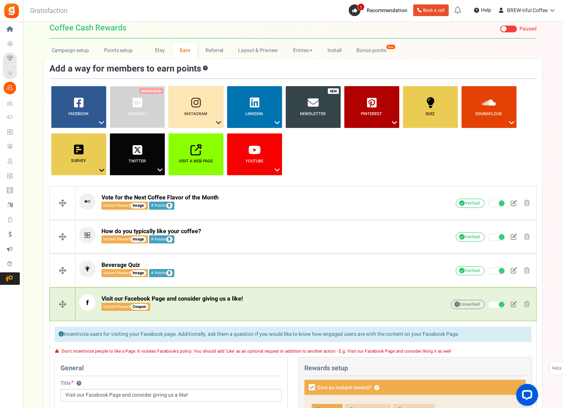
scroll to position [4, 0]
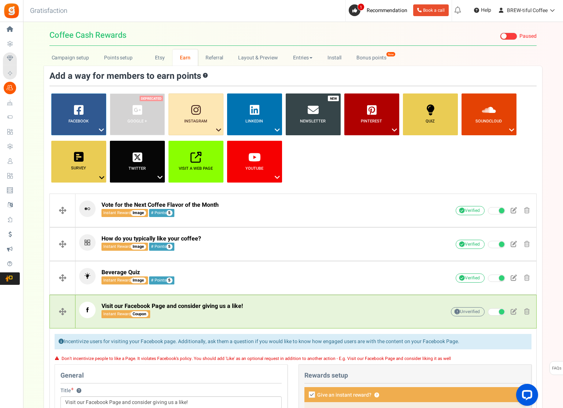
click at [326, 113] on link "Newsletter" at bounding box center [313, 114] width 55 height 42
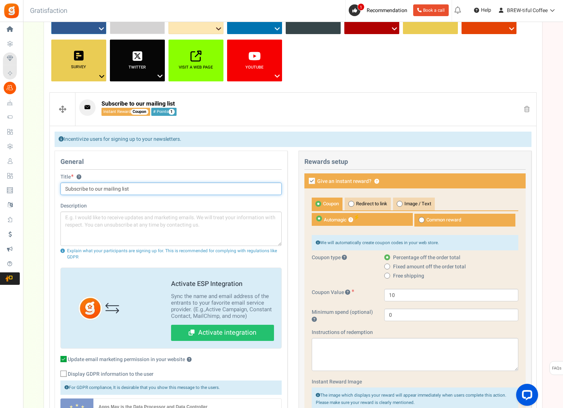
scroll to position [89, 0]
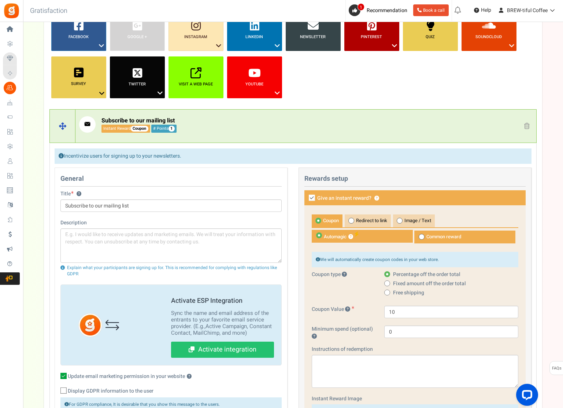
click at [528, 123] on span at bounding box center [526, 126] width 5 height 6
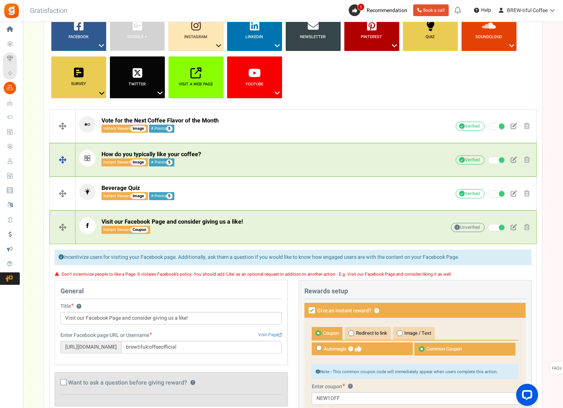
click at [207, 160] on p "How do you typically like your coffee? Instant Reward Image # Points 5" at bounding box center [250, 158] width 343 height 16
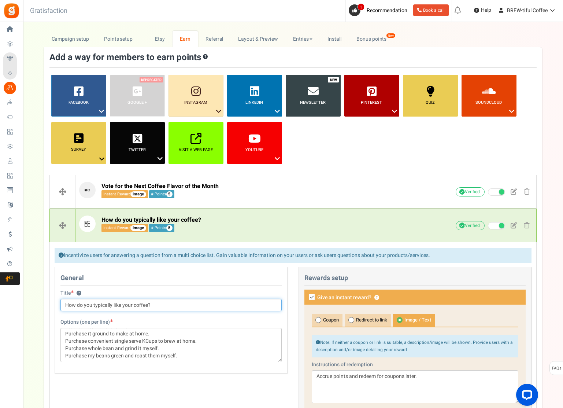
scroll to position [0, 0]
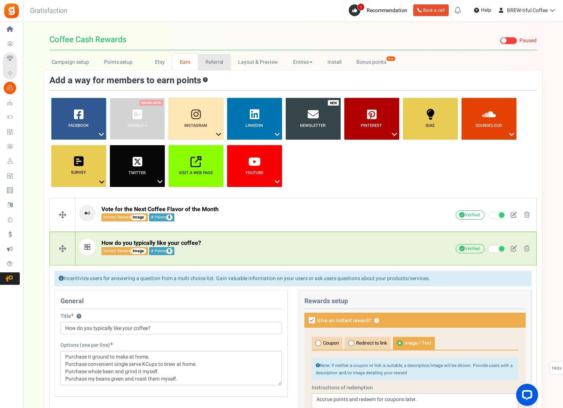
click at [207, 65] on link "Referral" at bounding box center [214, 62] width 33 height 16
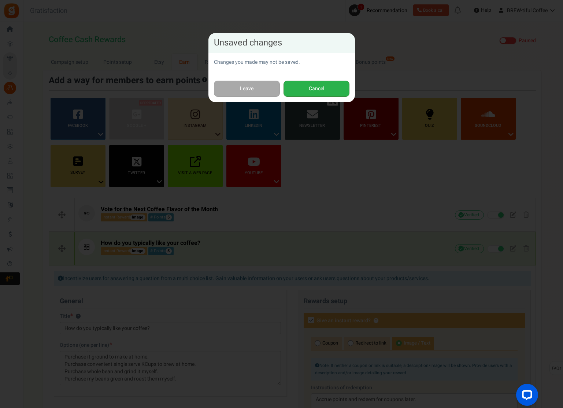
click at [319, 94] on button "Cancel" at bounding box center [316, 89] width 66 height 16
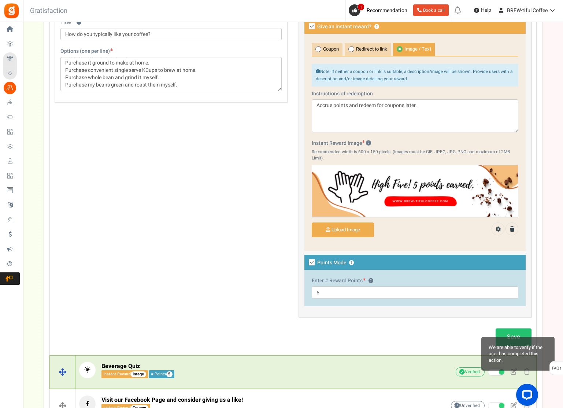
scroll to position [358, 0]
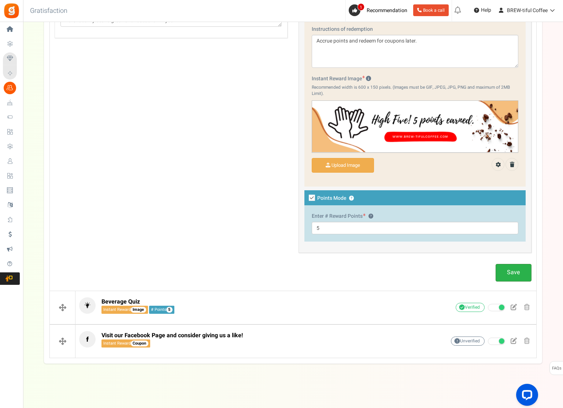
click at [516, 274] on link "Save" at bounding box center [513, 272] width 36 height 17
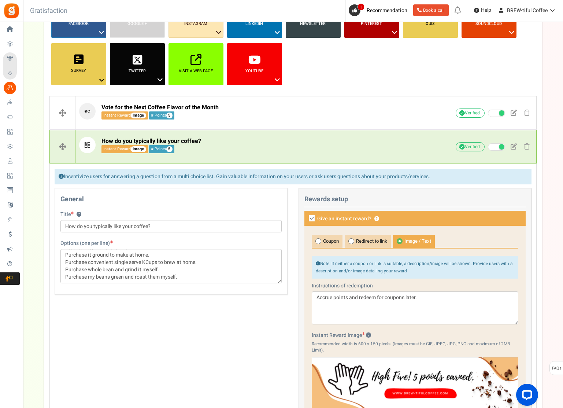
scroll to position [285, 0]
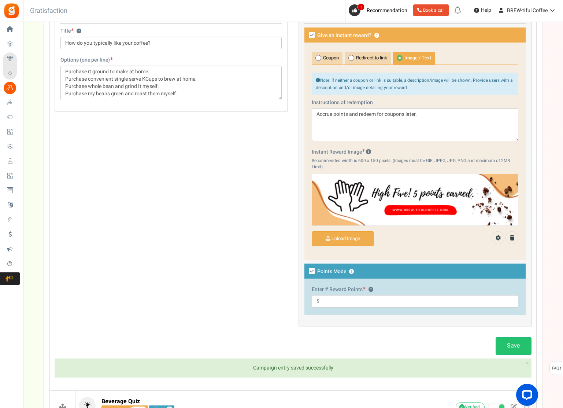
click at [520, 349] on link "Save" at bounding box center [513, 345] width 36 height 17
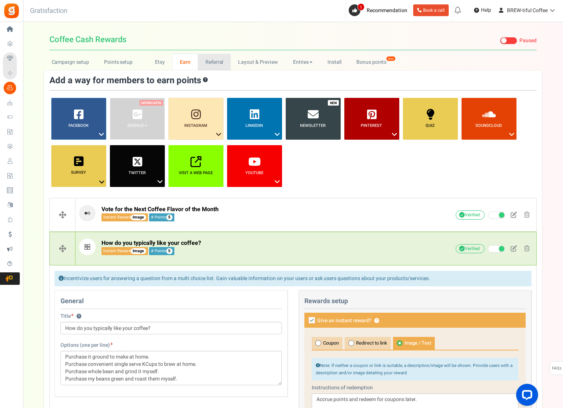
click at [210, 58] on link "Referral" at bounding box center [214, 62] width 33 height 16
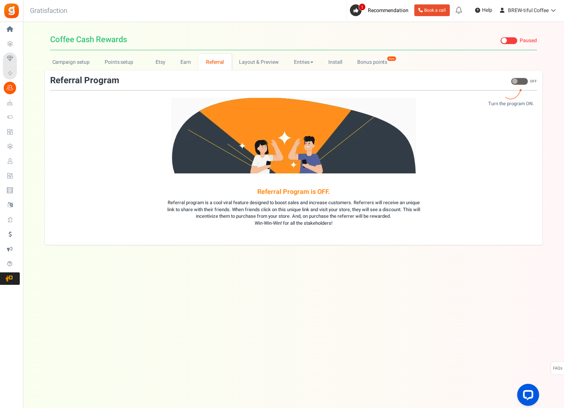
click at [522, 82] on span at bounding box center [519, 81] width 17 height 7
click at [511, 82] on input "ON OFF" at bounding box center [511, 85] width 0 height 12
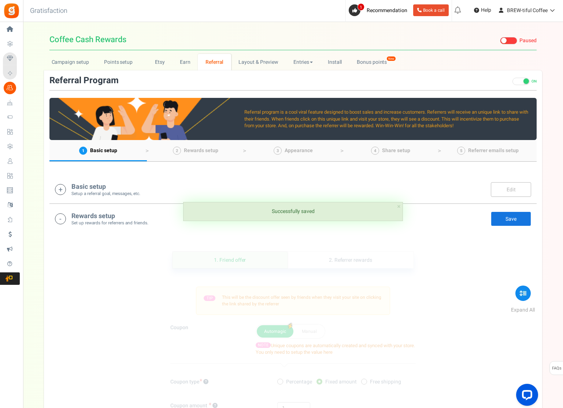
click at [109, 185] on h4 "Basic setup" at bounding box center [105, 186] width 69 height 7
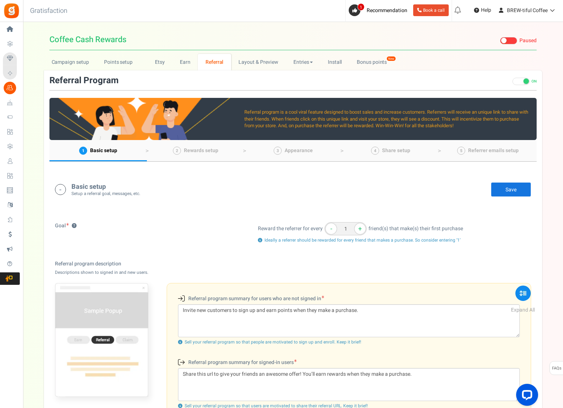
click at [524, 84] on span at bounding box center [520, 81] width 17 height 7
click at [512, 84] on input "ON OFF" at bounding box center [512, 85] width 0 height 12
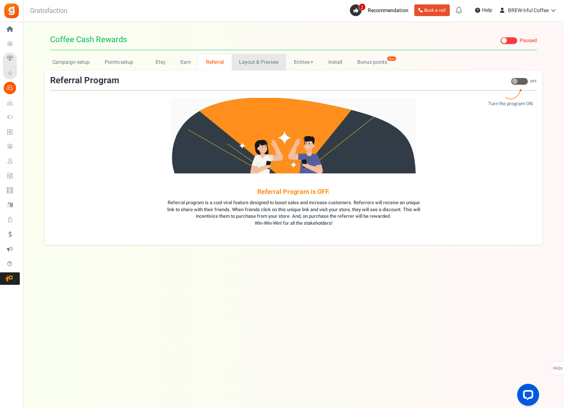
click at [252, 59] on link "Layout & Preview" at bounding box center [259, 62] width 55 height 16
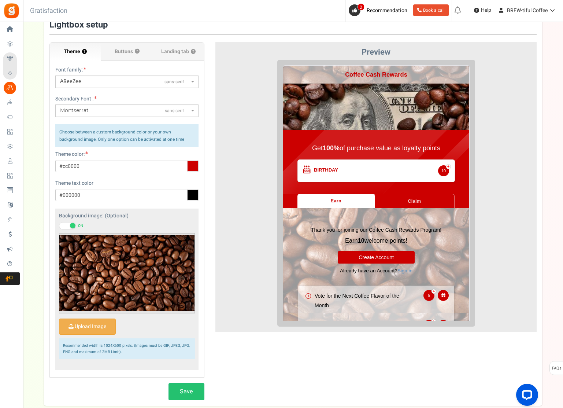
scroll to position [73, 0]
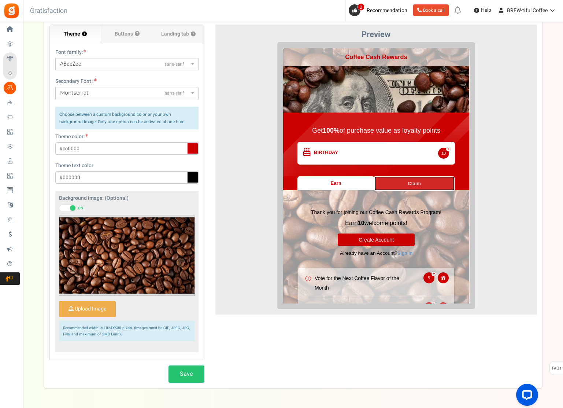
click at [403, 179] on link "Claim" at bounding box center [408, 177] width 80 height 14
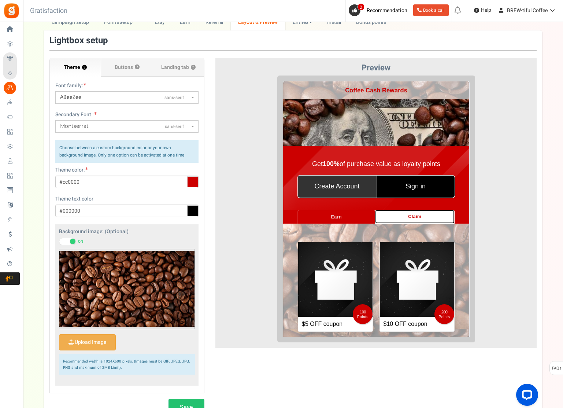
scroll to position [0, 0]
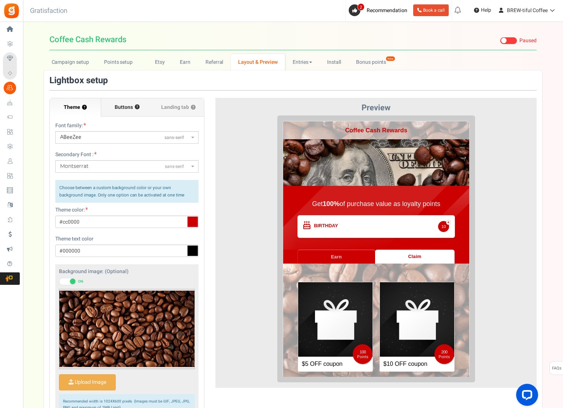
click at [125, 110] on span "Buttons" at bounding box center [124, 107] width 18 height 7
click at [0, 0] on input "Buttons ?" at bounding box center [0, 0] width 0 height 0
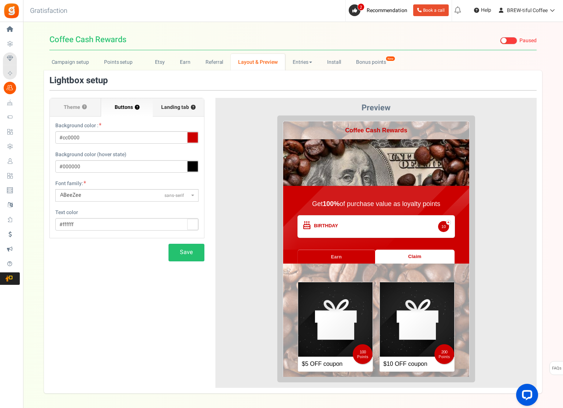
click at [178, 107] on span "Landing tab ?" at bounding box center [178, 107] width 34 height 7
click at [0, 0] on input "Landing tab ?" at bounding box center [0, 0] width 0 height 0
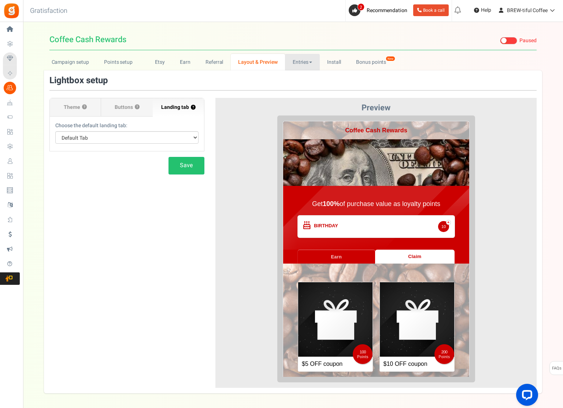
click at [297, 62] on link "Entries" at bounding box center [302, 62] width 35 height 16
click at [312, 79] on link "Entries" at bounding box center [314, 78] width 59 height 11
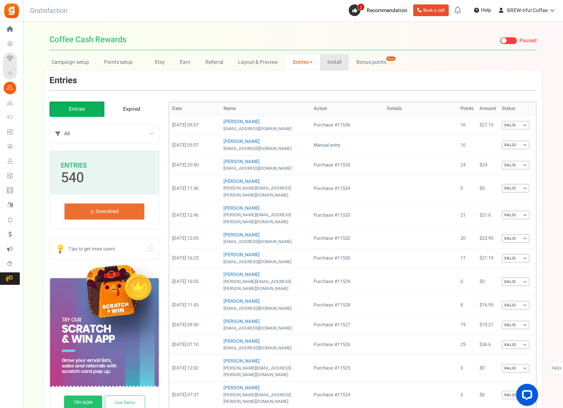
click at [336, 63] on link "Install" at bounding box center [334, 62] width 29 height 16
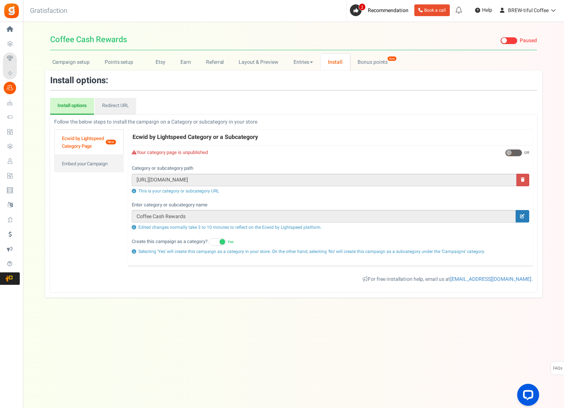
click at [513, 152] on span at bounding box center [513, 152] width 17 height 7
click at [505, 152] on input "On Off" at bounding box center [505, 152] width 0 height 5
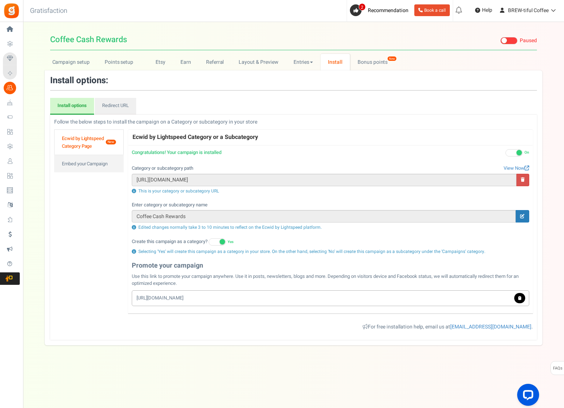
click at [103, 139] on link "Ecwid by Lightspeed Category Page New" at bounding box center [89, 141] width 70 height 25
click at [511, 153] on span at bounding box center [514, 152] width 17 height 7
click at [506, 153] on input "On Off" at bounding box center [506, 152] width 0 height 5
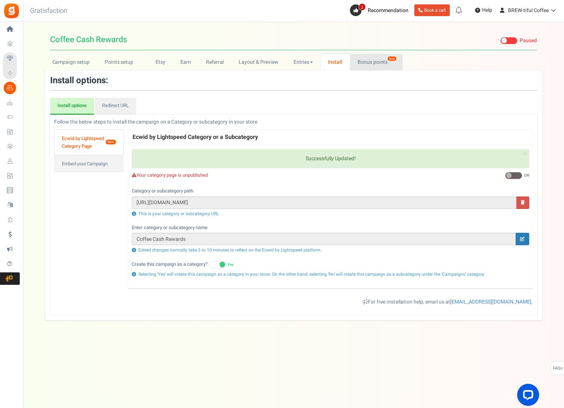
click at [387, 61] on em "New" at bounding box center [392, 58] width 10 height 5
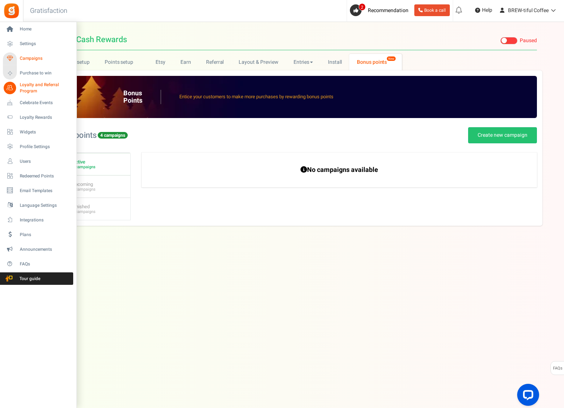
click at [34, 59] on span "Campaigns" at bounding box center [45, 58] width 51 height 6
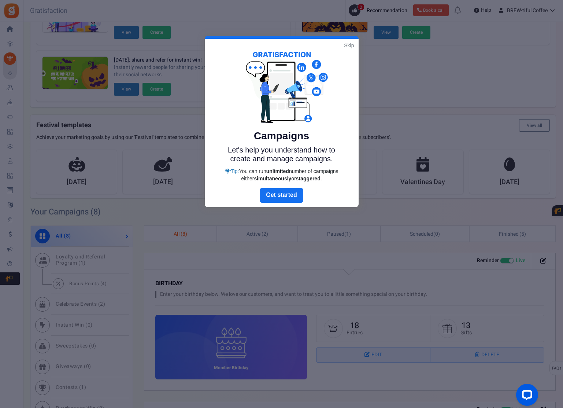
scroll to position [73, 0]
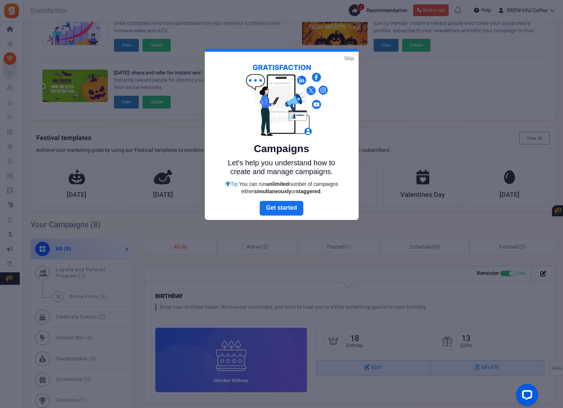
click at [350, 55] on link "Skip" at bounding box center [349, 58] width 10 height 7
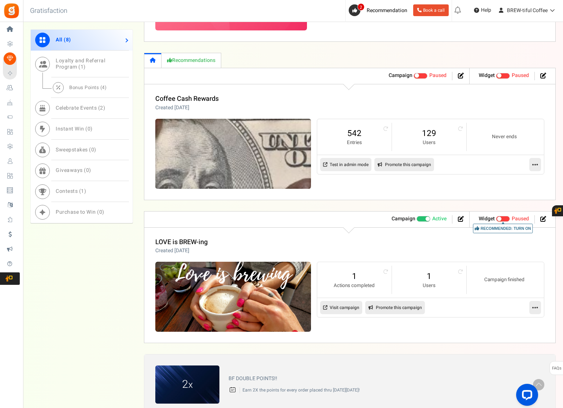
scroll to position [586, 0]
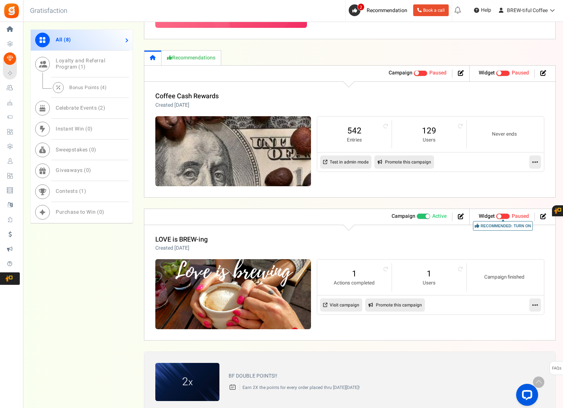
click at [426, 215] on span at bounding box center [427, 216] width 4 height 4
click at [416, 215] on input "Active Paused" at bounding box center [416, 216] width 0 height 5
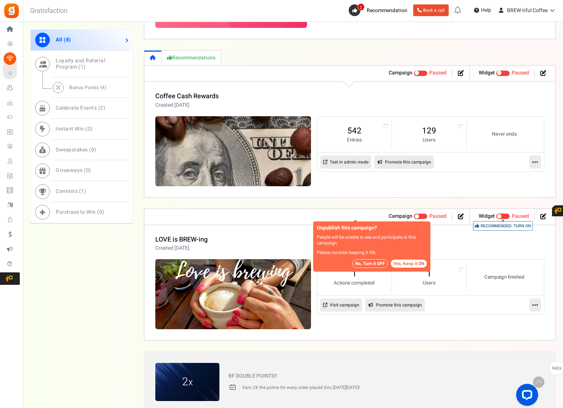
click at [368, 261] on button "No, Turn it OFF" at bounding box center [370, 263] width 36 height 9
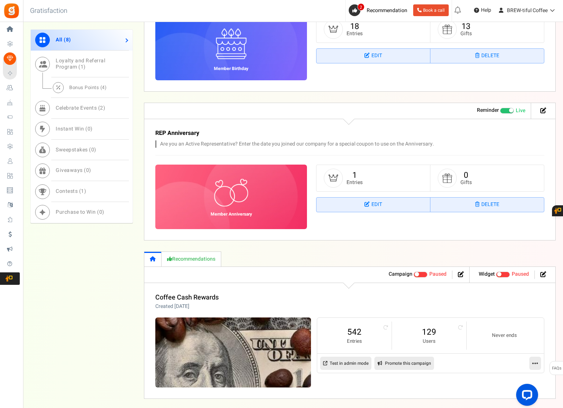
scroll to position [458, 0]
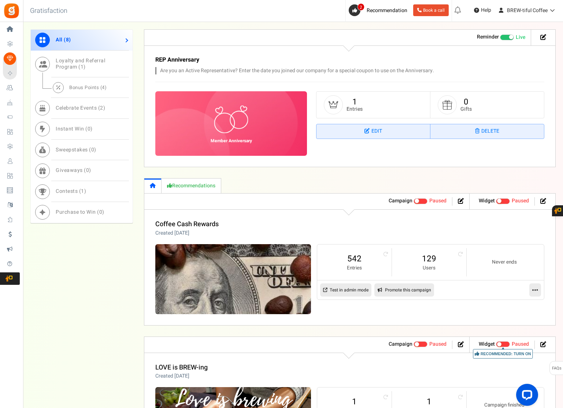
click at [533, 289] on icon at bounding box center [535, 289] width 6 height 7
click at [512, 320] on link "Analytics" at bounding box center [511, 321] width 54 height 14
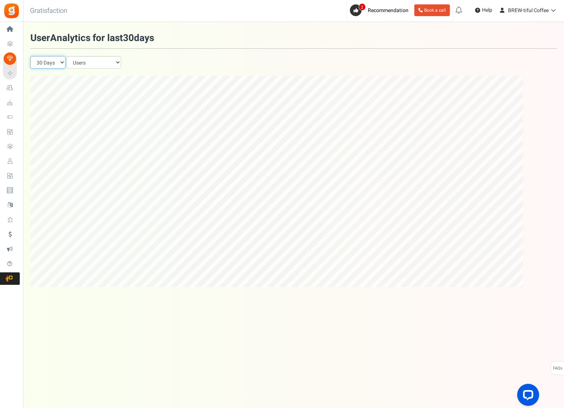
click at [52, 65] on select "90 Days 30 Days 7 Days" at bounding box center [47, 62] width 35 height 12
select select "90"
click at [30, 56] on select "90 Days 30 Days 7 Days" at bounding box center [47, 62] width 35 height 12
click at [97, 67] on select "Users Entries Impressions Referral Signups" at bounding box center [94, 62] width 55 height 12
click at [97, 66] on select "Users Entries Impressions Referral Signups" at bounding box center [94, 62] width 55 height 12
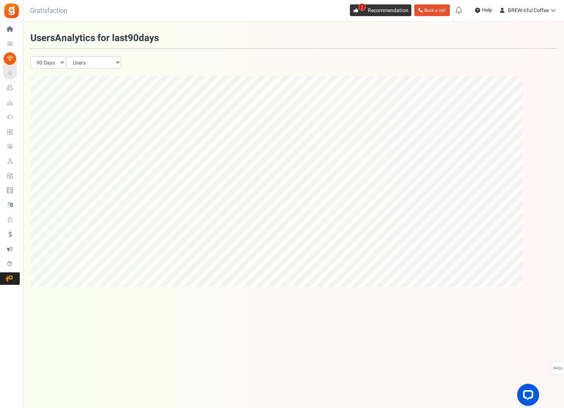
click at [377, 6] on link "2 Recommendation" at bounding box center [381, 10] width 62 height 12
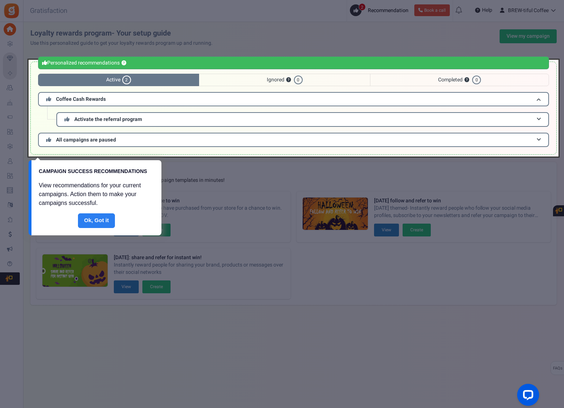
click at [90, 219] on link "Done" at bounding box center [96, 220] width 37 height 15
